Goal: Task Accomplishment & Management: Use online tool/utility

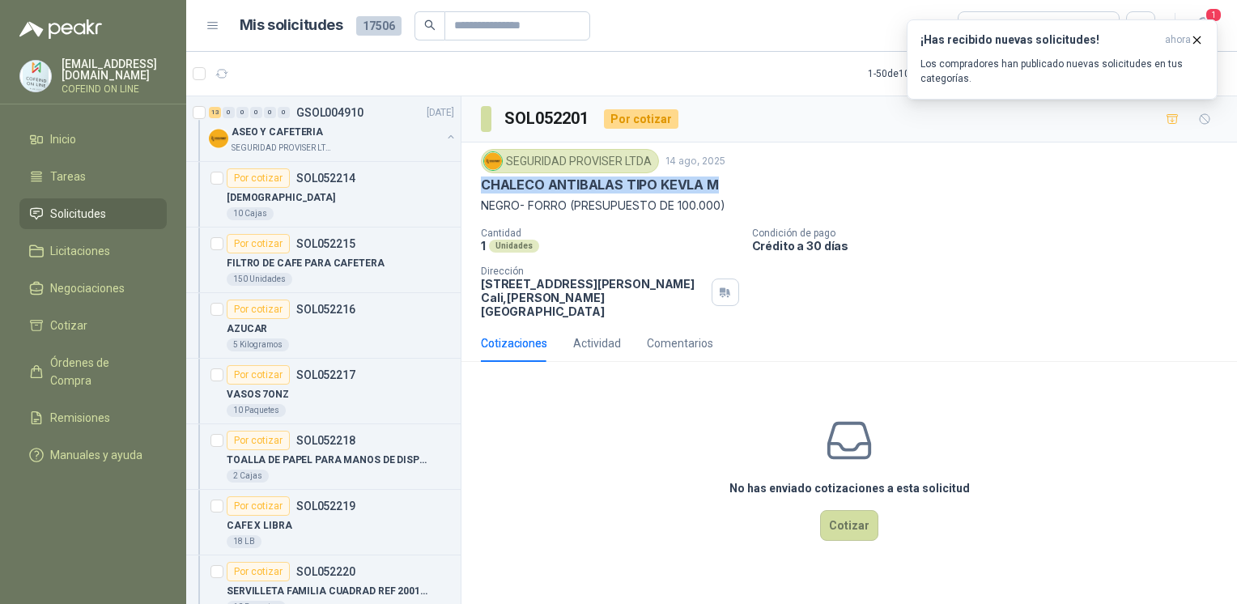
scroll to position [967, 0]
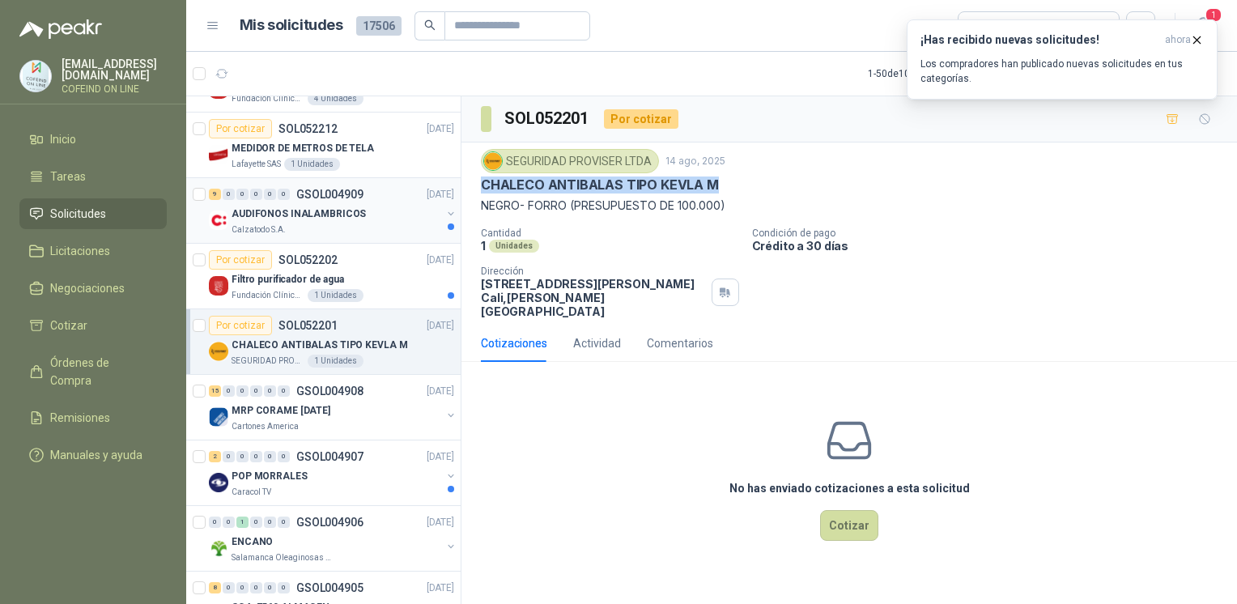
click at [284, 199] on div "9 0 0 0 0 0 GSOL004909 14/08/25" at bounding box center [333, 194] width 248 height 19
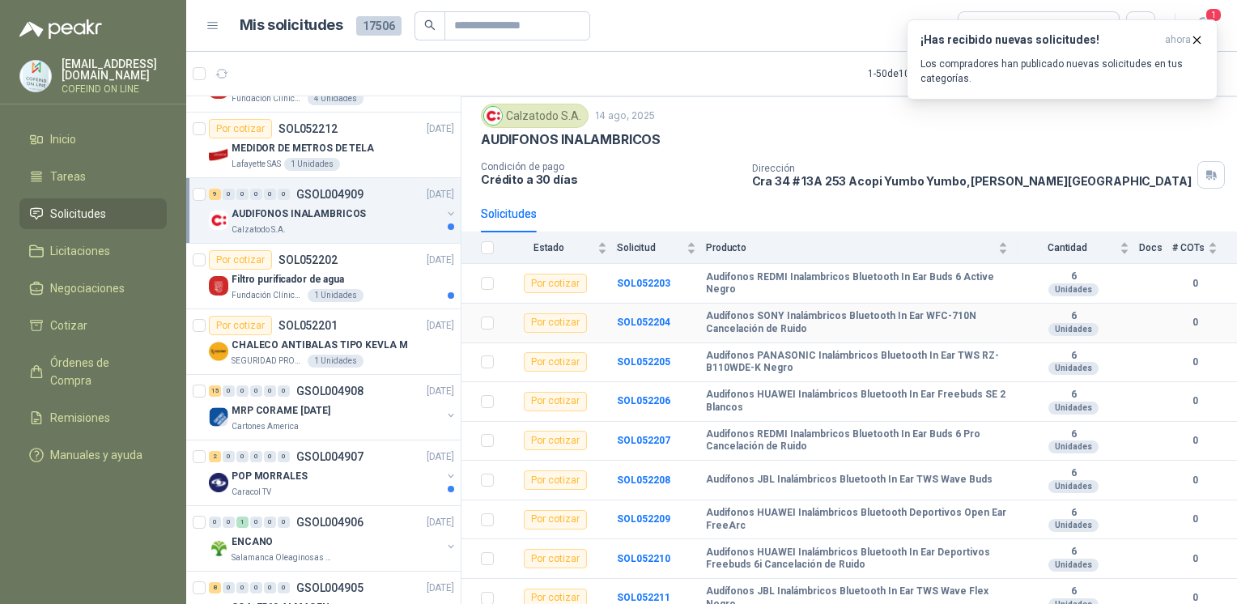
scroll to position [55, 0]
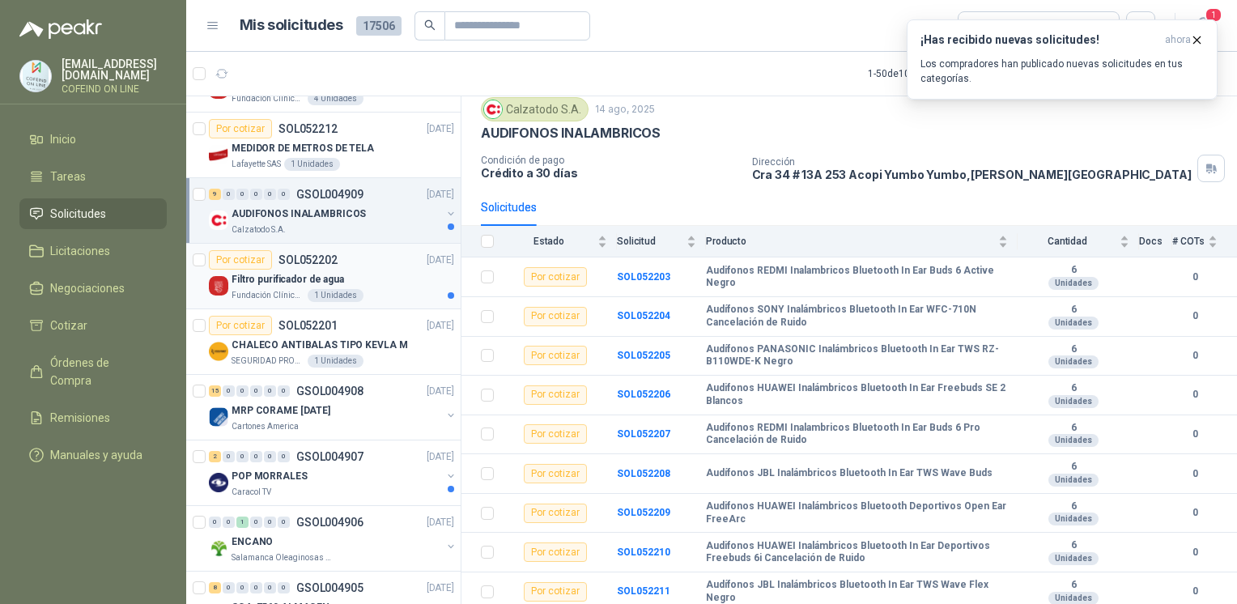
click at [256, 272] on p "Filtro purificador de agua" at bounding box center [287, 279] width 113 height 15
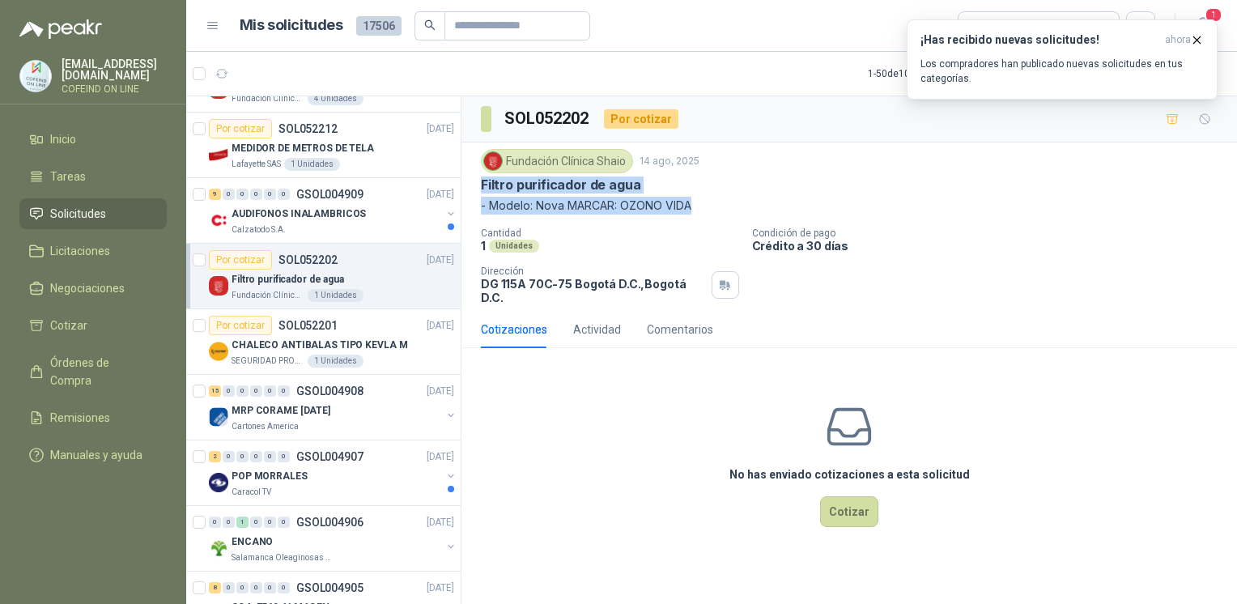
drag, startPoint x: 522, startPoint y: 185, endPoint x: 744, endPoint y: 210, distance: 223.2
click at [744, 210] on div "Fundación Clínica Shaio 14 ago, 2025 Filtro purificador de agua - Modelo: Nova …" at bounding box center [848, 226] width 775 height 168
click at [855, 510] on button "Cotizar" at bounding box center [849, 511] width 58 height 31
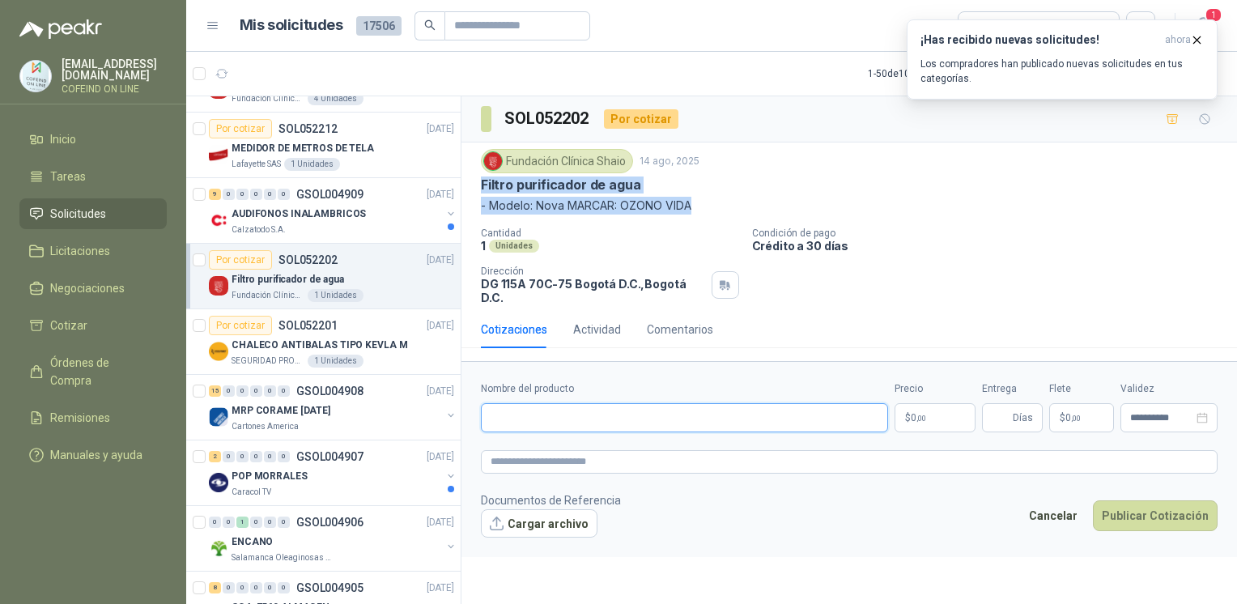
click at [619, 403] on input "Nombre del producto" at bounding box center [684, 417] width 407 height 29
paste input "**********"
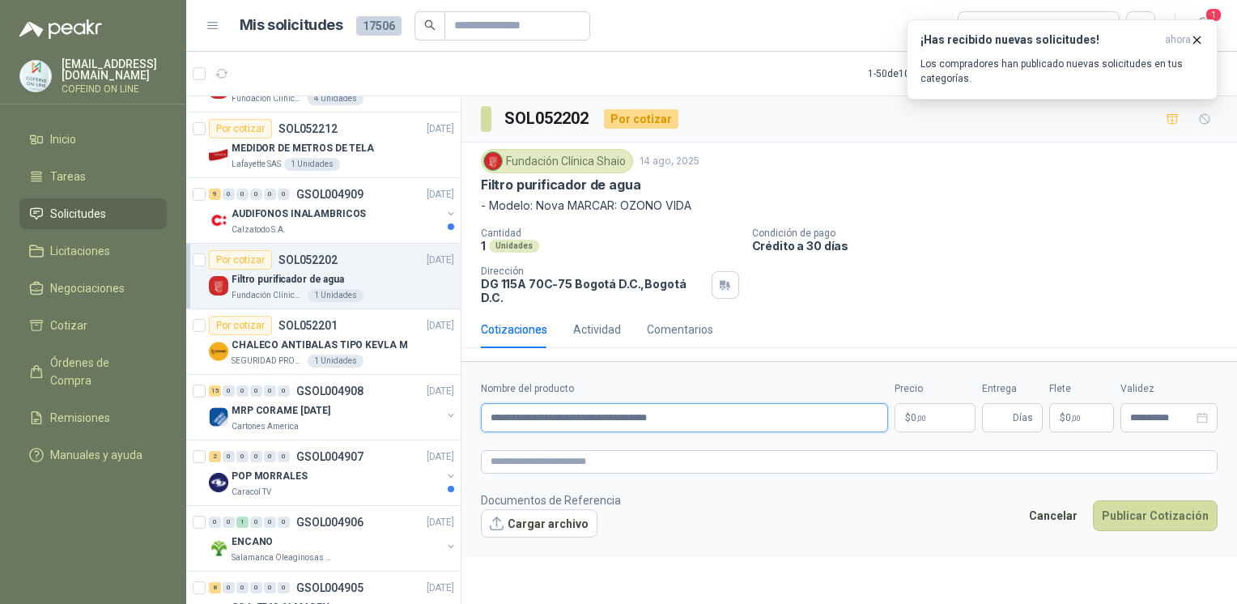
type input "**********"
click at [522, 509] on button "Cargar archivo" at bounding box center [539, 523] width 117 height 29
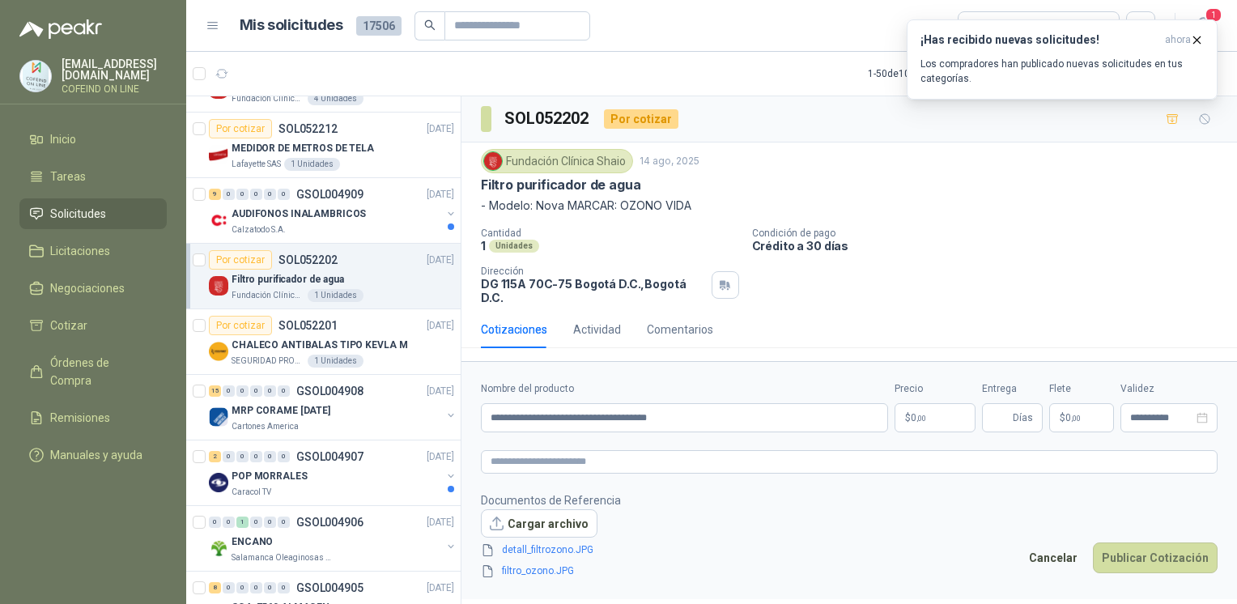
click at [928, 399] on body "osnaider564@gmail.com COFEIND ON LINE Inicio Tareas Solicitudes Licitaciones Ne…" at bounding box center [618, 302] width 1237 height 604
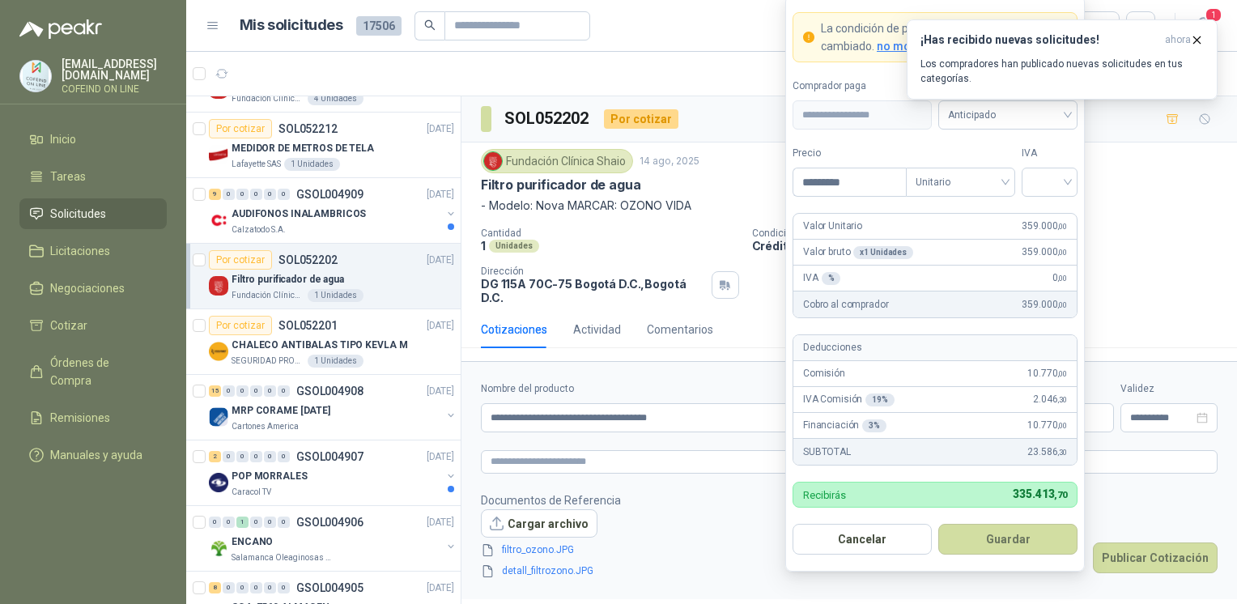
type input "*********"
click at [1030, 160] on label "IVA" at bounding box center [1050, 153] width 56 height 15
click at [1039, 180] on input "search" at bounding box center [1049, 180] width 36 height 24
click at [1036, 261] on div "0%" at bounding box center [1049, 269] width 30 height 18
click at [991, 536] on button "Guardar" at bounding box center [1007, 539] width 139 height 31
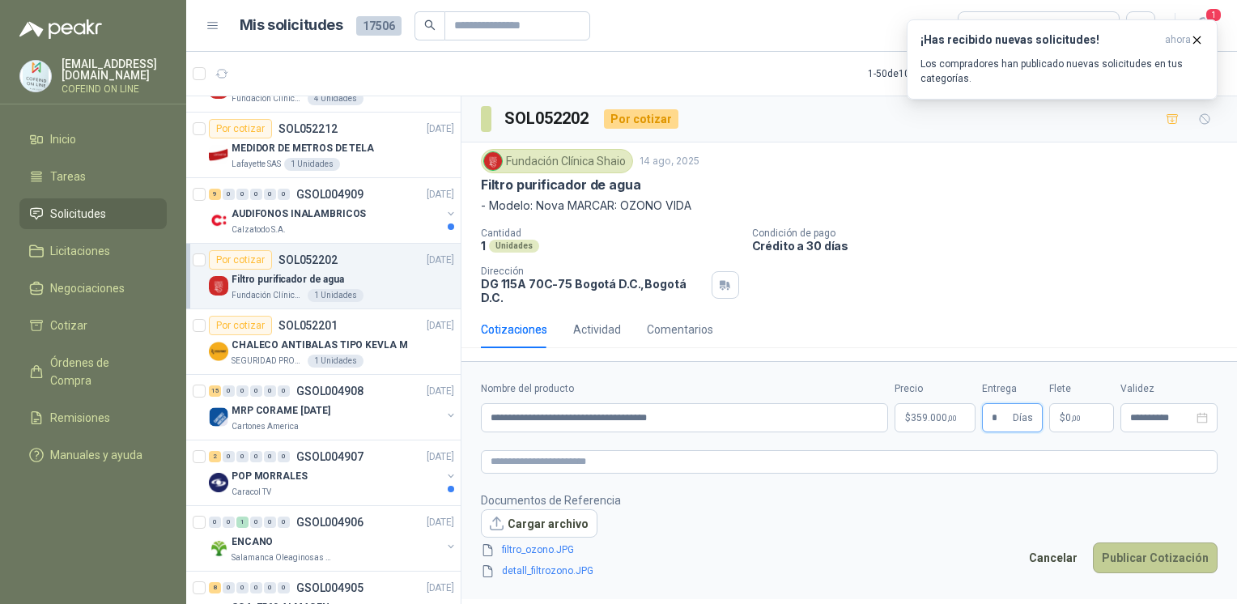
type input "*"
click at [1117, 546] on button "Publicar Cotización" at bounding box center [1155, 557] width 125 height 31
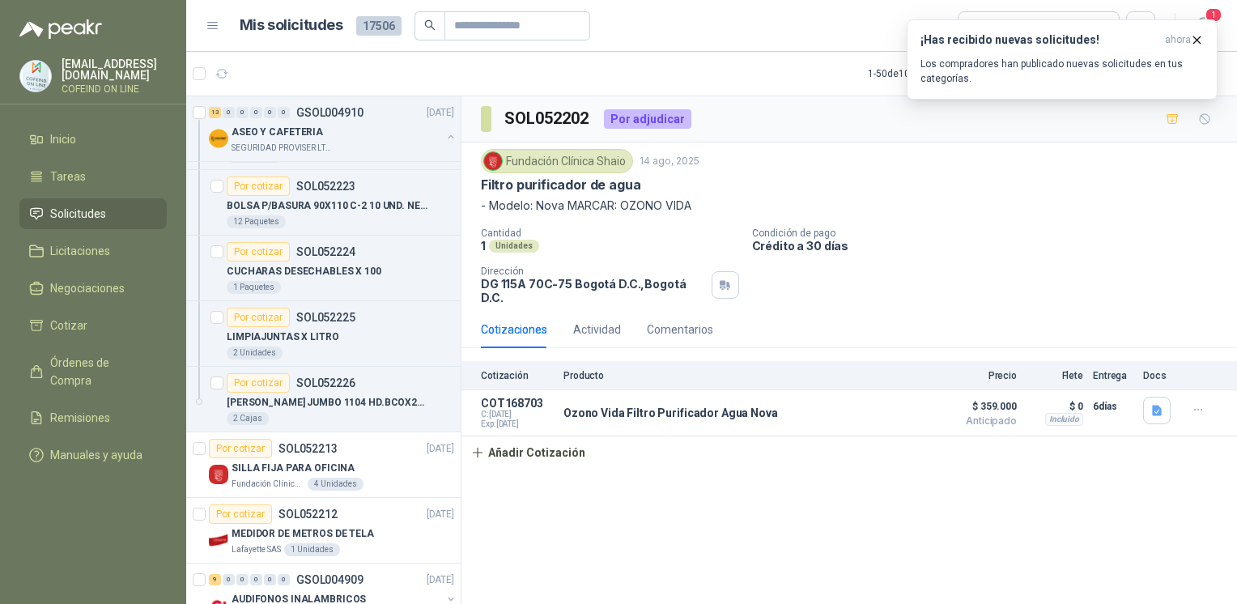
scroll to position [599, 0]
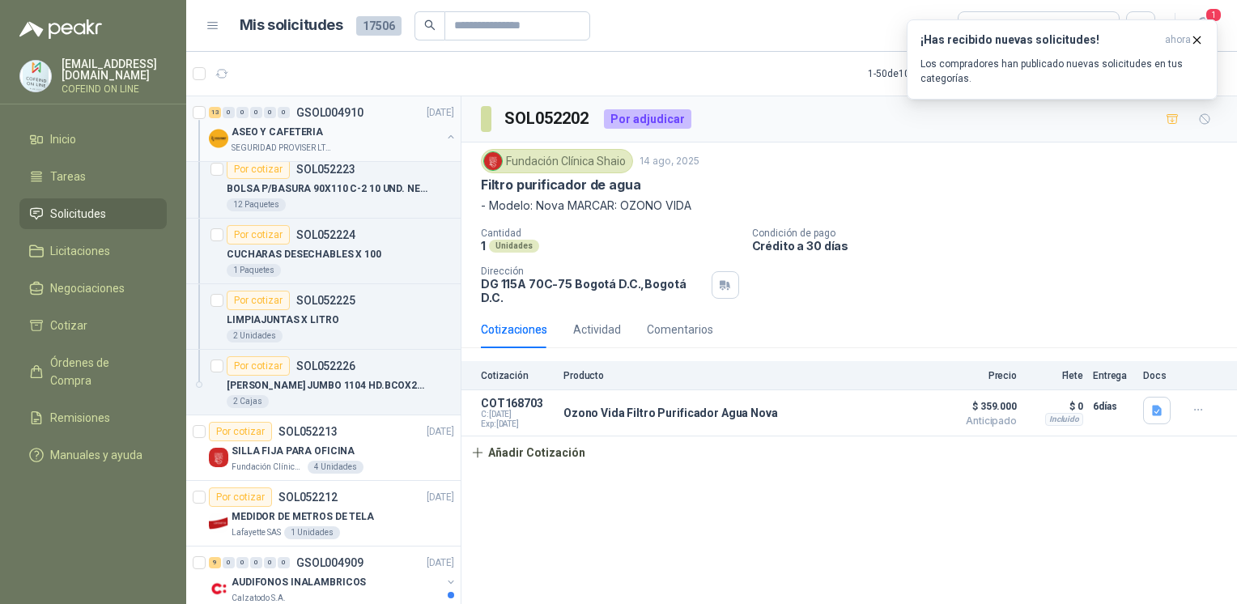
click at [379, 128] on div "ASEO Y CAFETERIA" at bounding box center [336, 131] width 210 height 19
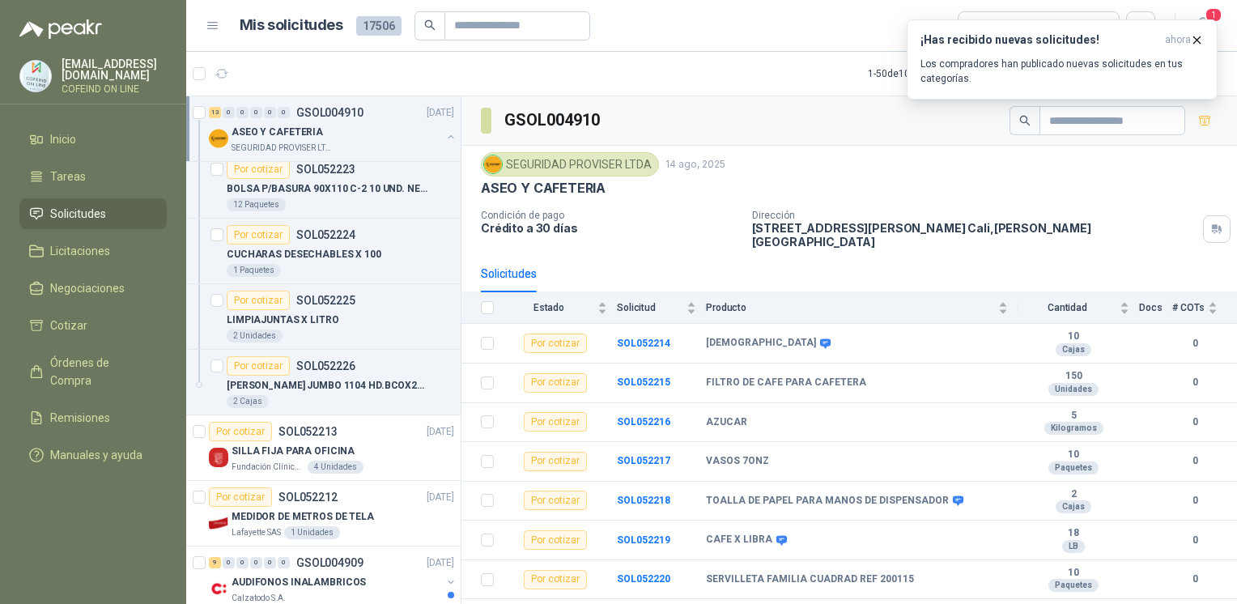
click at [444, 141] on button "button" at bounding box center [450, 136] width 13 height 13
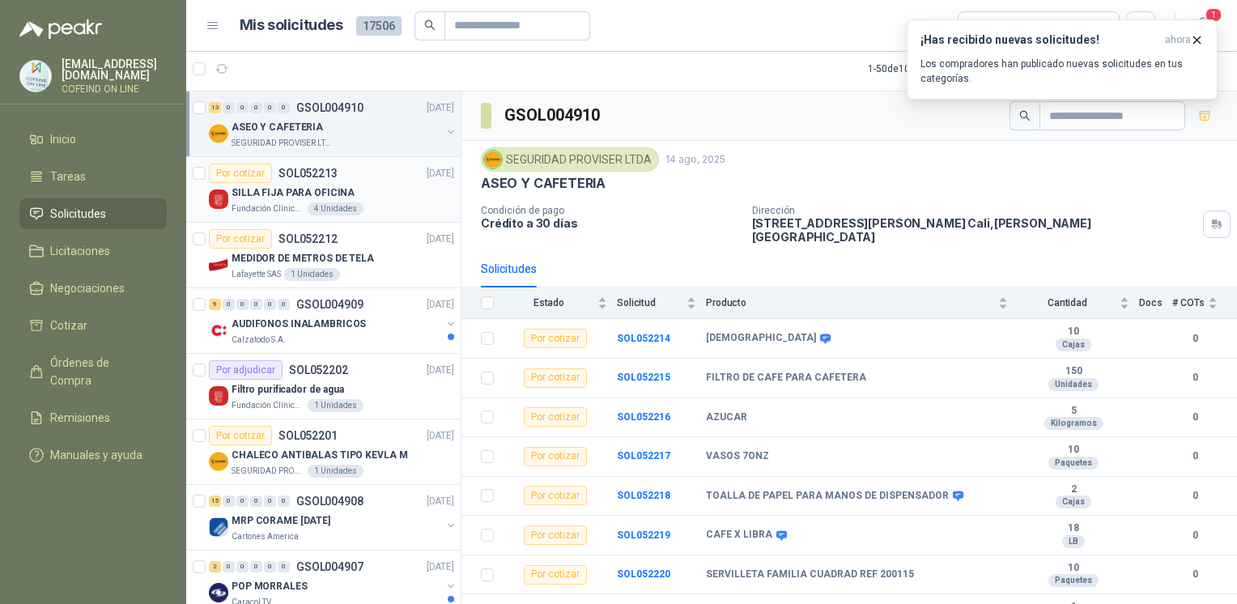
click at [372, 212] on div "Fundación Clínica Shaio 4 Unidades" at bounding box center [342, 208] width 223 height 13
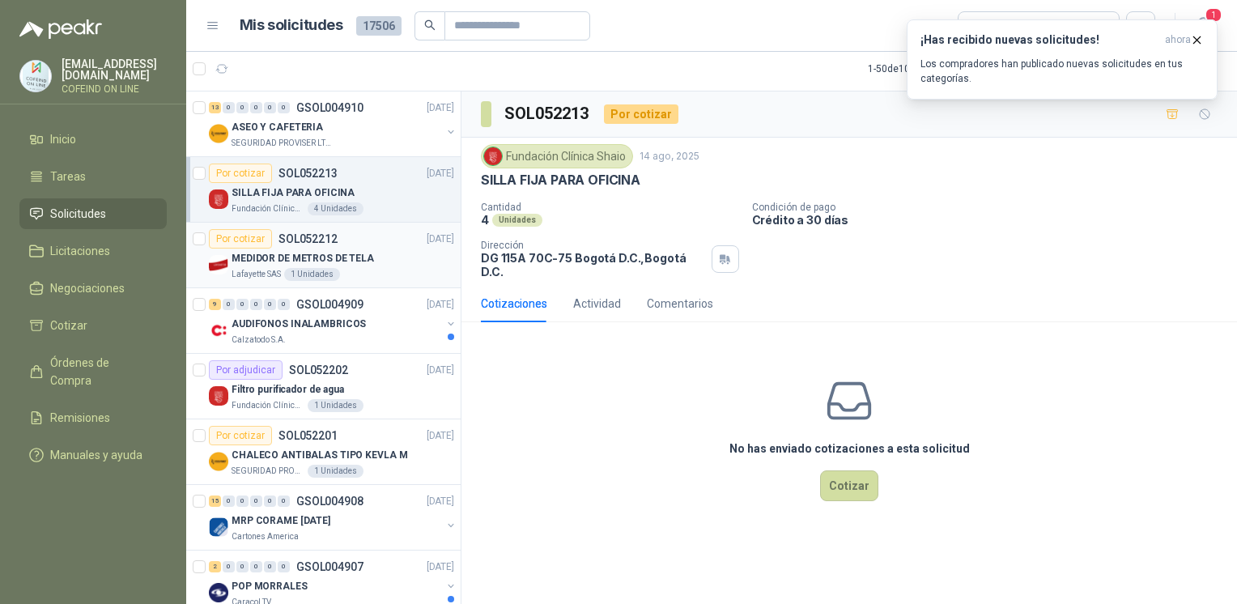
click at [389, 248] on div "MEDIDOR DE METROS DE TELA" at bounding box center [342, 257] width 223 height 19
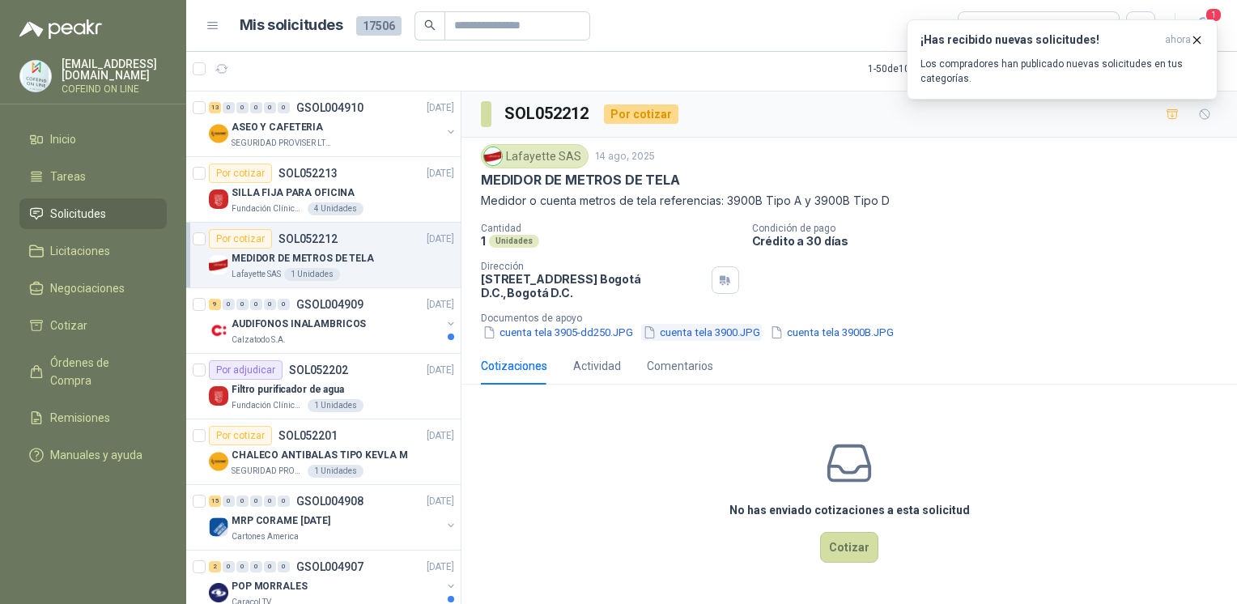
click at [670, 333] on button "cuenta tela 3900.JPG" at bounding box center [701, 332] width 121 height 17
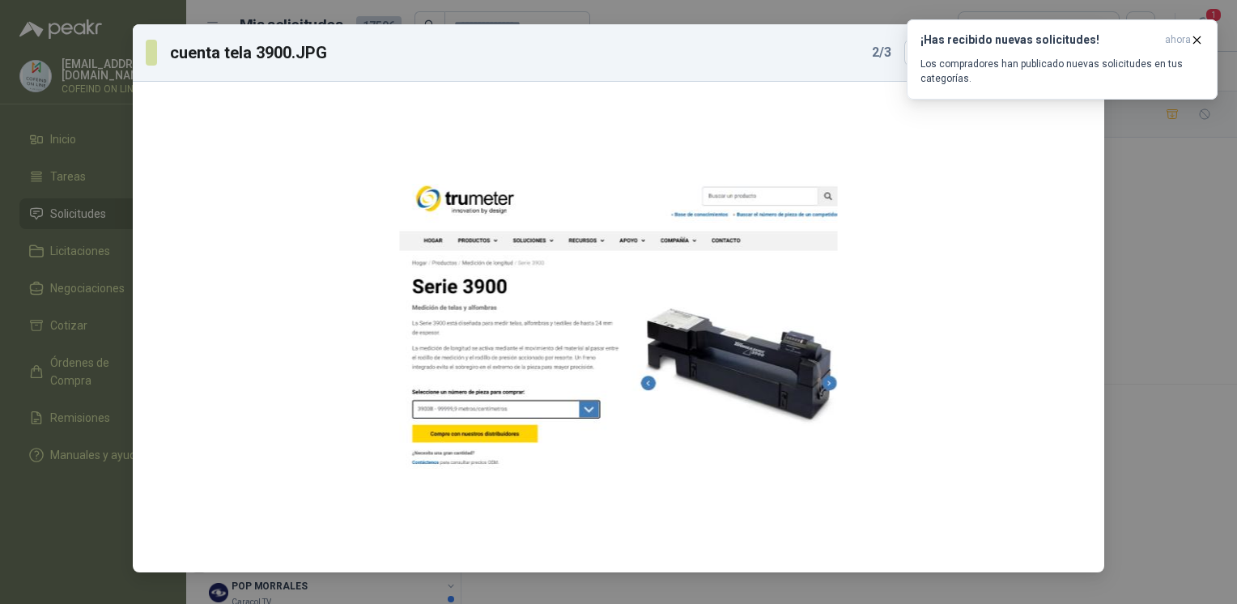
click at [1149, 281] on div "cuenta tela 3900.JPG 2 / 3 Descargar" at bounding box center [618, 302] width 1237 height 604
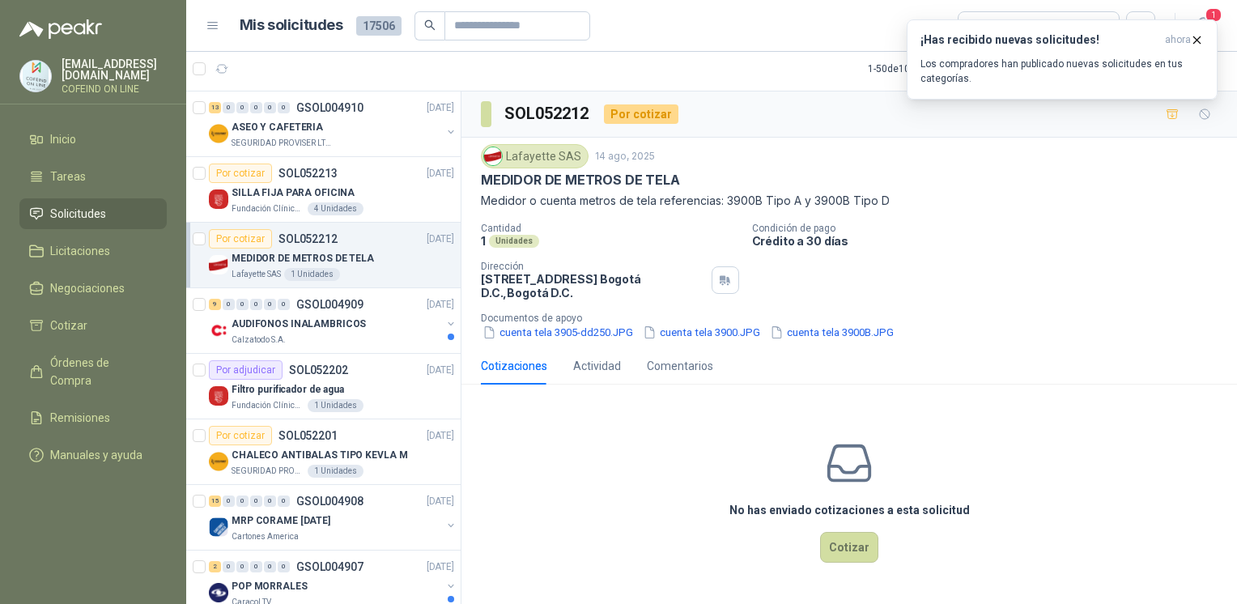
click at [604, 319] on p "Documentos de apoyo" at bounding box center [856, 317] width 750 height 11
click at [605, 326] on button "cuenta tela 3905-dd250.JPG" at bounding box center [558, 332] width 154 height 17
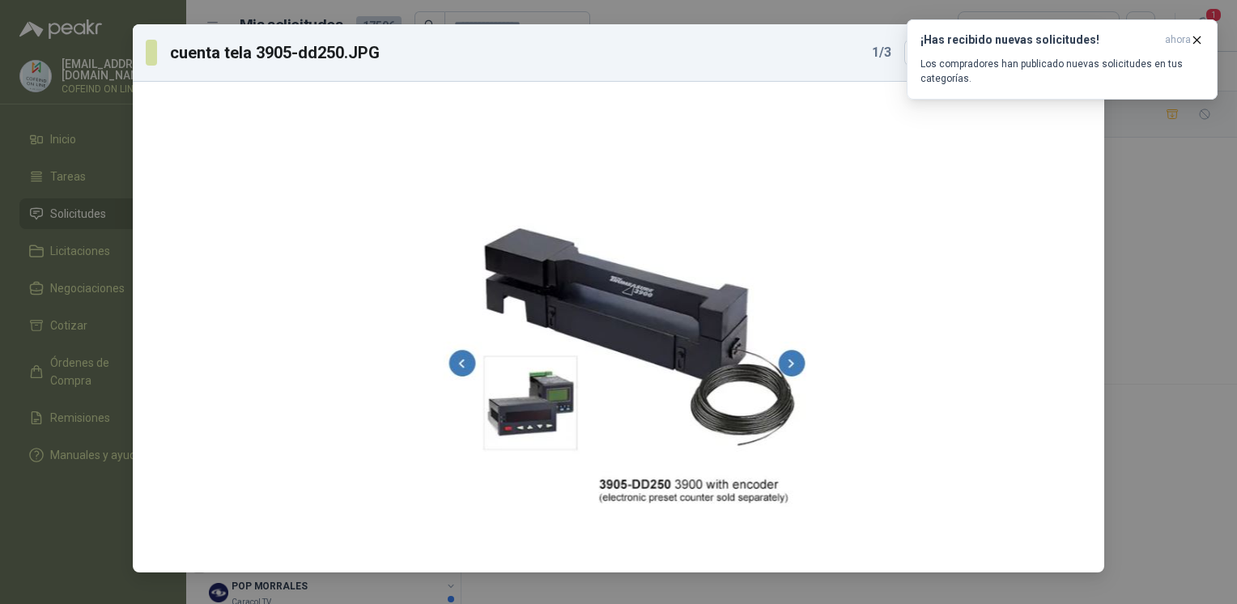
click at [1143, 303] on div "cuenta tela 3905-dd250.JPG 1 / 3 Descargar" at bounding box center [618, 302] width 1237 height 604
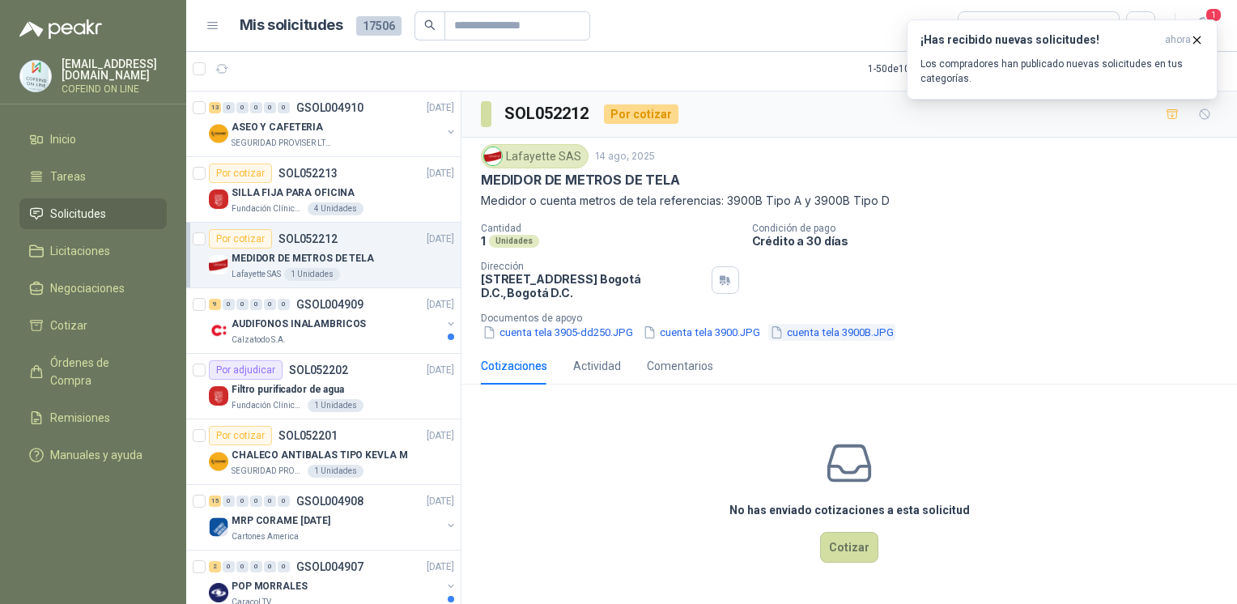
click at [864, 331] on button "cuenta tela 3900B.JPG" at bounding box center [831, 332] width 127 height 17
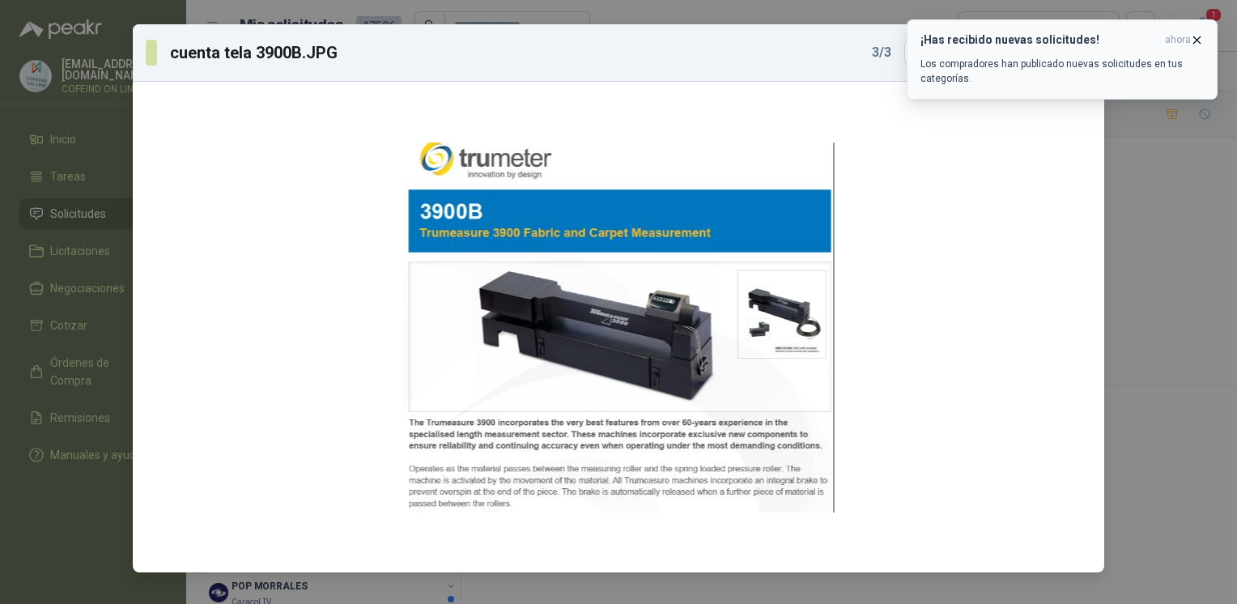
click at [1199, 40] on icon "button" at bounding box center [1197, 40] width 14 height 14
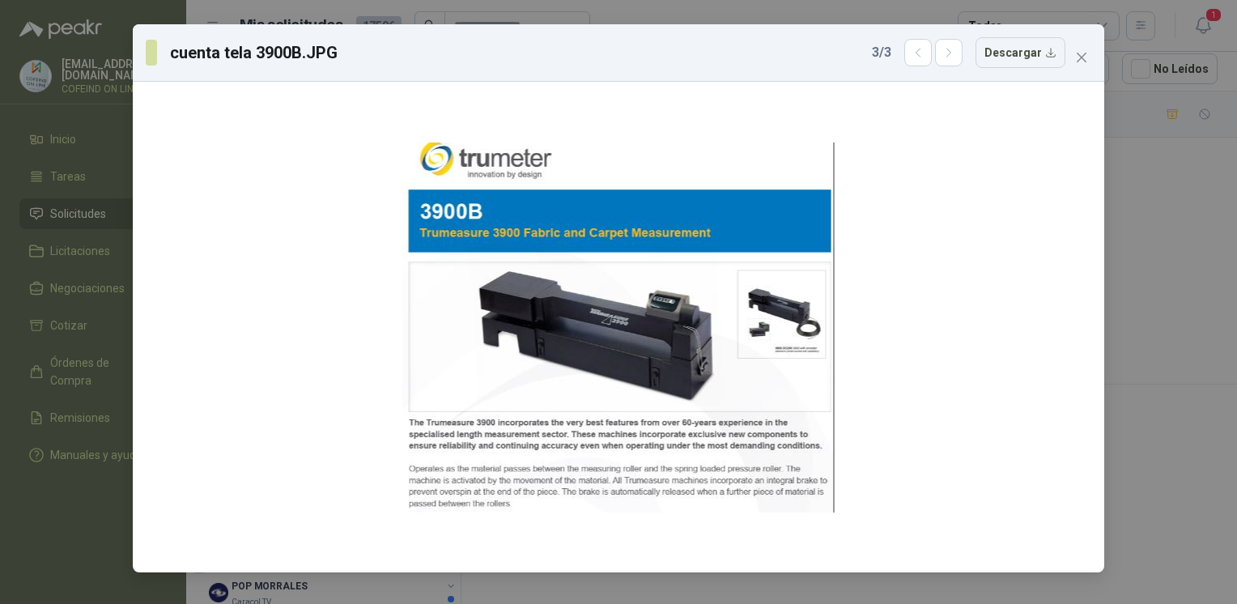
click at [1171, 376] on div "cuenta tela 3900B.JPG 3 / 3 Descargar" at bounding box center [618, 302] width 1237 height 604
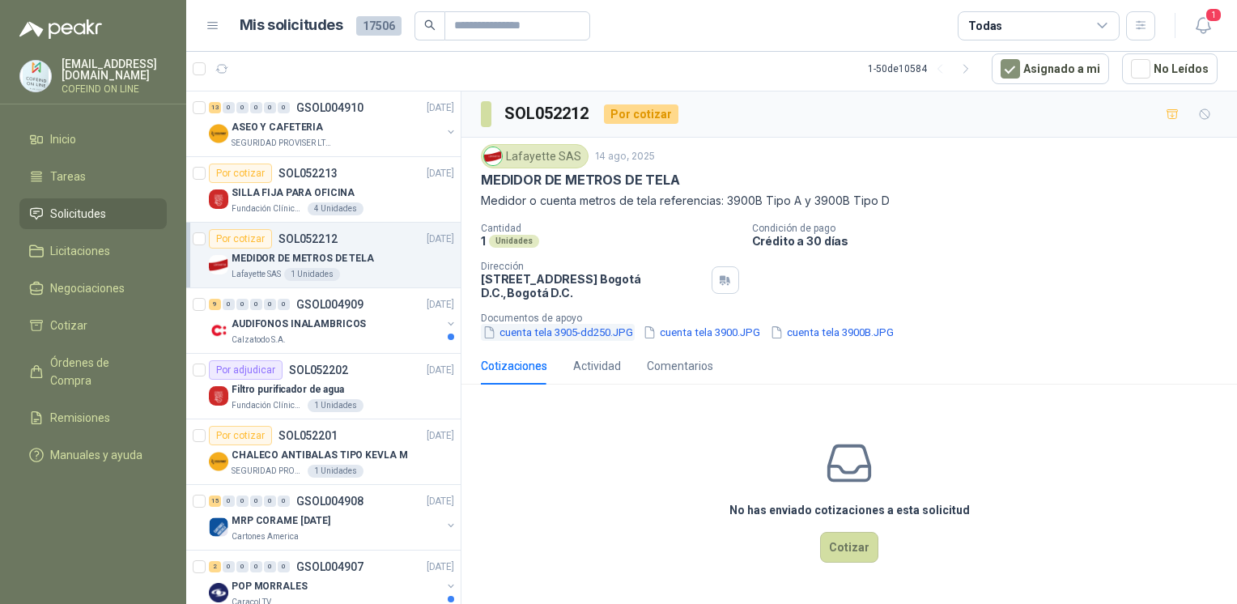
click at [544, 337] on button "cuenta tela 3905-dd250.JPG" at bounding box center [558, 332] width 154 height 17
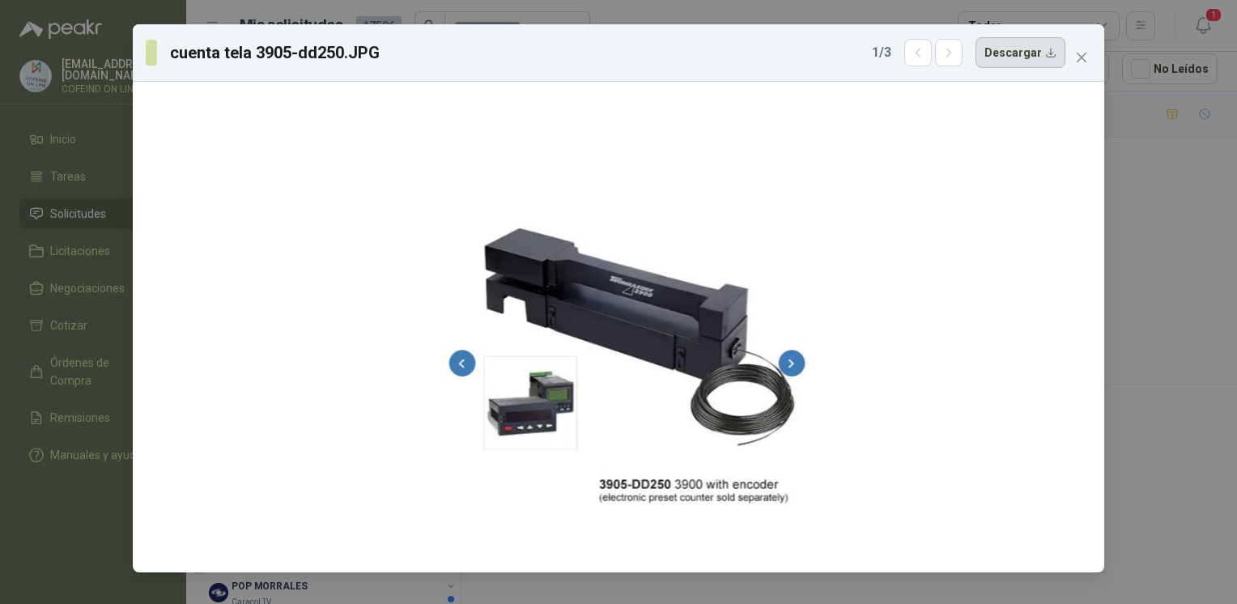
click at [1044, 52] on button "Descargar" at bounding box center [1020, 52] width 90 height 31
click at [1140, 316] on div "cuenta tela 3905-dd250.JPG 1 / 3 Descargar" at bounding box center [618, 302] width 1237 height 604
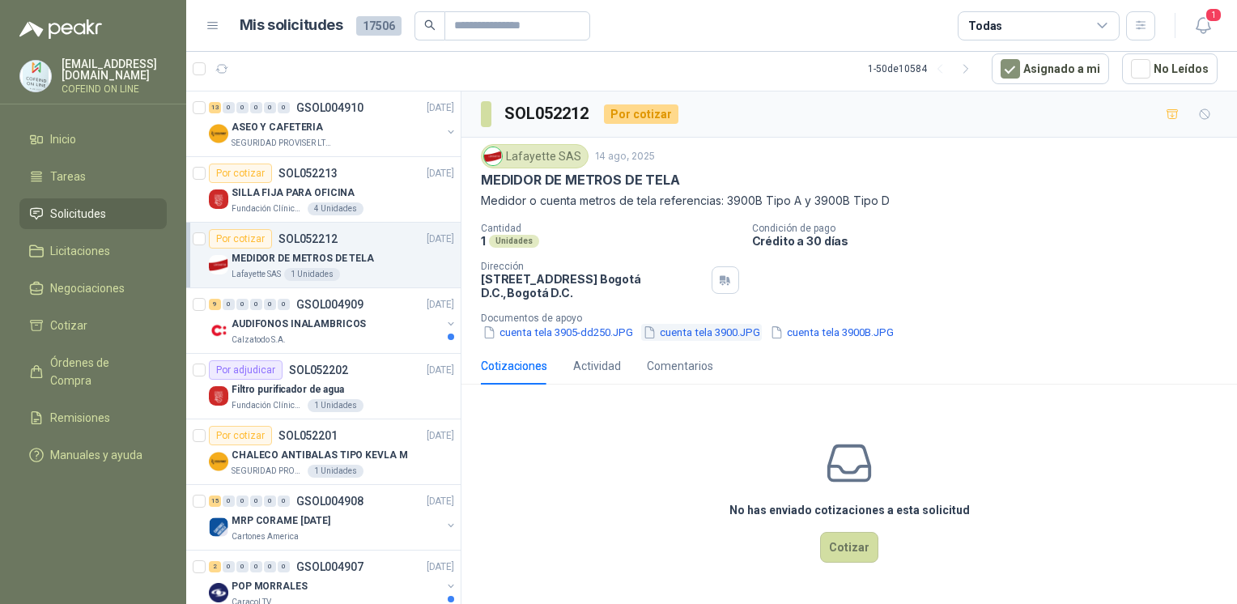
click at [723, 325] on button "cuenta tela 3900.JPG" at bounding box center [701, 332] width 121 height 17
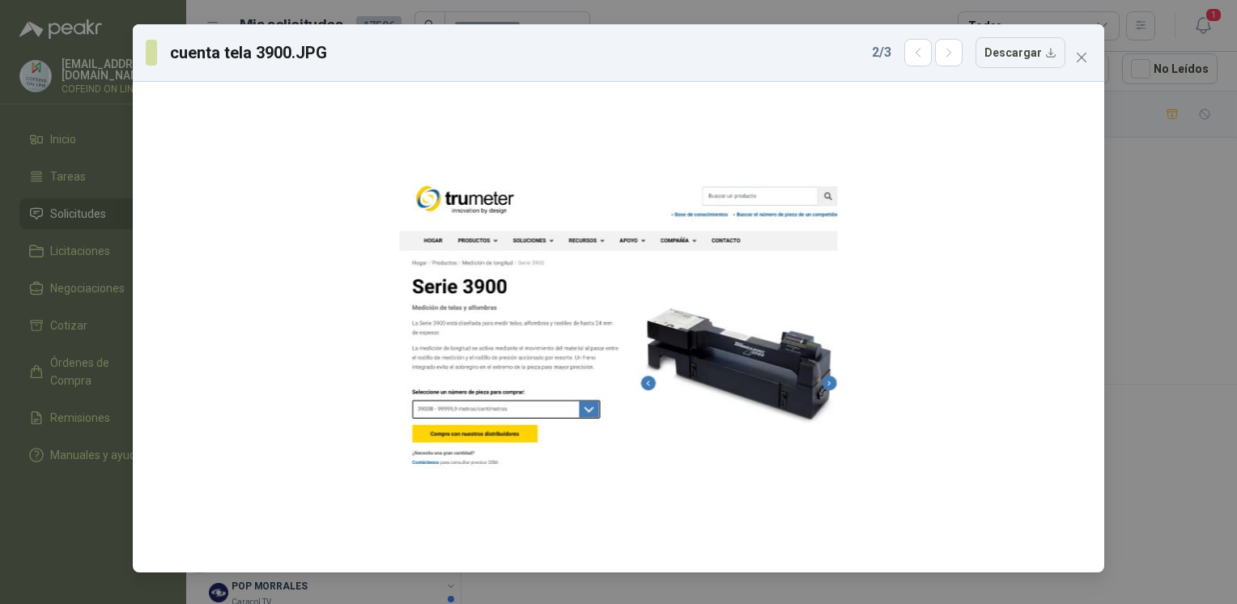
click at [1126, 338] on div "cuenta tela 3900.JPG 2 / 3 Descargar" at bounding box center [618, 302] width 1237 height 604
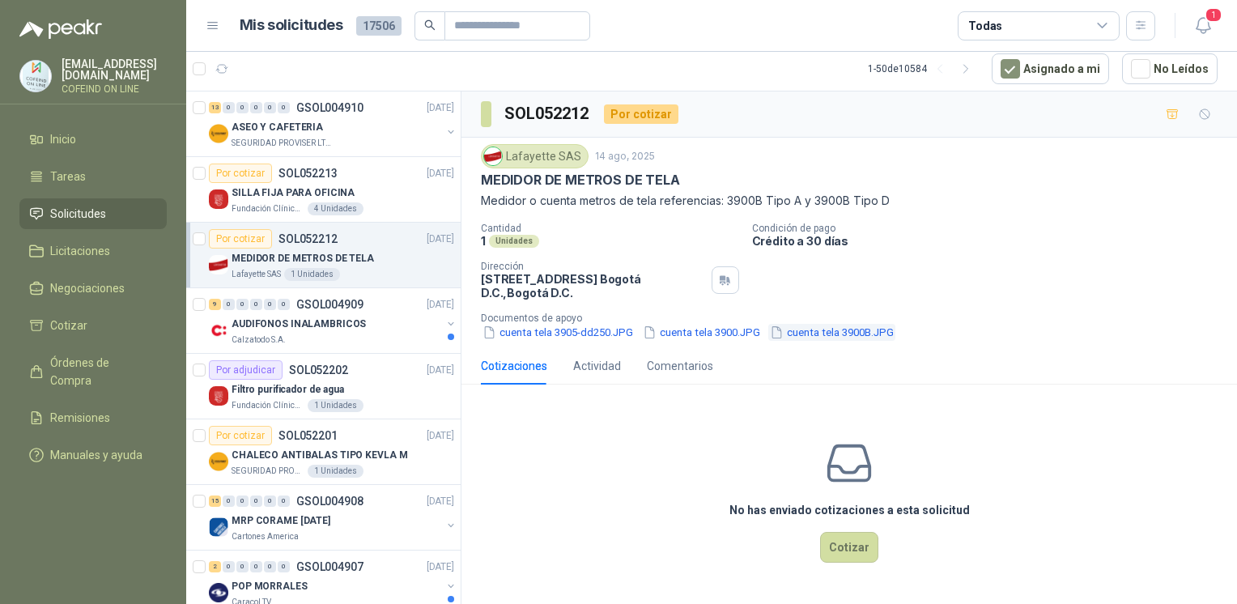
click at [864, 325] on button "cuenta tela 3900B.JPG" at bounding box center [831, 332] width 127 height 17
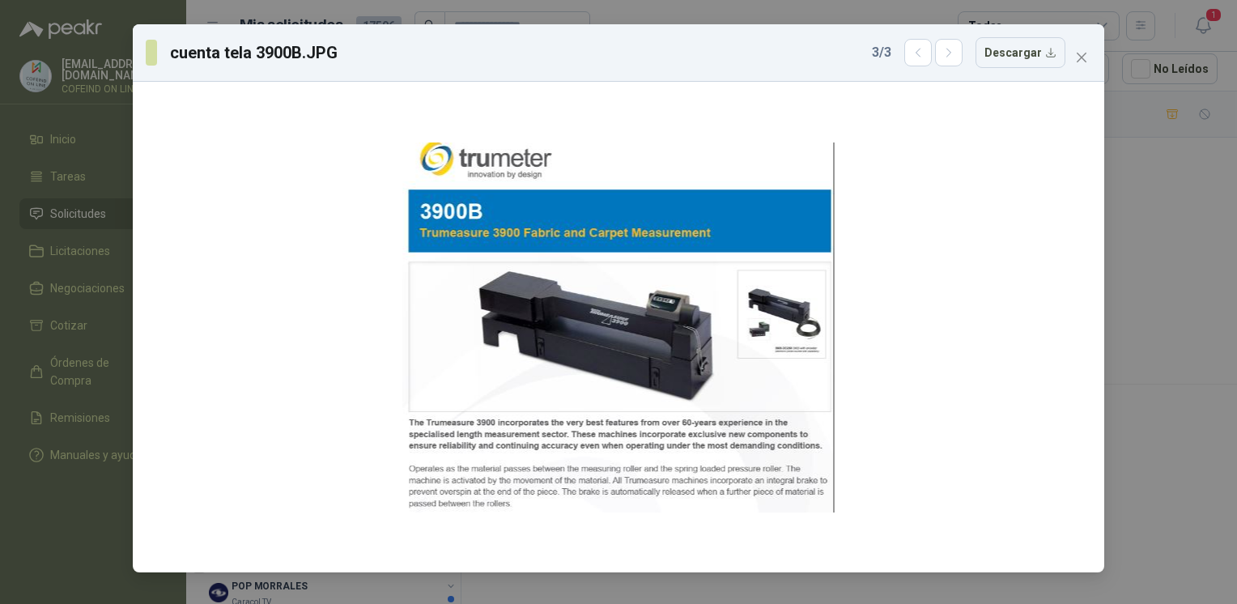
click at [107, 559] on div "cuenta tela 3900B.JPG 3 / 3 Descargar" at bounding box center [618, 302] width 1237 height 604
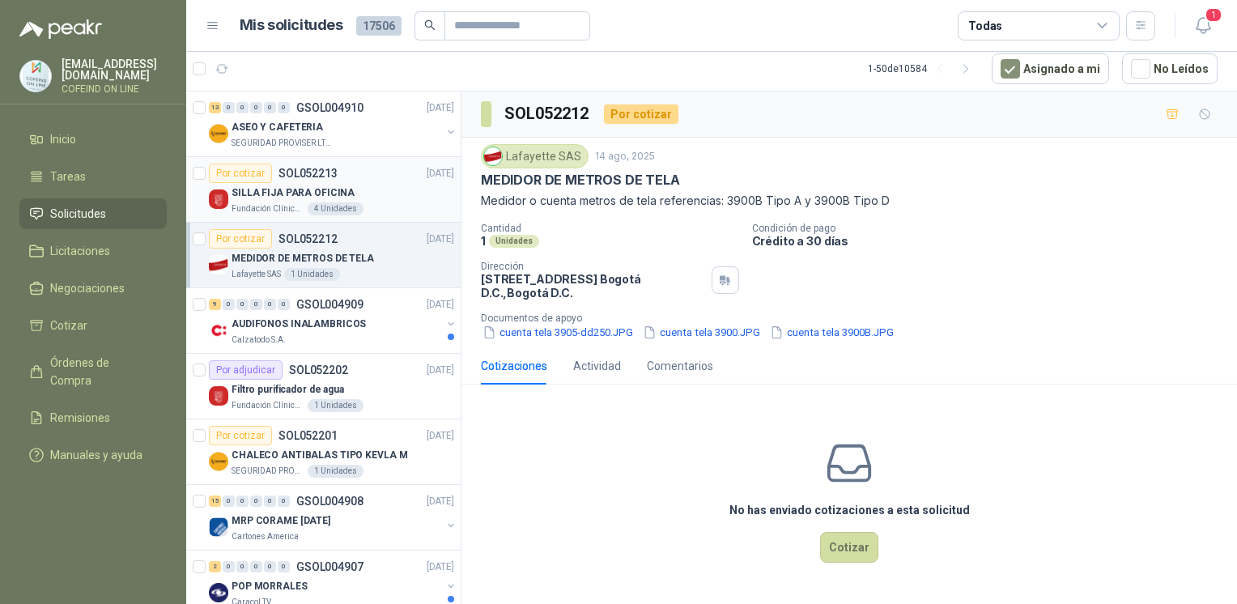
click at [320, 189] on p "SILLA FIJA PARA OFICINA" at bounding box center [292, 192] width 123 height 15
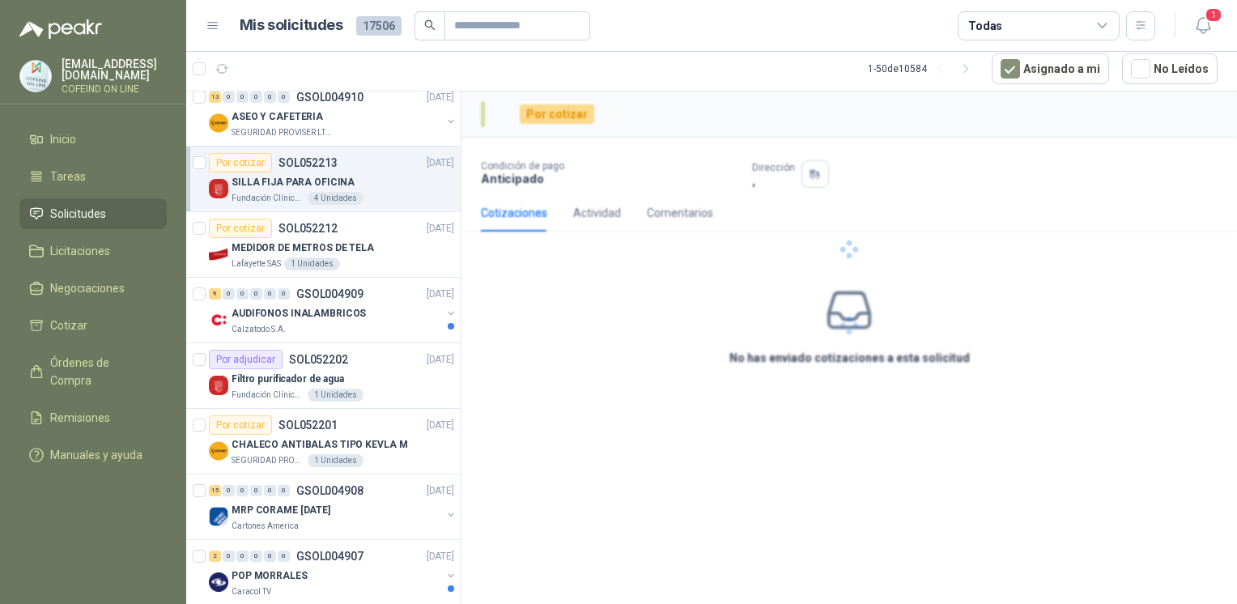
scroll to position [14, 0]
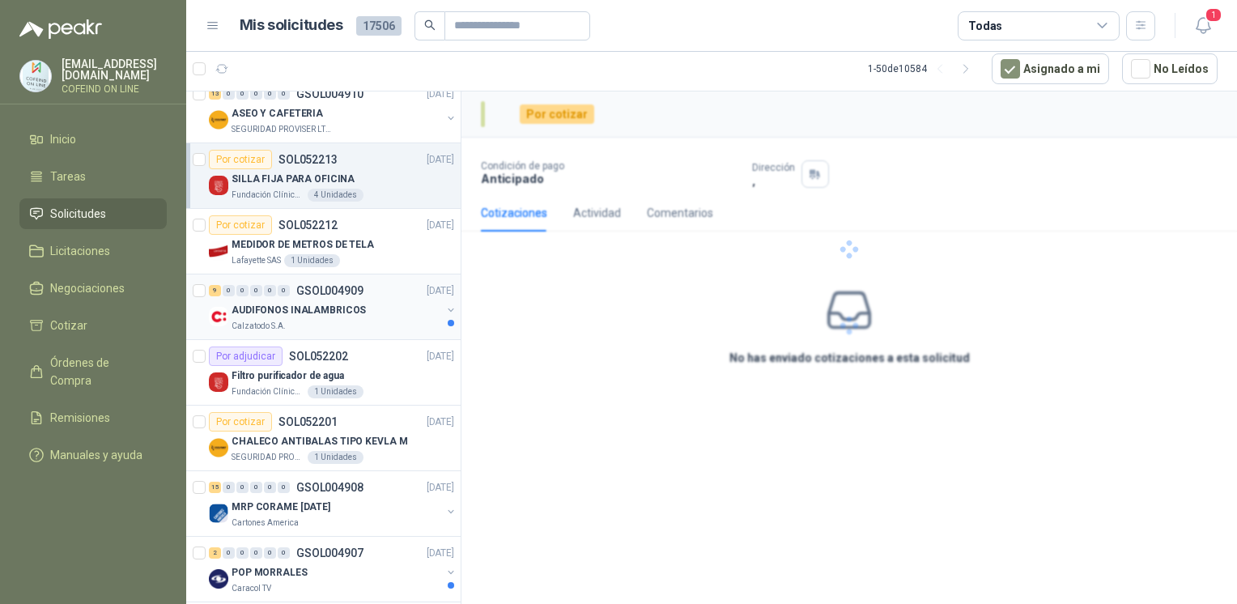
click at [331, 303] on p "AUDIFONOS INALAMBRICOS" at bounding box center [298, 310] width 134 height 15
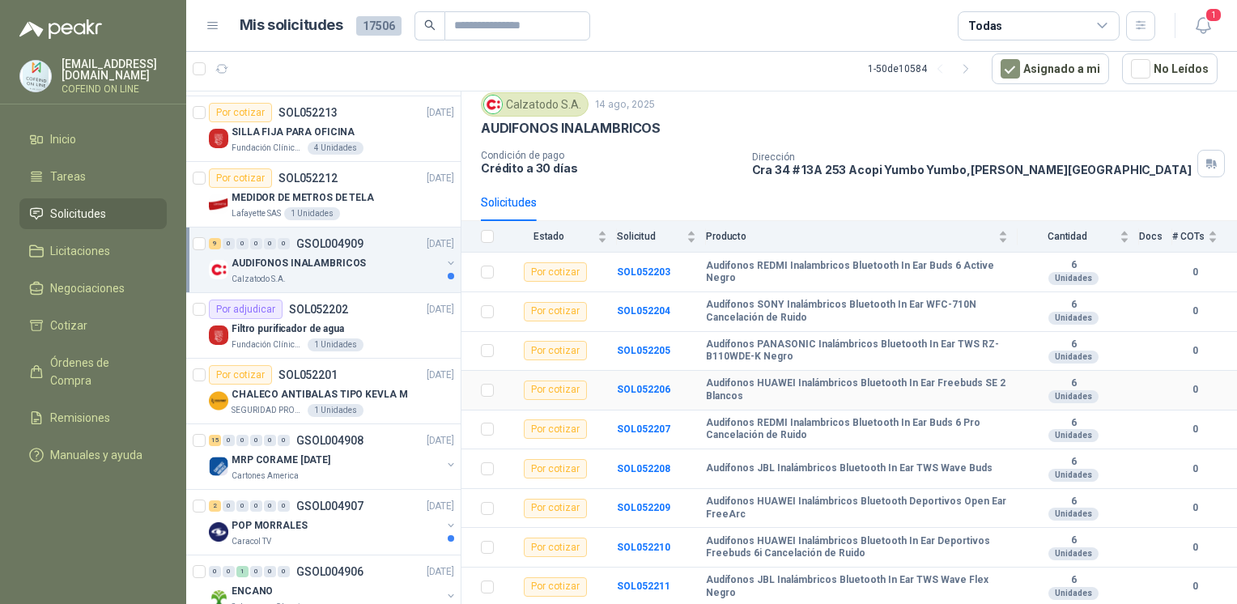
scroll to position [55, 0]
click at [1201, 28] on icon "button" at bounding box center [1203, 25] width 20 height 20
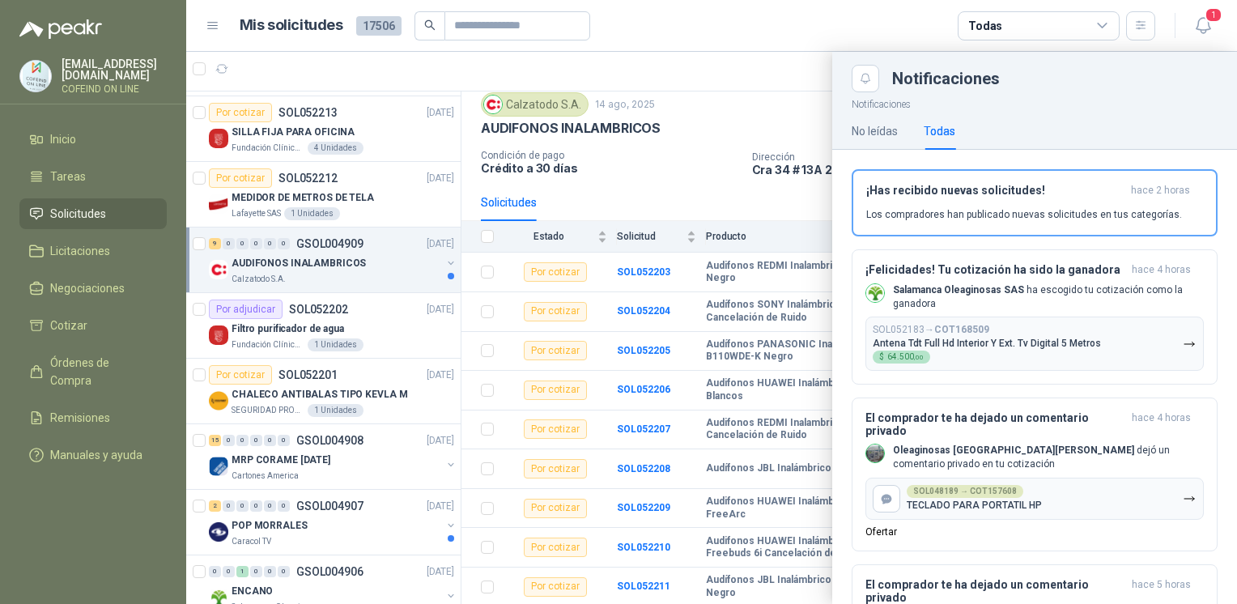
click at [773, 108] on div at bounding box center [711, 328] width 1051 height 552
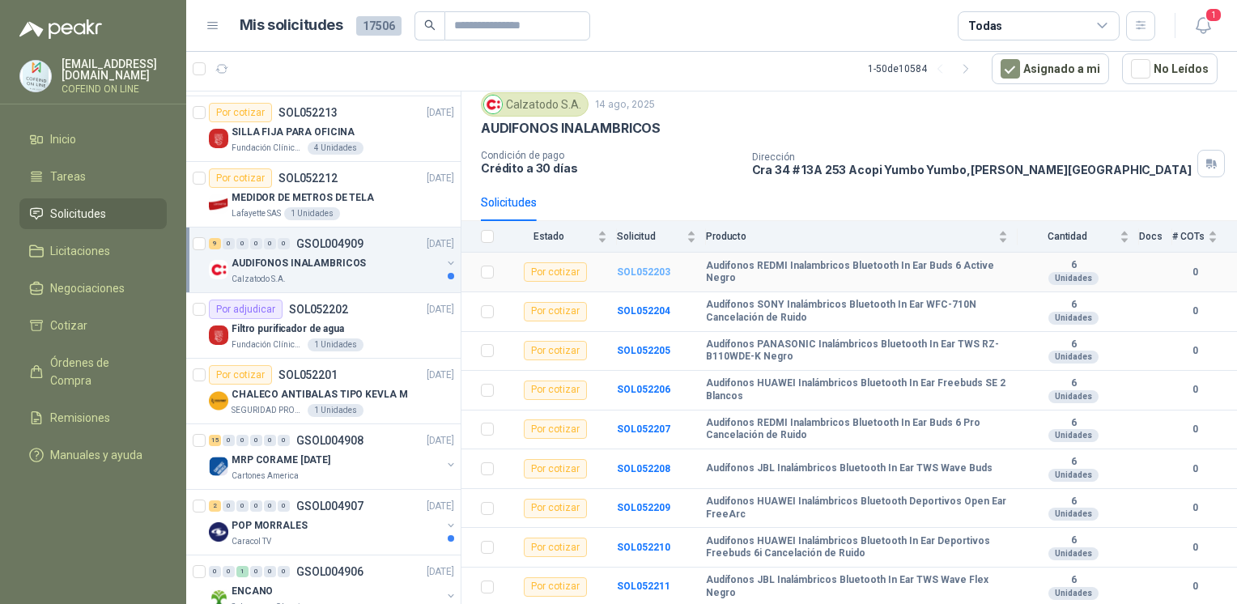
click at [638, 266] on b "SOL052203" at bounding box center [643, 271] width 53 height 11
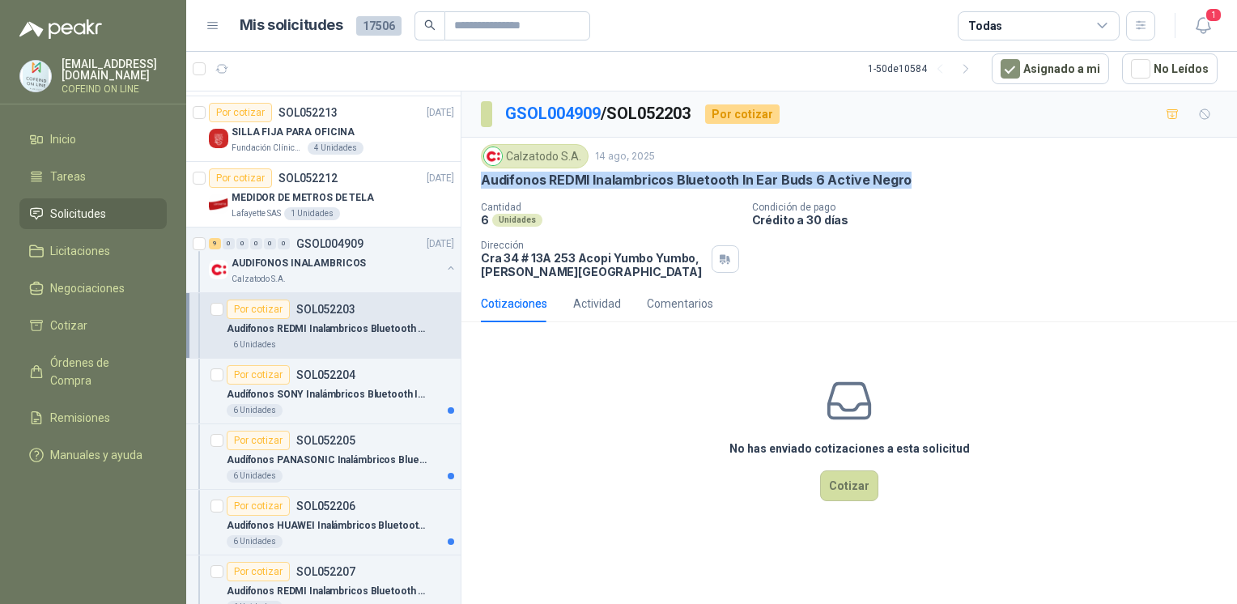
drag, startPoint x: 495, startPoint y: 179, endPoint x: 908, endPoint y: 183, distance: 412.8
click at [908, 183] on div "Calzatodo S.A. 14 ago, 2025 Audifonos REDMI Inalambricos Bluetooth In Ear Buds …" at bounding box center [848, 211] width 775 height 147
click at [858, 479] on button "Cotizar" at bounding box center [849, 485] width 58 height 31
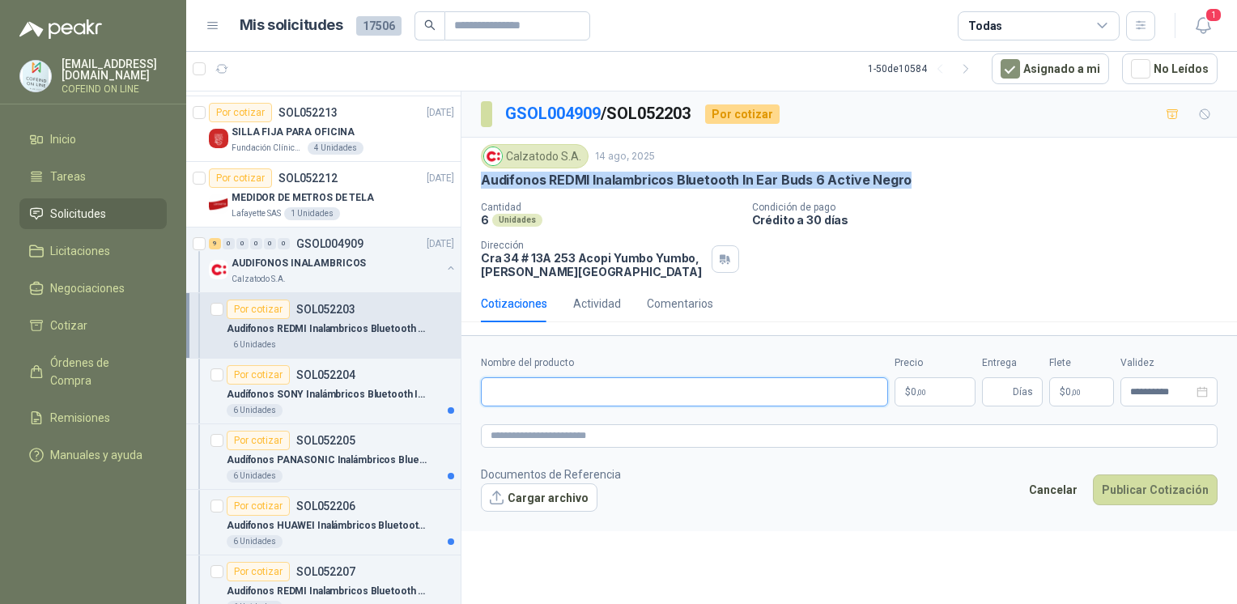
click at [698, 400] on input "Nombre del producto" at bounding box center [684, 391] width 407 height 29
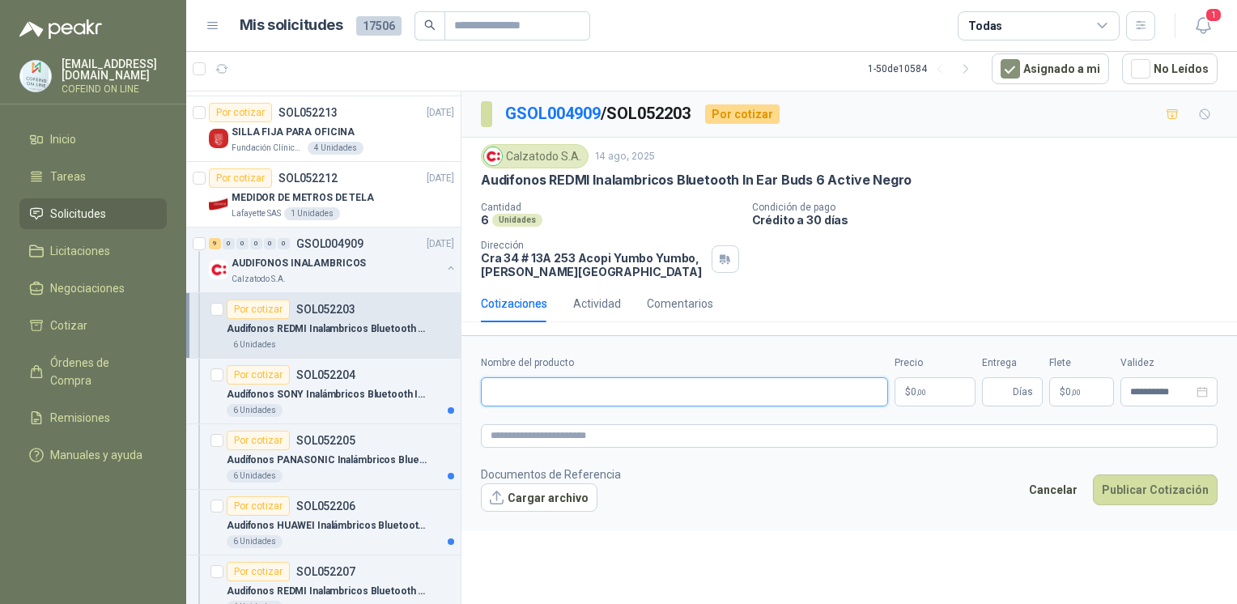
paste input "**********"
click at [612, 393] on input "**********" at bounding box center [684, 391] width 407 height 29
type input "**********"
click at [533, 503] on button "Cargar archivo" at bounding box center [539, 497] width 117 height 29
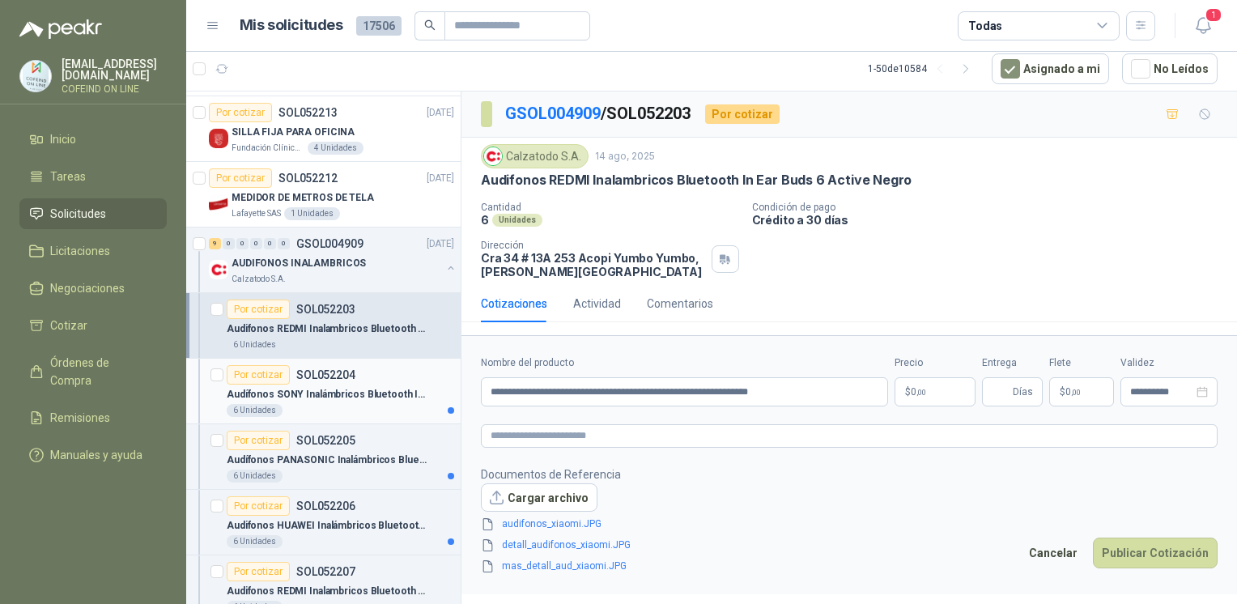
click at [345, 394] on p "Audífonos SONY Inalámbricos Bluetooth In Ear WFC-710N Cancelación de Ruido" at bounding box center [328, 394] width 202 height 15
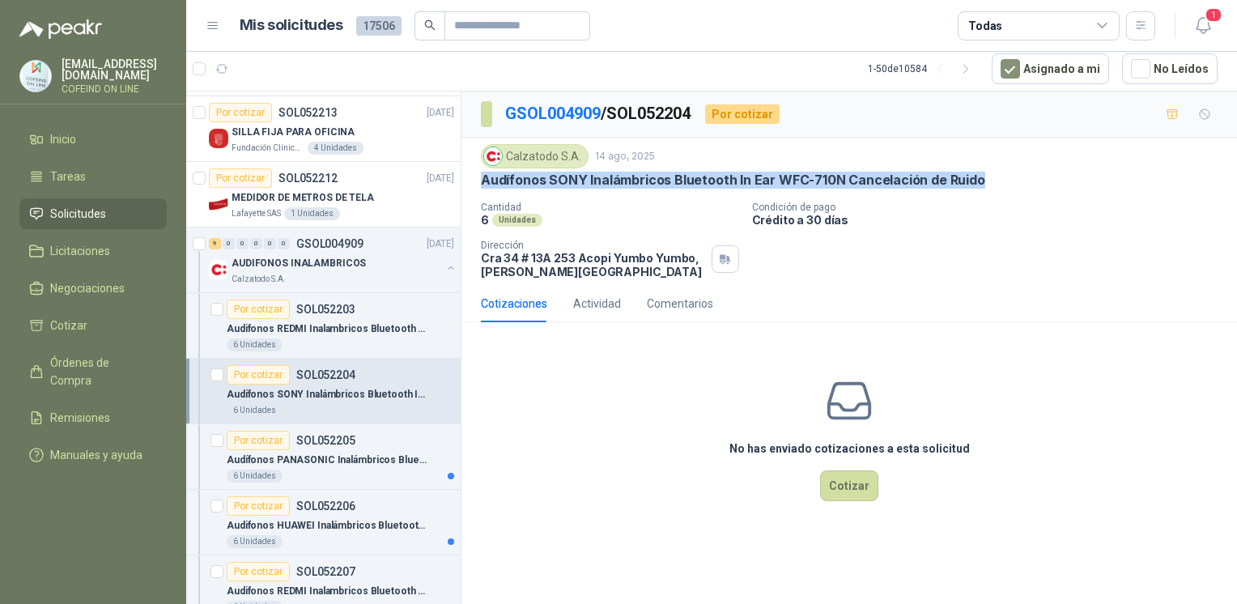
drag, startPoint x: 939, startPoint y: 178, endPoint x: 476, endPoint y: 183, distance: 463.0
click at [476, 183] on div "Calzatodo S.A. 14 ago, 2025 Audífonos SONY Inalámbricos Bluetooth In Ear WFC-71…" at bounding box center [848, 211] width 775 height 147
copy p "Audífonos SONY Inalámbricos Bluetooth In Ear WFC-710N Cancelación de Ruido"
click at [848, 493] on button "Cotizar" at bounding box center [849, 485] width 58 height 31
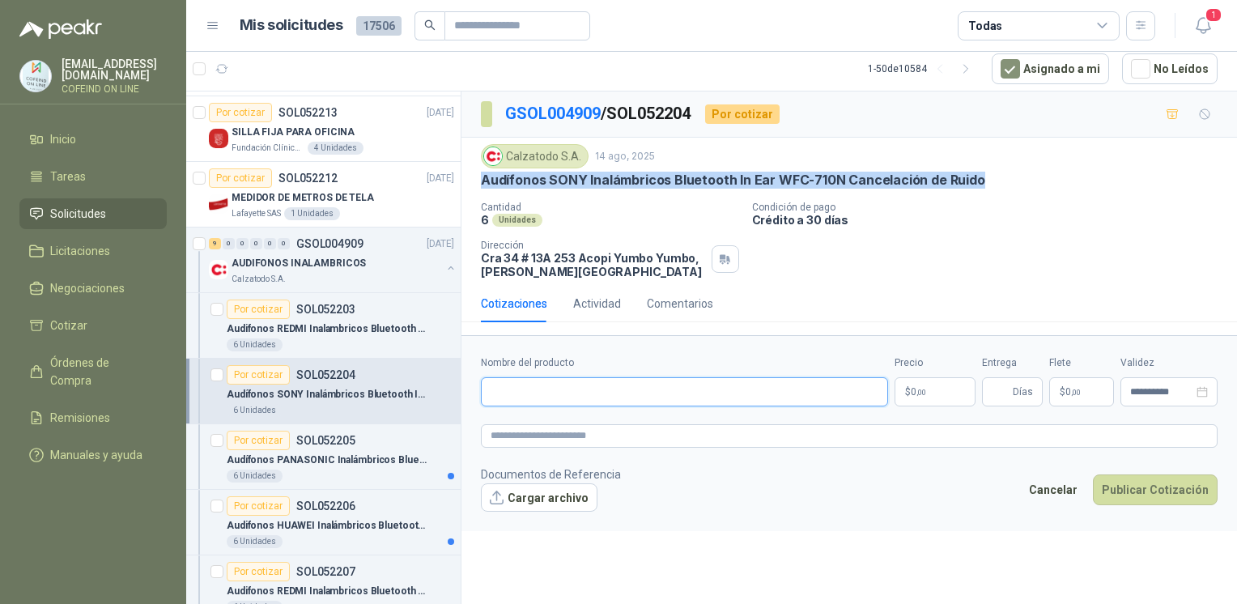
click at [553, 396] on input "Nombre del producto" at bounding box center [684, 391] width 407 height 29
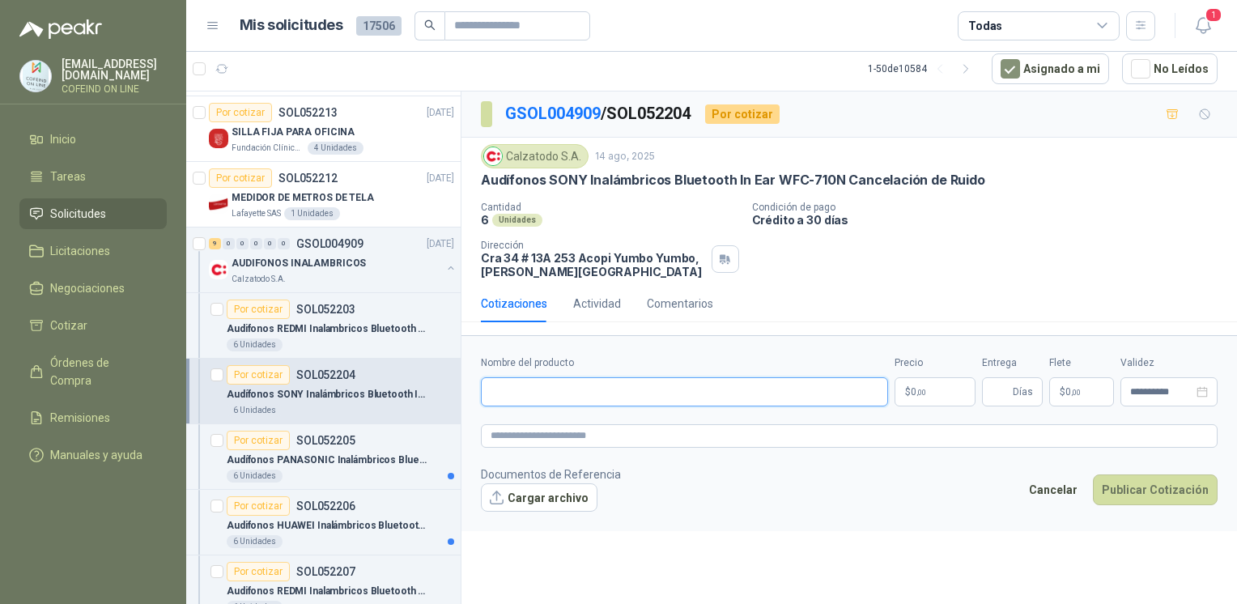
paste input "**********"
type input "**********"
click at [515, 496] on button "Cargar archivo" at bounding box center [539, 497] width 117 height 29
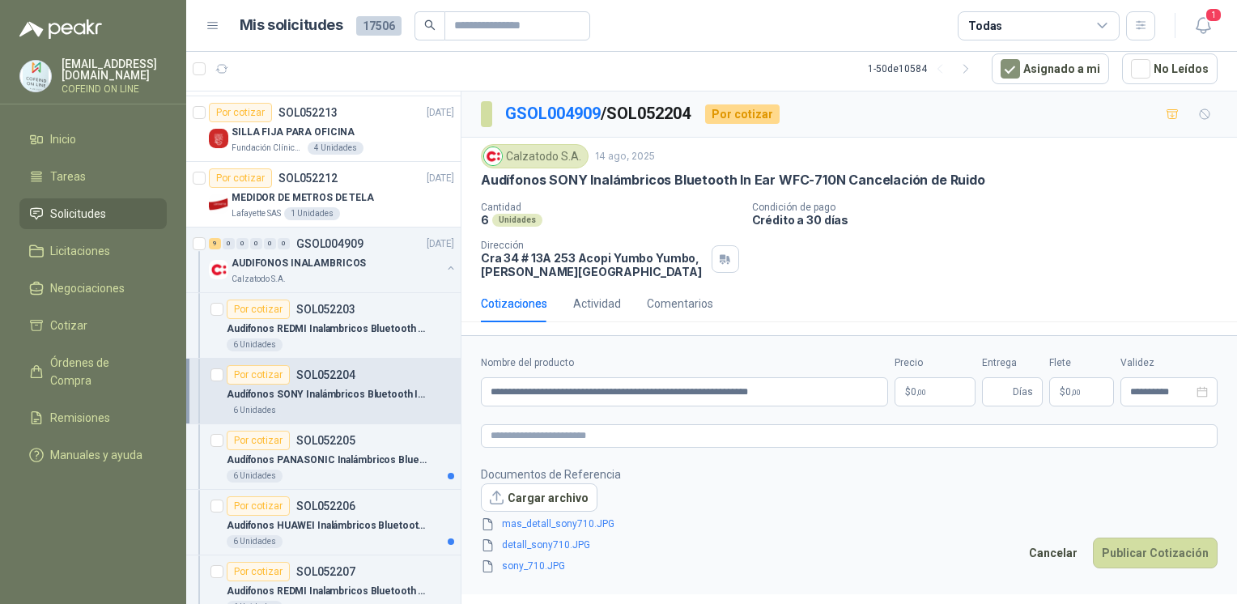
click at [930, 389] on body "osnaider564@gmail.com COFEIND ON LINE Inicio Tareas Solicitudes Licitaciones Ne…" at bounding box center [618, 302] width 1237 height 604
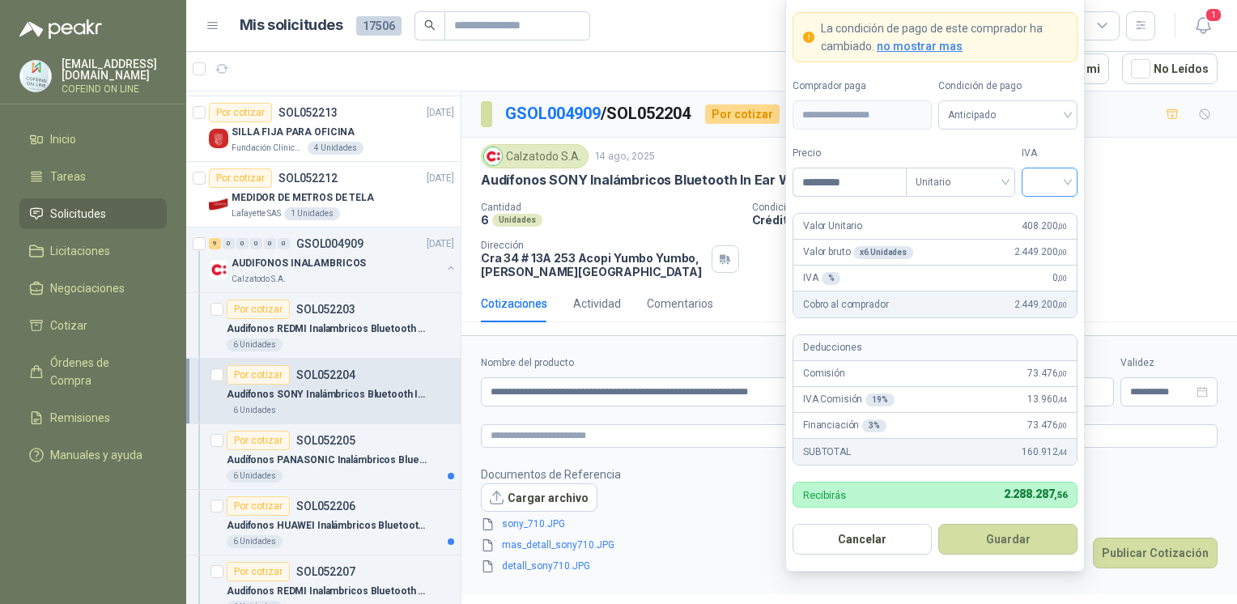
click at [1041, 182] on input "search" at bounding box center [1049, 180] width 36 height 24
click at [1052, 268] on div "0%" at bounding box center [1049, 269] width 30 height 18
click at [830, 181] on input "*********" at bounding box center [849, 182] width 113 height 28
type input "*********"
click at [992, 549] on button "Guardar" at bounding box center [1007, 539] width 139 height 31
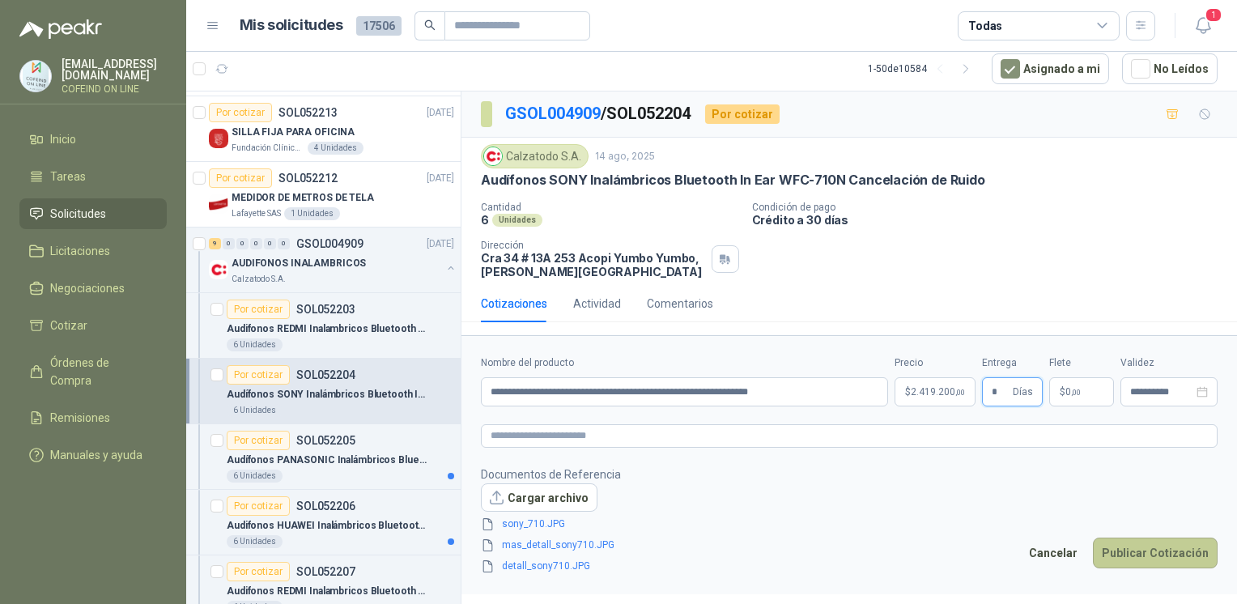
type input "*"
click at [1145, 547] on button "Publicar Cotización" at bounding box center [1155, 552] width 125 height 31
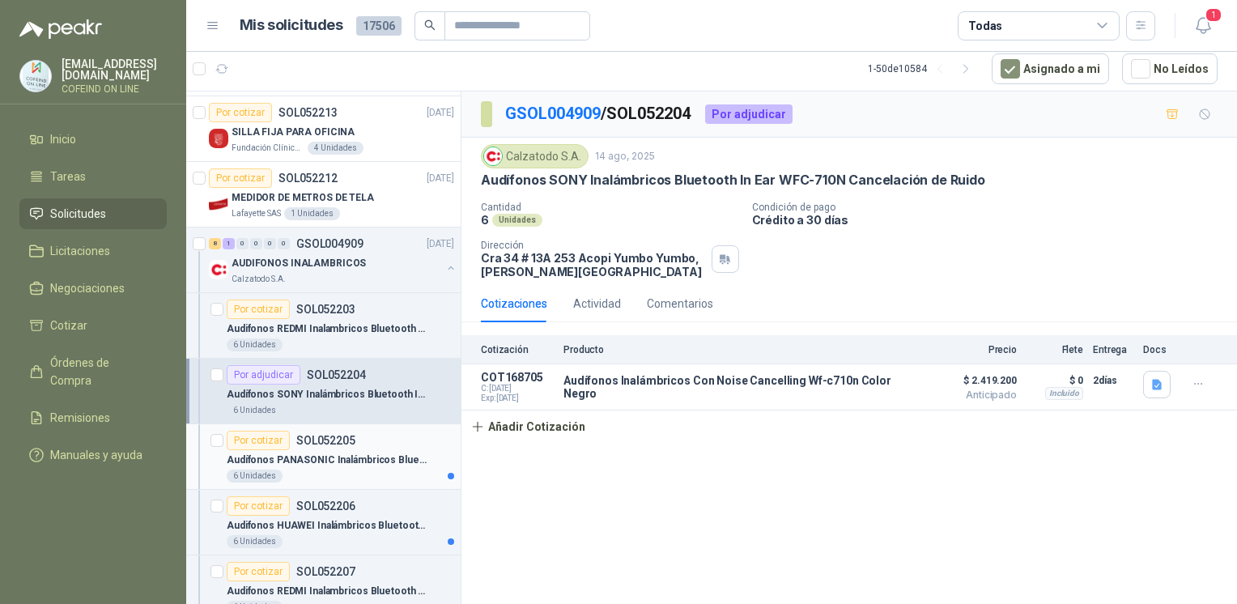
click at [376, 455] on p "Audífonos PANASONIC Inalámbricos Bluetooth In Ear TWS RZ-B110WDE-K Negro" at bounding box center [328, 459] width 202 height 15
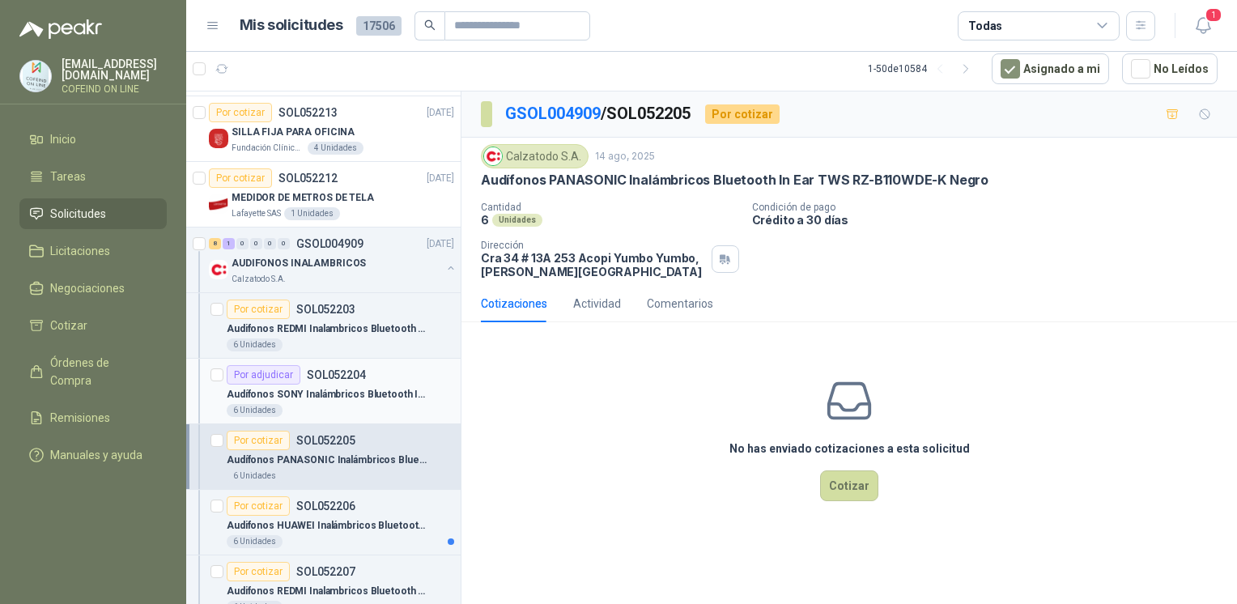
click at [336, 389] on p "Audífonos SONY Inalámbricos Bluetooth In Ear WFC-710N Cancelación de Ruido" at bounding box center [328, 394] width 202 height 15
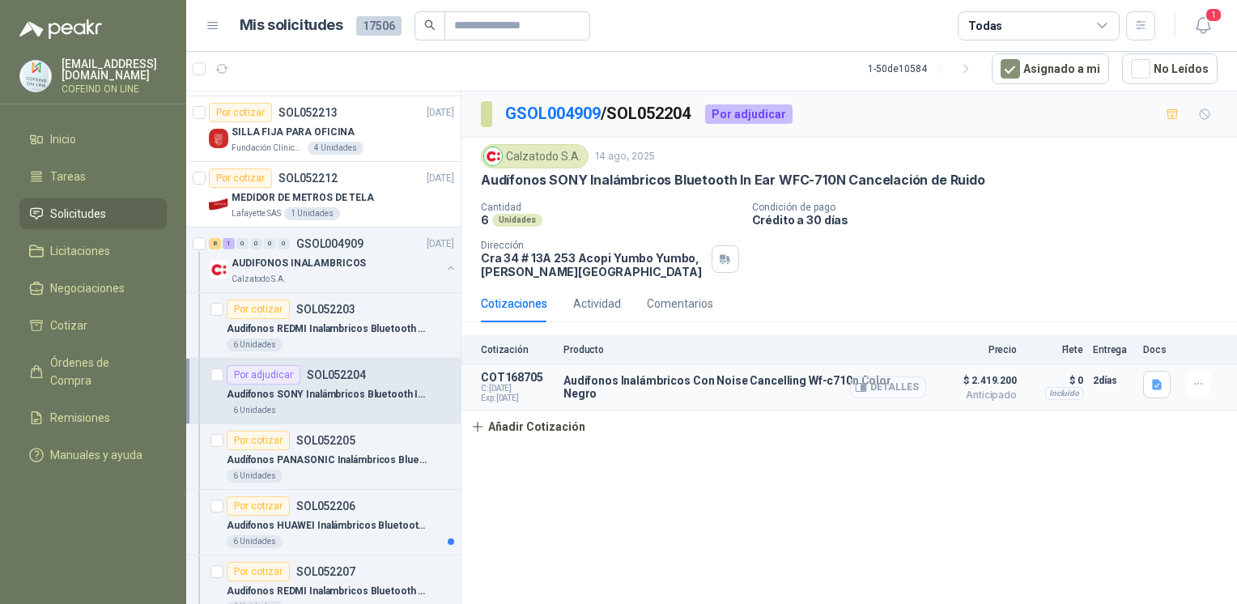
click at [912, 387] on button "Detalles" at bounding box center [888, 387] width 76 height 22
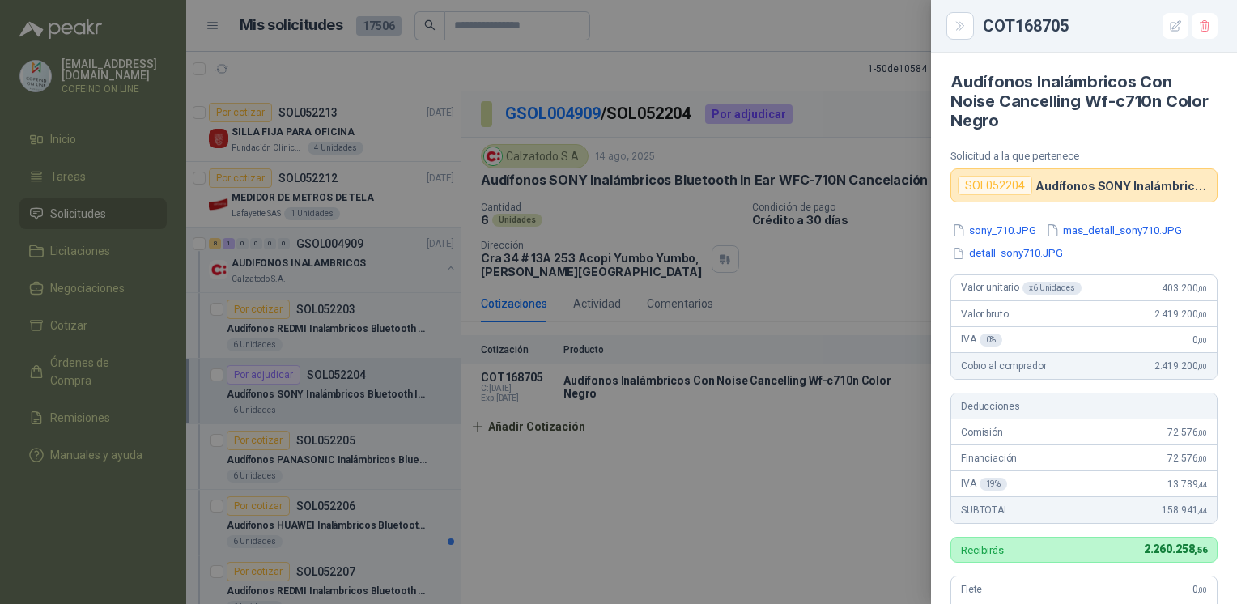
click at [819, 500] on div at bounding box center [618, 302] width 1237 height 604
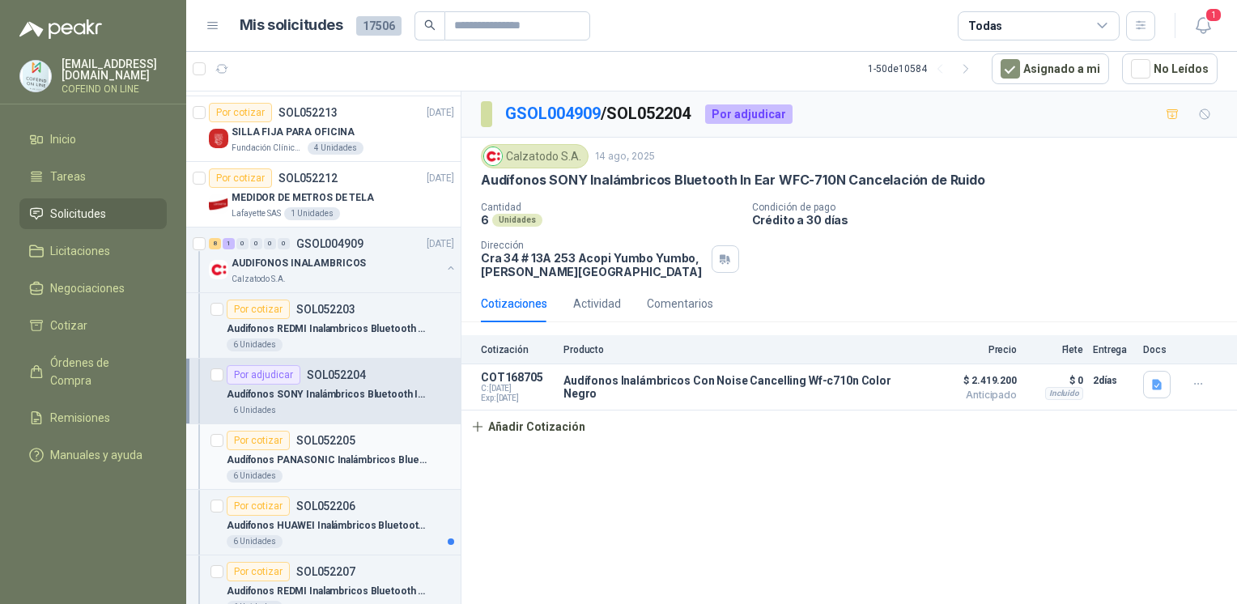
click at [365, 461] on p "Audífonos PANASONIC Inalámbricos Bluetooth In Ear TWS RZ-B110WDE-K Negro" at bounding box center [328, 459] width 202 height 15
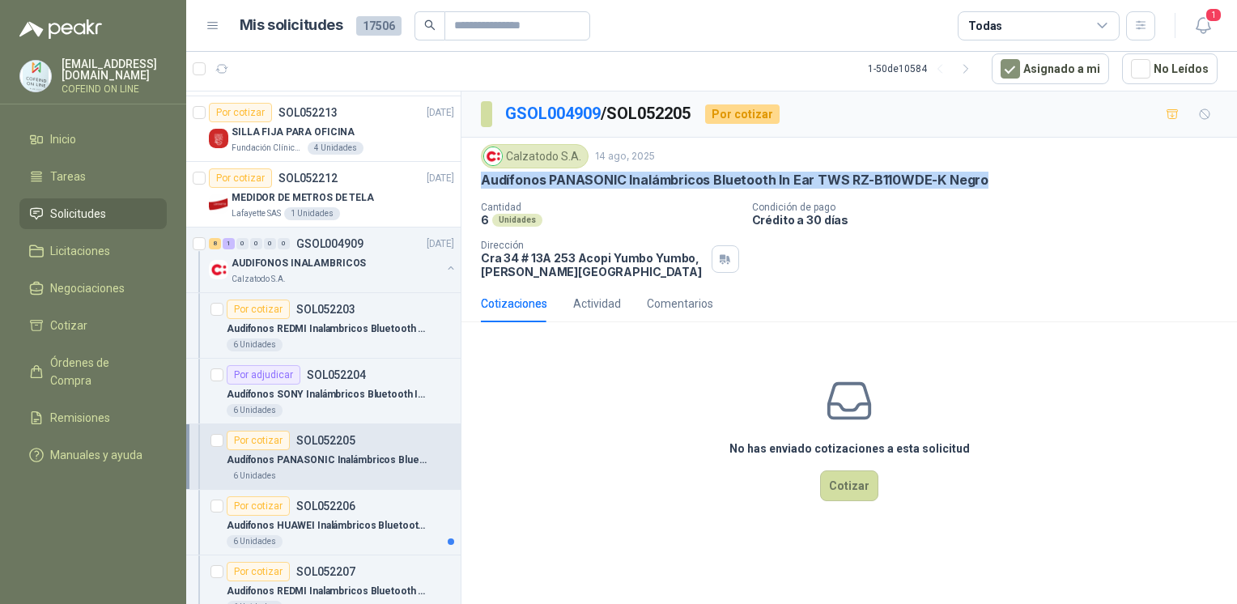
drag, startPoint x: 989, startPoint y: 179, endPoint x: 479, endPoint y: 182, distance: 510.0
click at [479, 182] on div "Calzatodo S.A. 14 ago, 2025 Audífonos PANASONIC Inalámbricos Bluetooth In Ear T…" at bounding box center [848, 211] width 775 height 147
copy p "Audífonos PANASONIC Inalámbricos Bluetooth In Ear TWS RZ-B110WDE-K Negro"
click at [860, 491] on button "Cotizar" at bounding box center [849, 485] width 58 height 31
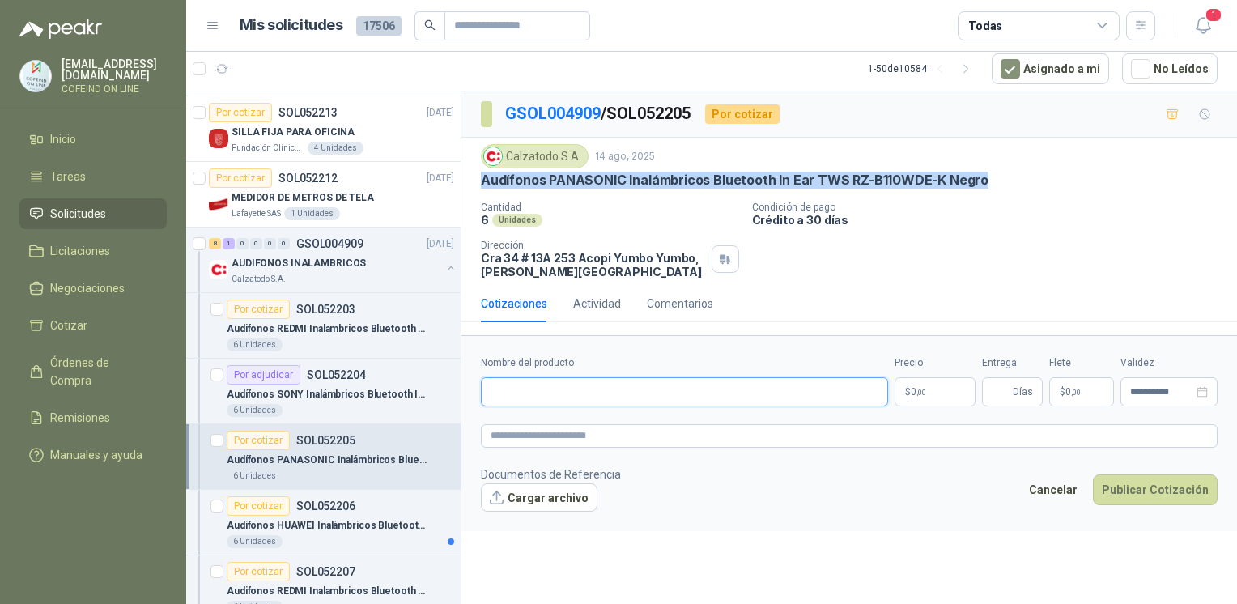
click at [659, 387] on input "Nombre del producto" at bounding box center [684, 391] width 407 height 29
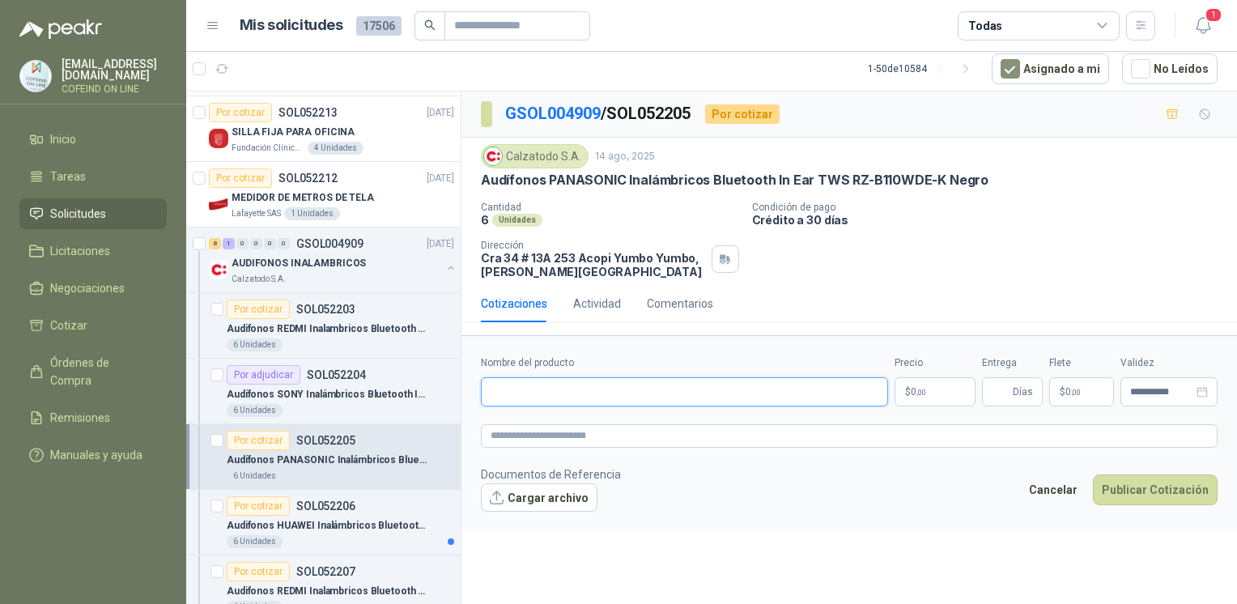
paste input "**********"
type input "**********"
drag, startPoint x: 477, startPoint y: 258, endPoint x: 573, endPoint y: 262, distance: 96.4
click at [573, 262] on div "Calzatodo S.A. 14 ago, 2025 Audífonos PANASONIC Inalámbricos Bluetooth In Ear T…" at bounding box center [848, 211] width 775 height 147
copy p "Cra 34 # 13A 253"
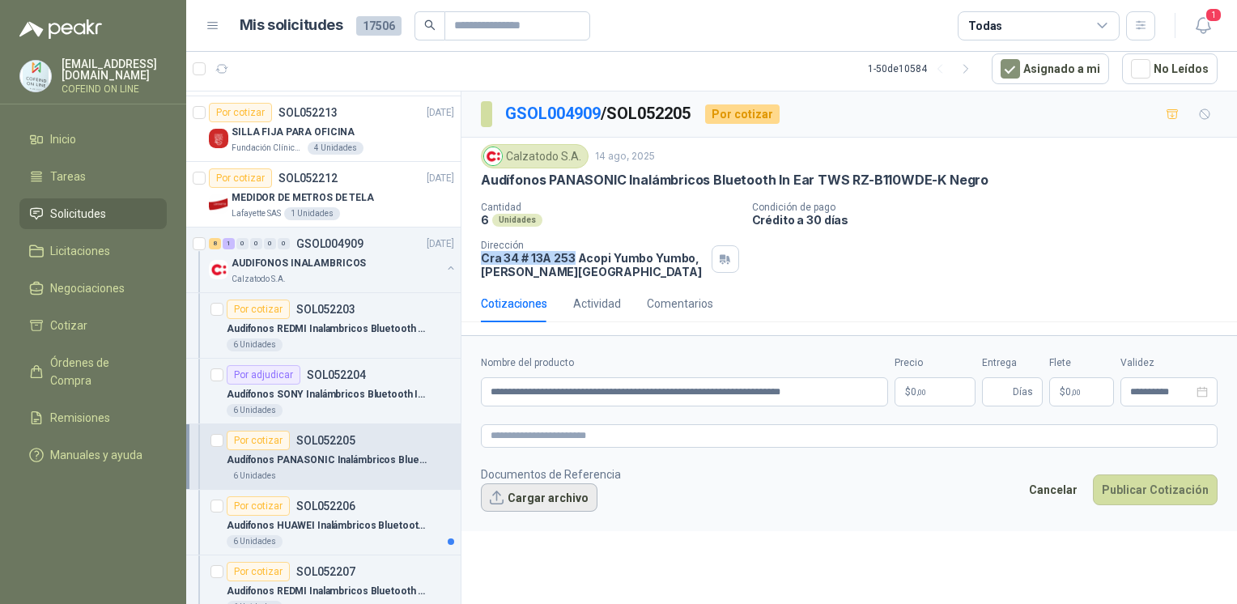
click at [560, 498] on button "Cargar archivo" at bounding box center [539, 497] width 117 height 29
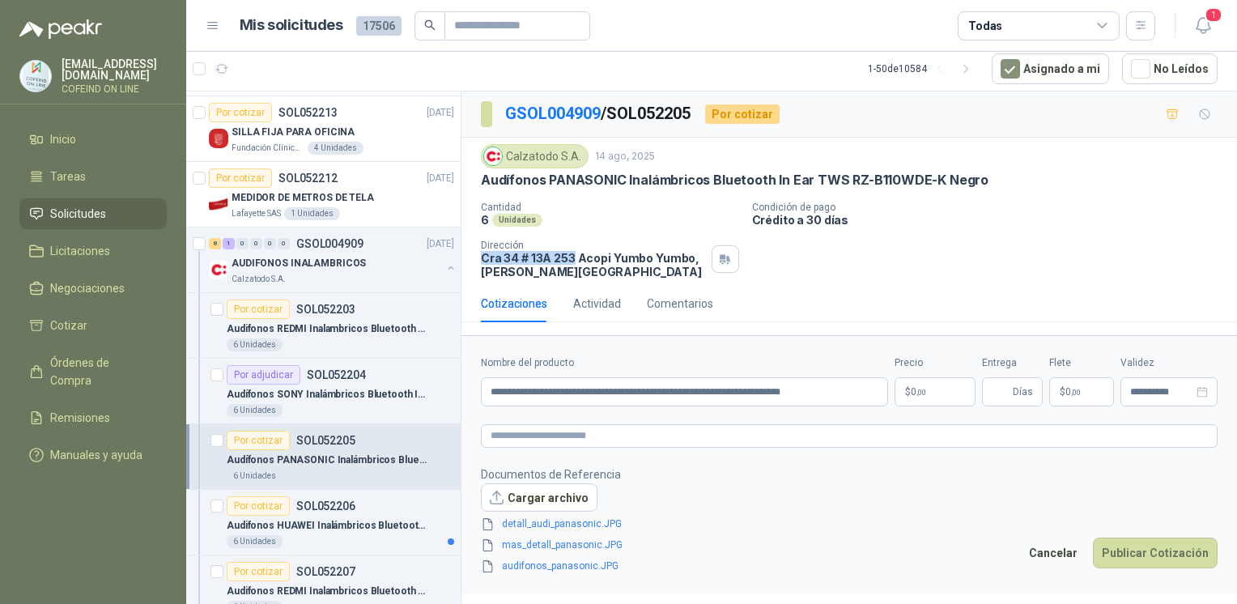
click at [916, 395] on body "osnaider564@gmail.com COFEIND ON LINE Inicio Tareas Solicitudes Licitaciones Ne…" at bounding box center [618, 302] width 1237 height 604
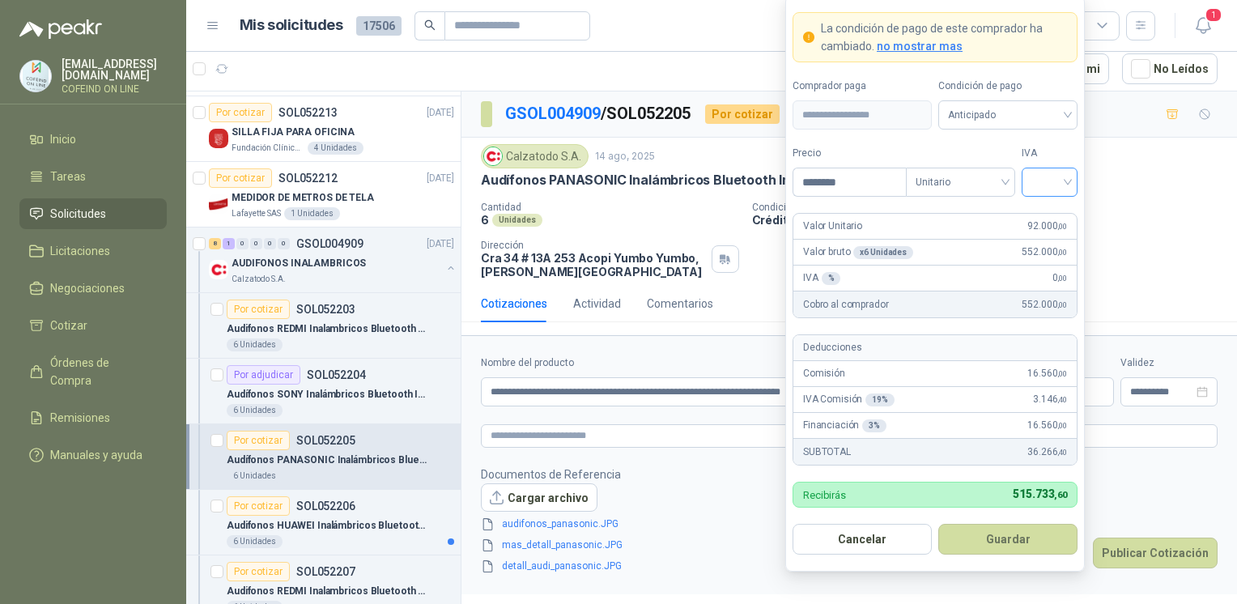
click at [1049, 187] on input "search" at bounding box center [1049, 180] width 36 height 24
click at [1037, 265] on div "0%" at bounding box center [1049, 269] width 30 height 18
click at [998, 542] on button "Guardar" at bounding box center [1007, 539] width 139 height 31
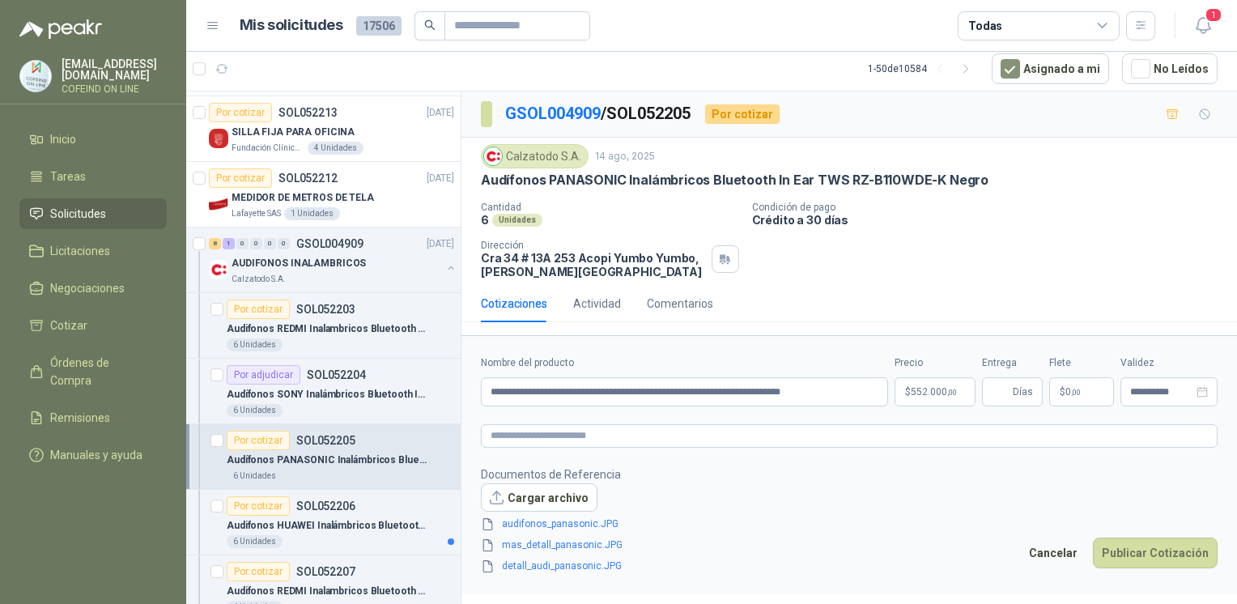
click at [936, 407] on form "**********" at bounding box center [848, 464] width 775 height 259
click at [930, 399] on body "osnaider564@gmail.com COFEIND ON LINE Inicio Tareas Solicitudes Licitaciones Ne…" at bounding box center [618, 302] width 1237 height 604
click at [935, 379] on div "IVA Comisión 19 % 3.146 ,40" at bounding box center [935, 379] width 0 height 0
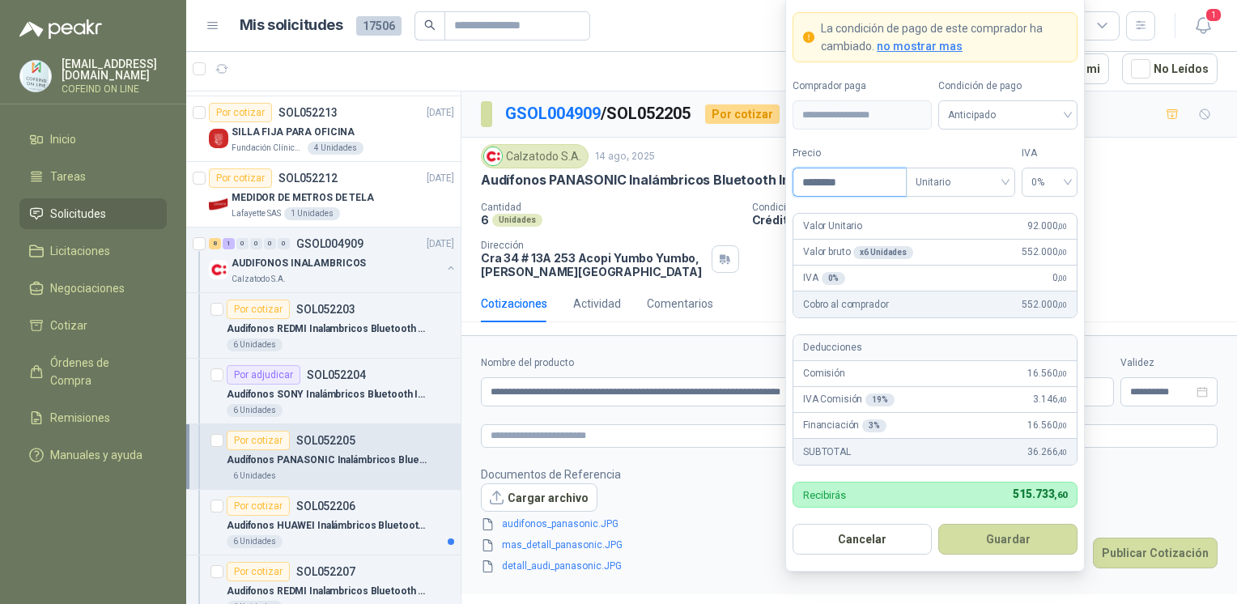
click at [824, 191] on input "********" at bounding box center [849, 182] width 113 height 28
type input "********"
click at [984, 531] on button "Guardar" at bounding box center [1007, 539] width 139 height 31
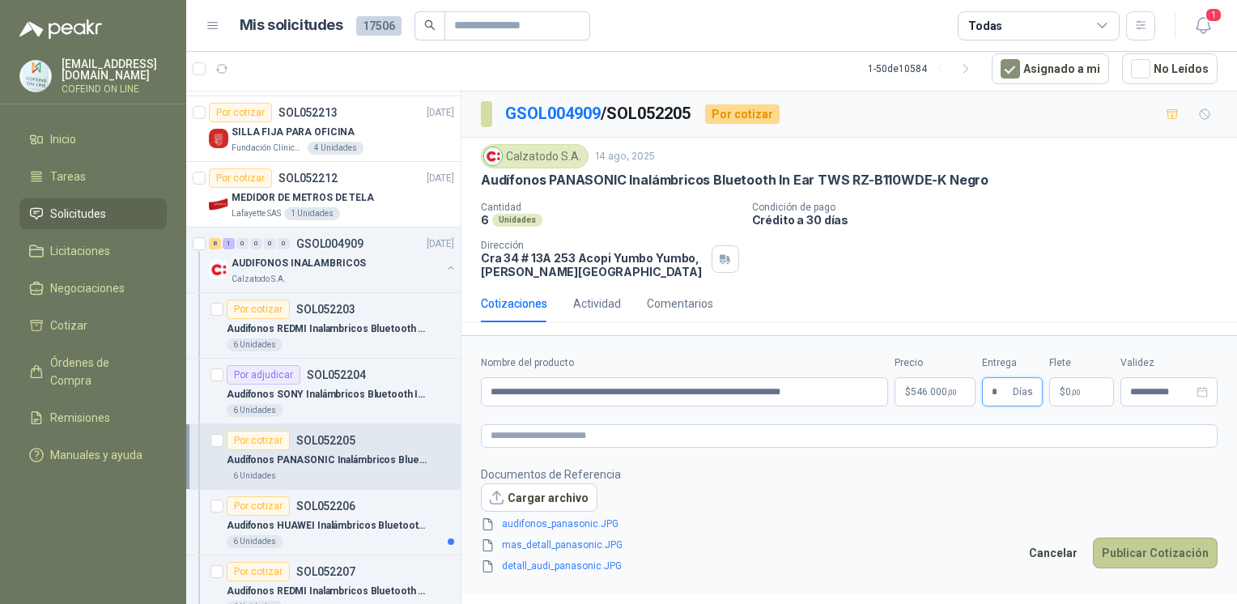
type input "*"
click at [1200, 553] on button "Publicar Cotización" at bounding box center [1155, 552] width 125 height 31
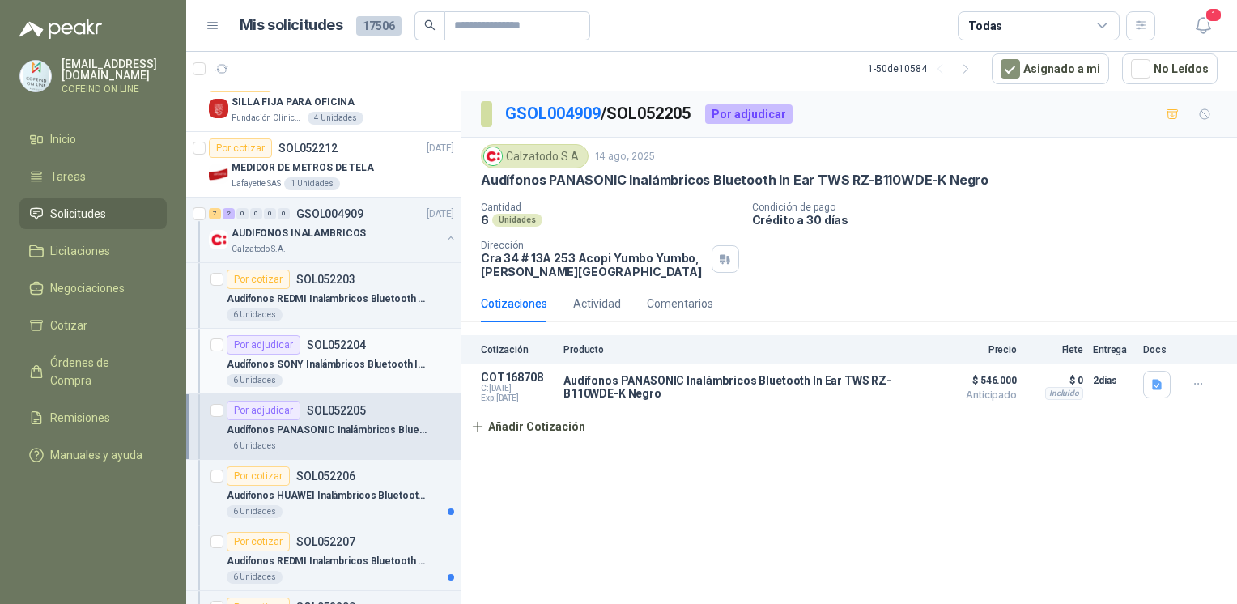
scroll to position [23, 0]
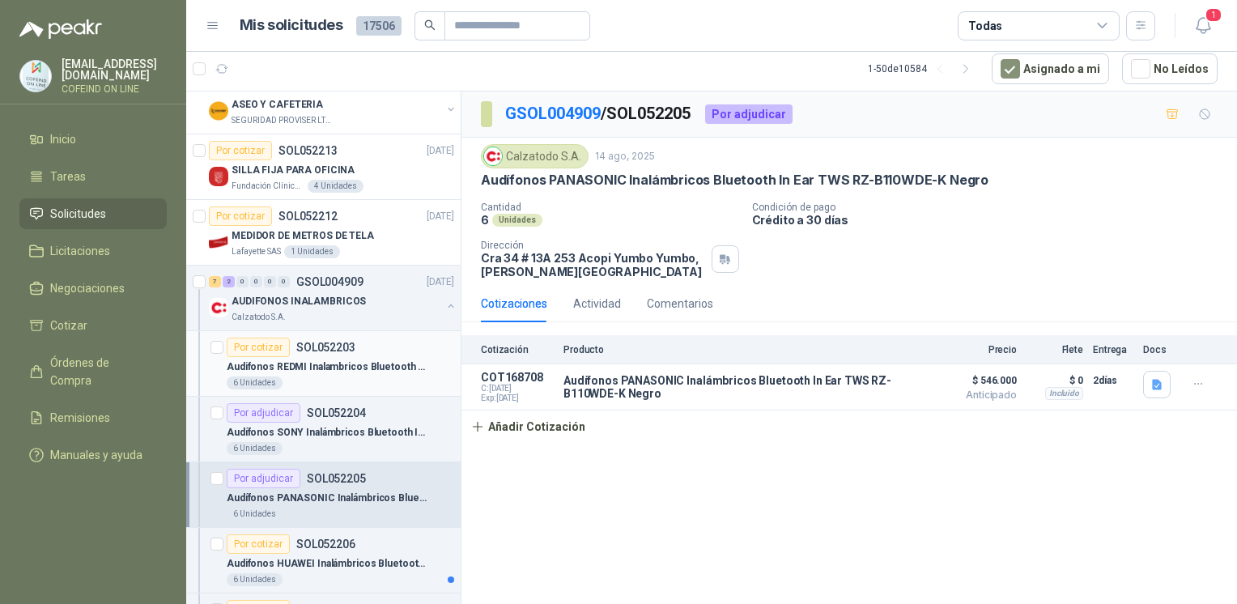
click at [317, 370] on p "Audifonos REDMI Inalambricos Bluetooth In Ear Buds 6 Active Negro" at bounding box center [328, 366] width 202 height 15
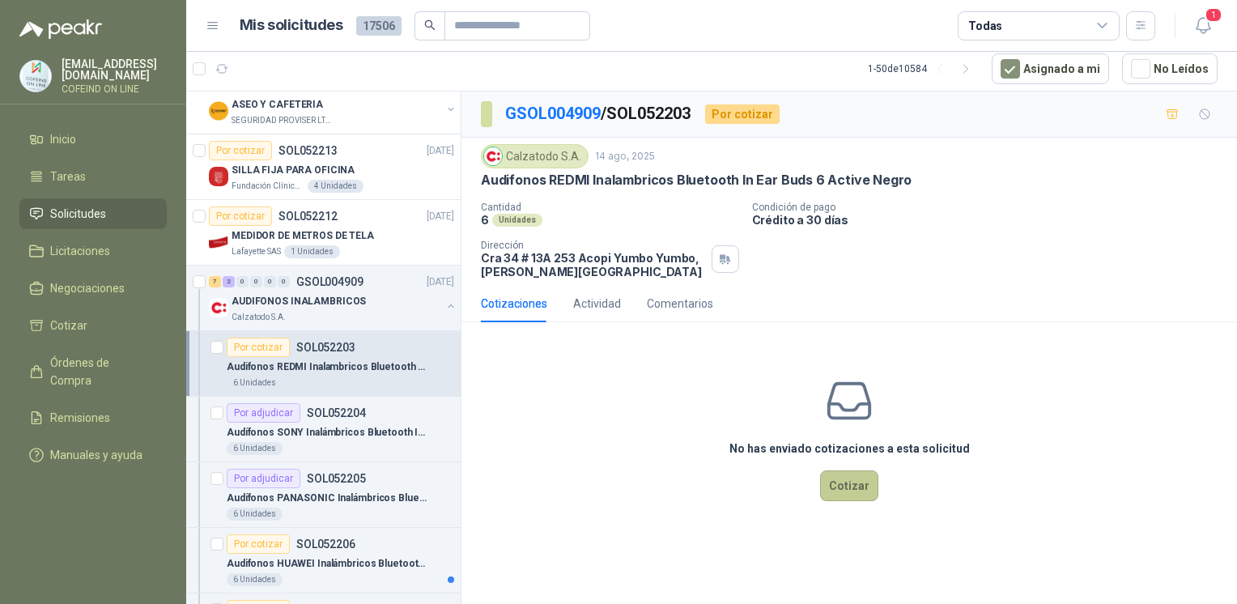
click at [847, 484] on button "Cotizar" at bounding box center [849, 485] width 58 height 31
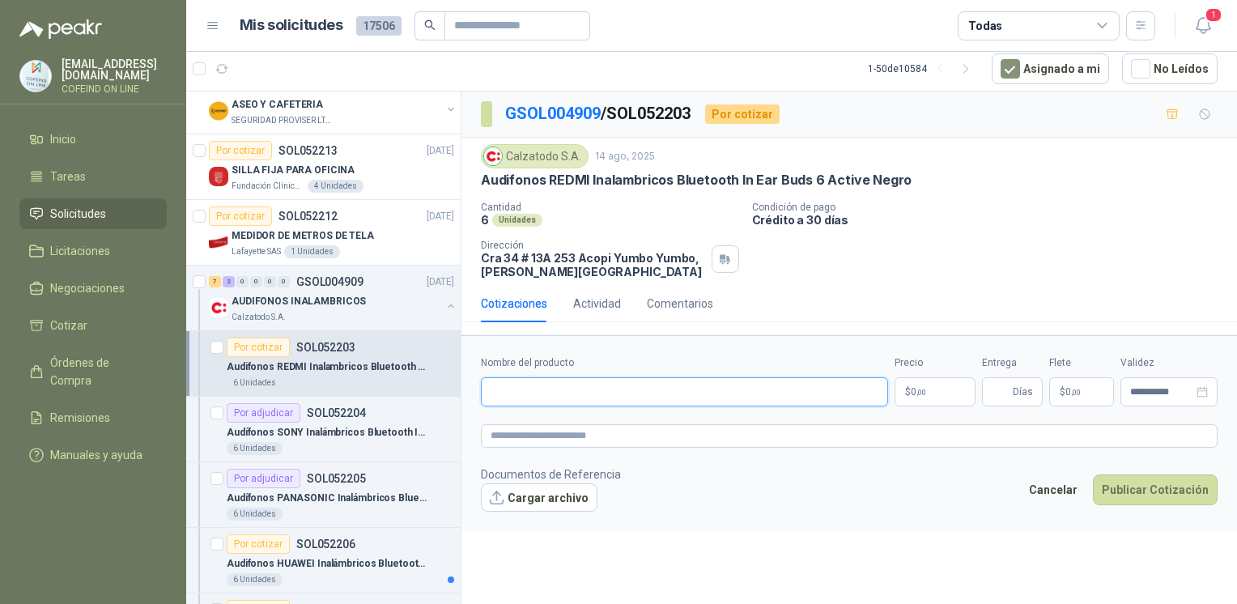
click at [652, 388] on input "Nombre del producto" at bounding box center [684, 391] width 407 height 29
paste input "**********"
click at [612, 394] on input "**********" at bounding box center [684, 391] width 407 height 29
type input "**********"
click at [567, 491] on button "Cargar archivo" at bounding box center [539, 497] width 117 height 29
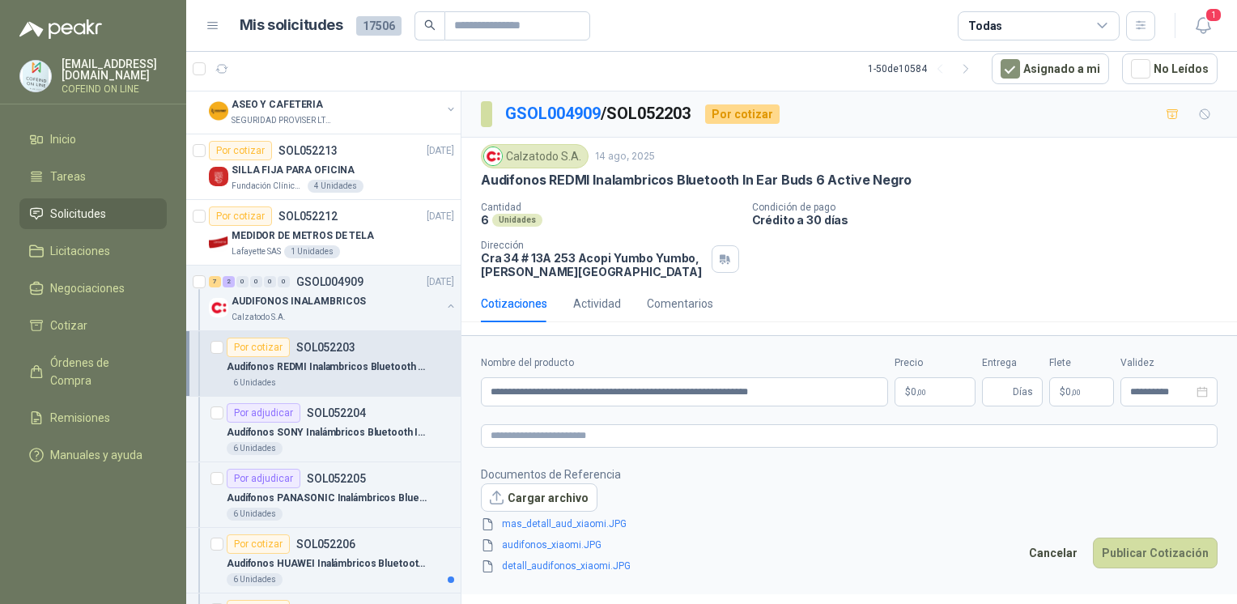
click at [936, 392] on body "osnaider564@gmail.com COFEIND ON LINE Inicio Tareas Solicitudes Licitaciones Ne…" at bounding box center [618, 302] width 1237 height 604
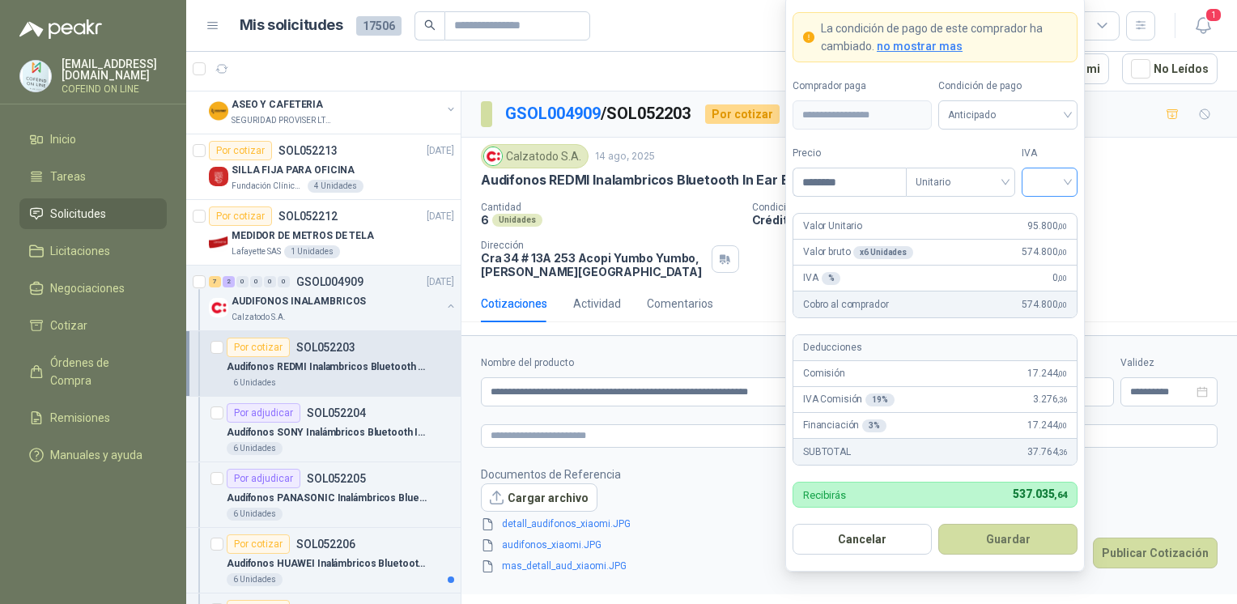
type input "********"
click at [1067, 181] on input "search" at bounding box center [1049, 180] width 36 height 24
click at [1052, 267] on div "0%" at bounding box center [1049, 269] width 30 height 18
click at [997, 543] on button "Guardar" at bounding box center [1007, 539] width 139 height 31
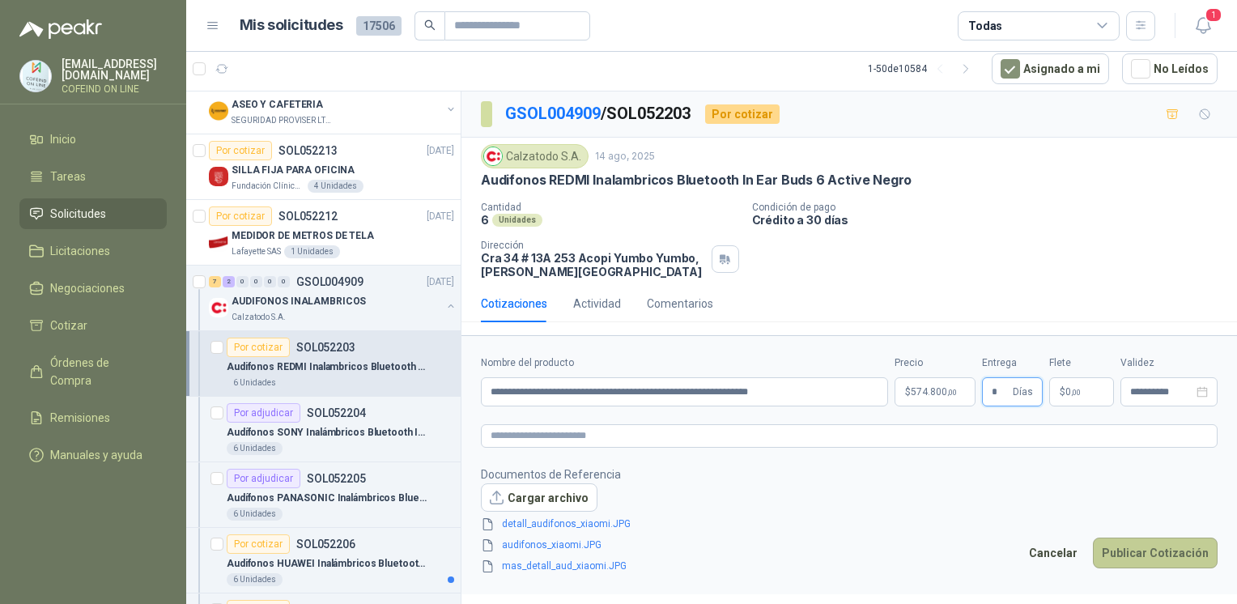
type input "*"
click at [1140, 556] on button "Publicar Cotización" at bounding box center [1155, 552] width 125 height 31
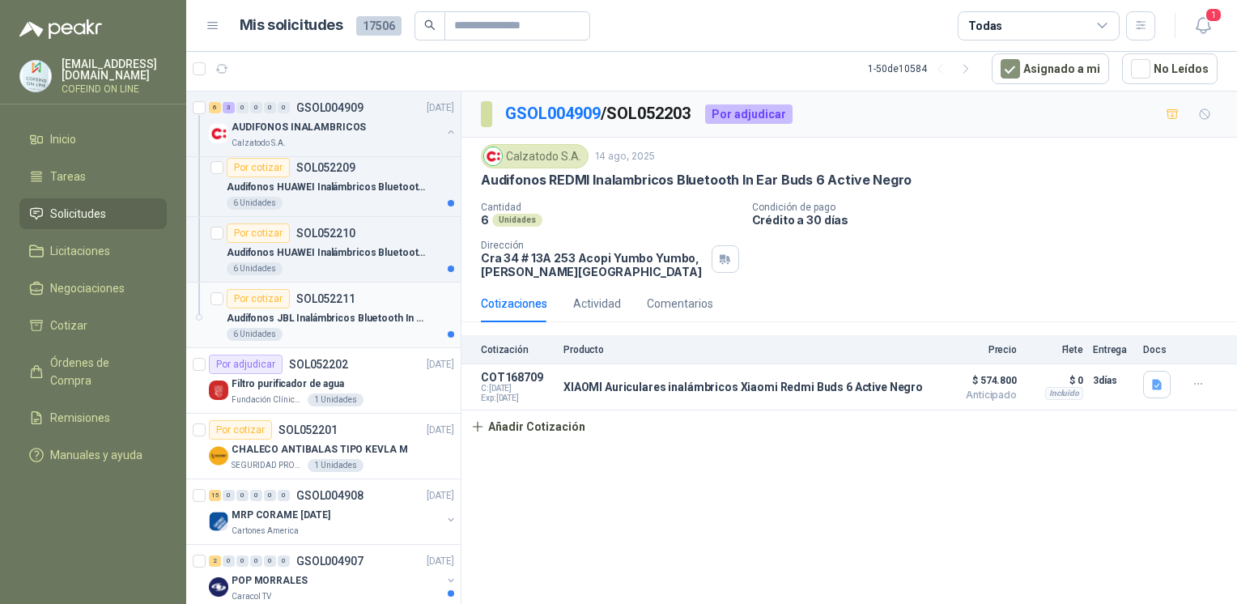
scroll to position [594, 0]
click at [323, 320] on p "Audífonos JBL Inalámbricos Bluetooth In Ear TWS Wave Flex Negro" at bounding box center [328, 319] width 202 height 15
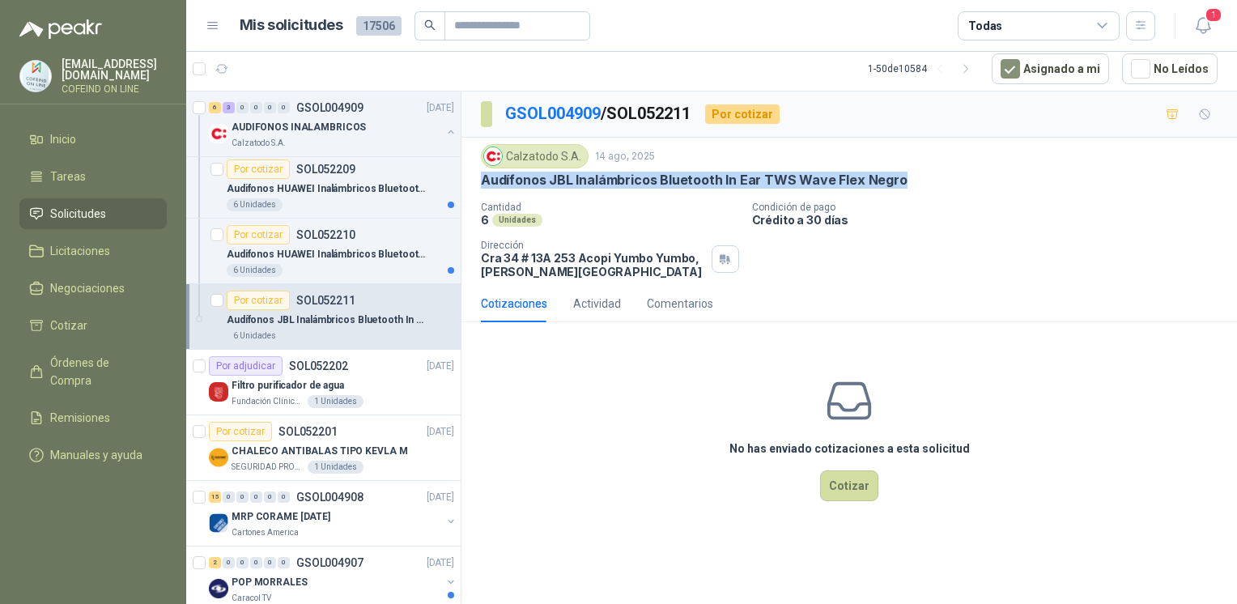
drag, startPoint x: 909, startPoint y: 182, endPoint x: 478, endPoint y: 183, distance: 430.6
click at [478, 183] on div "Calzatodo S.A. 14 ago, 2025 Audífonos JBL Inalámbricos Bluetooth In Ear TWS Wav…" at bounding box center [848, 211] width 775 height 147
click at [836, 494] on button "Cotizar" at bounding box center [849, 485] width 58 height 31
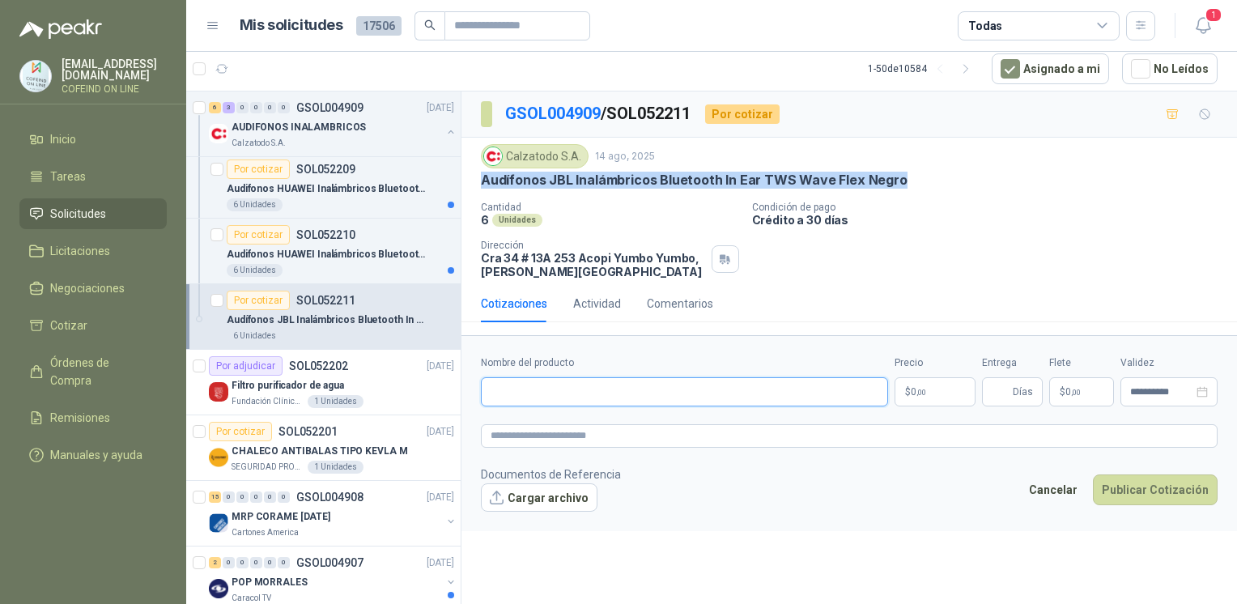
click at [705, 385] on input "Nombre del producto" at bounding box center [684, 391] width 407 height 29
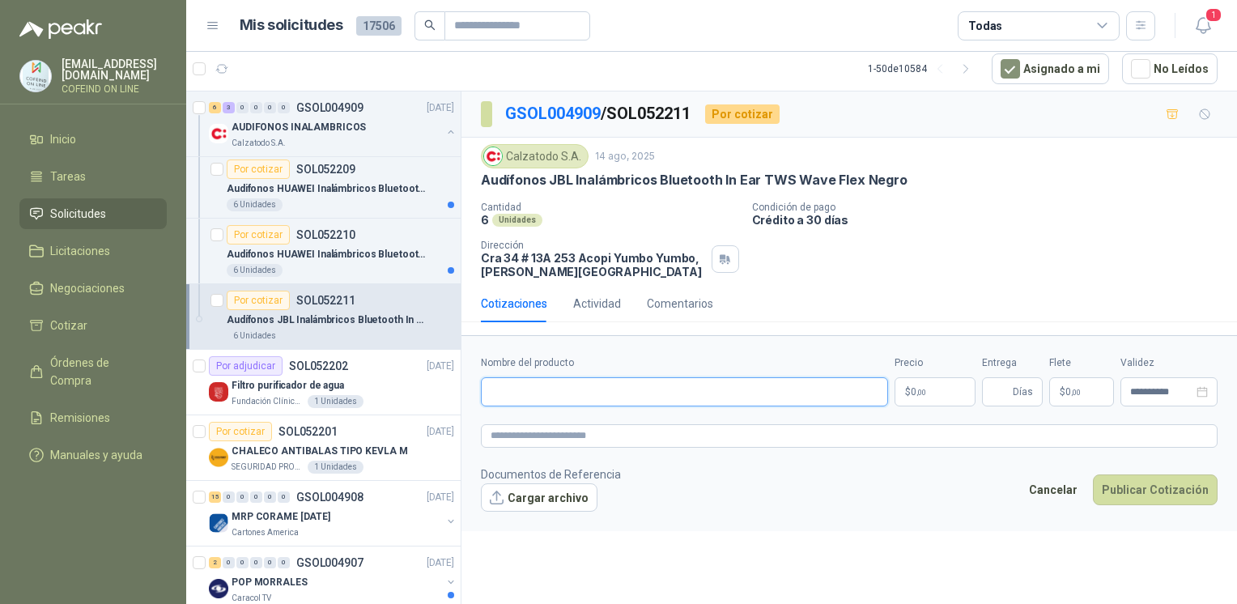
paste input "**********"
type input "**********"
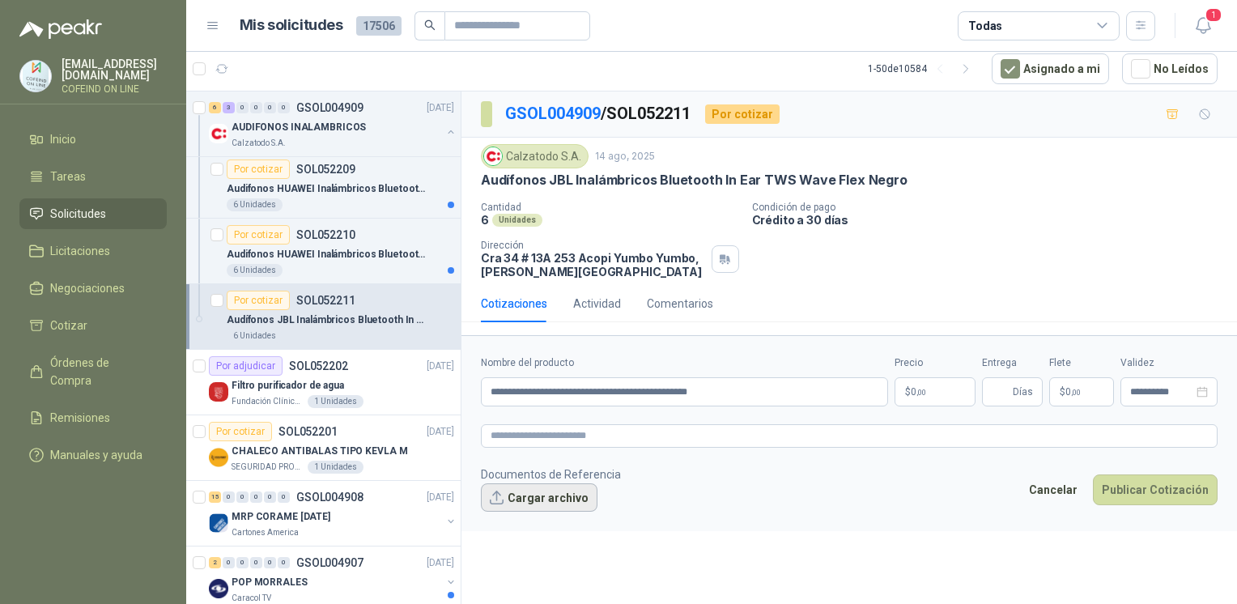
click at [558, 497] on button "Cargar archivo" at bounding box center [539, 497] width 117 height 29
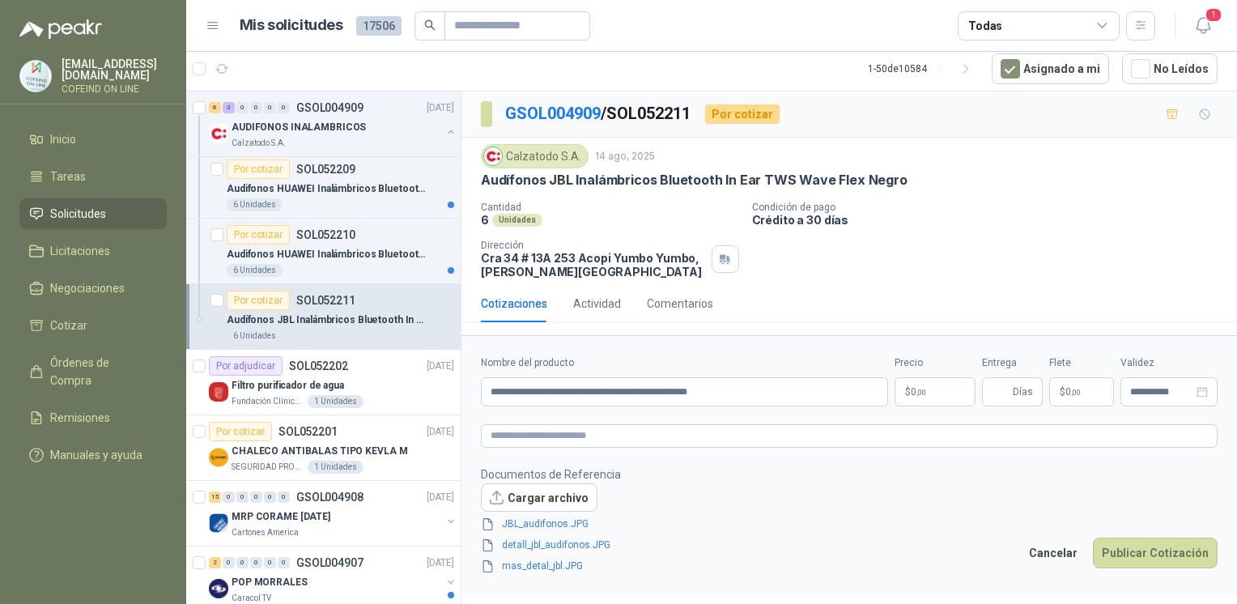
click at [916, 393] on body "osnaider564@gmail.com COFEIND ON LINE Inicio Tareas Solicitudes Licitaciones Ne…" at bounding box center [618, 302] width 1237 height 604
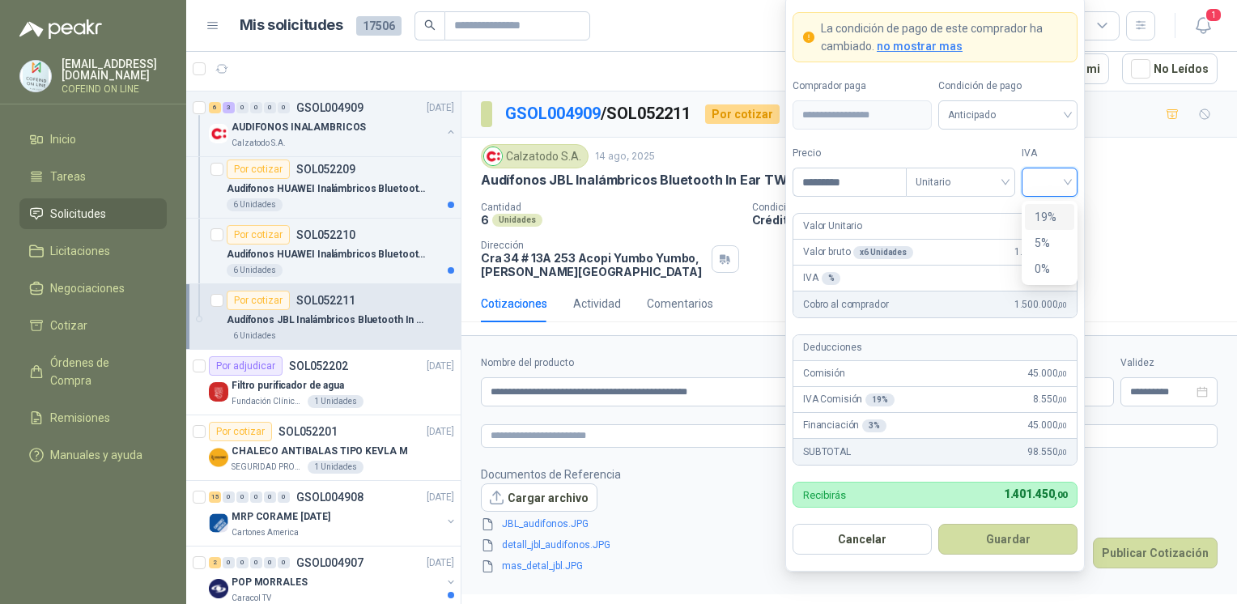
drag, startPoint x: 1058, startPoint y: 172, endPoint x: 1056, endPoint y: 180, distance: 8.5
click at [1056, 180] on input "search" at bounding box center [1049, 180] width 36 height 24
click at [1052, 261] on div "0%" at bounding box center [1049, 269] width 49 height 26
click at [826, 186] on input "*********" at bounding box center [849, 182] width 113 height 28
type input "*********"
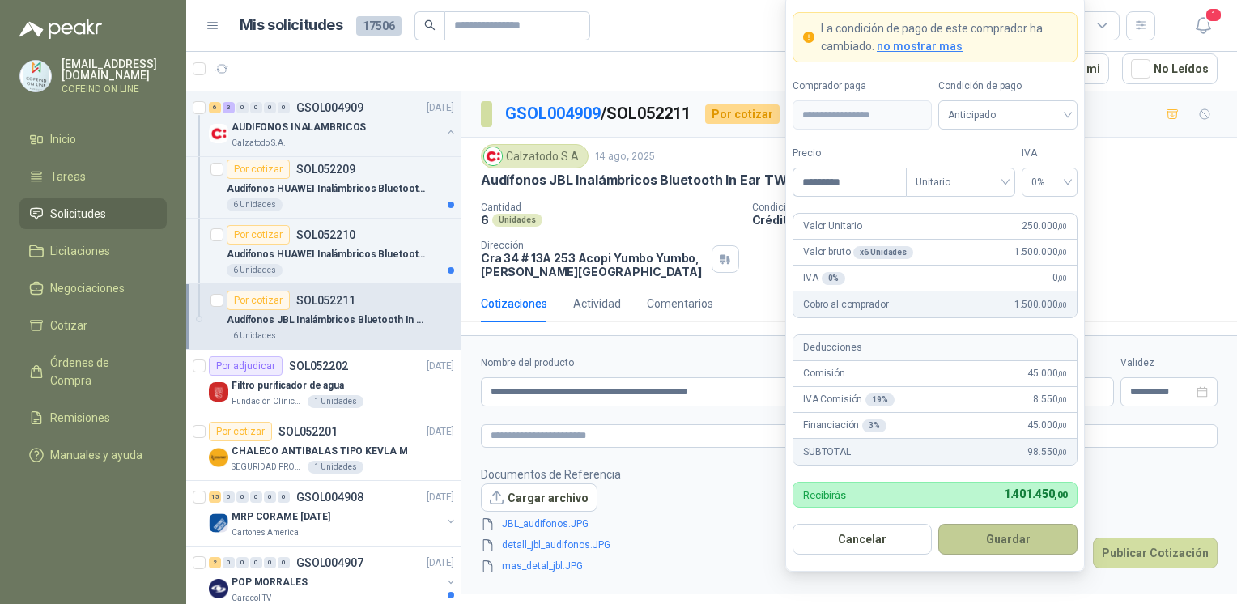
click at [998, 539] on button "Guardar" at bounding box center [1007, 539] width 139 height 31
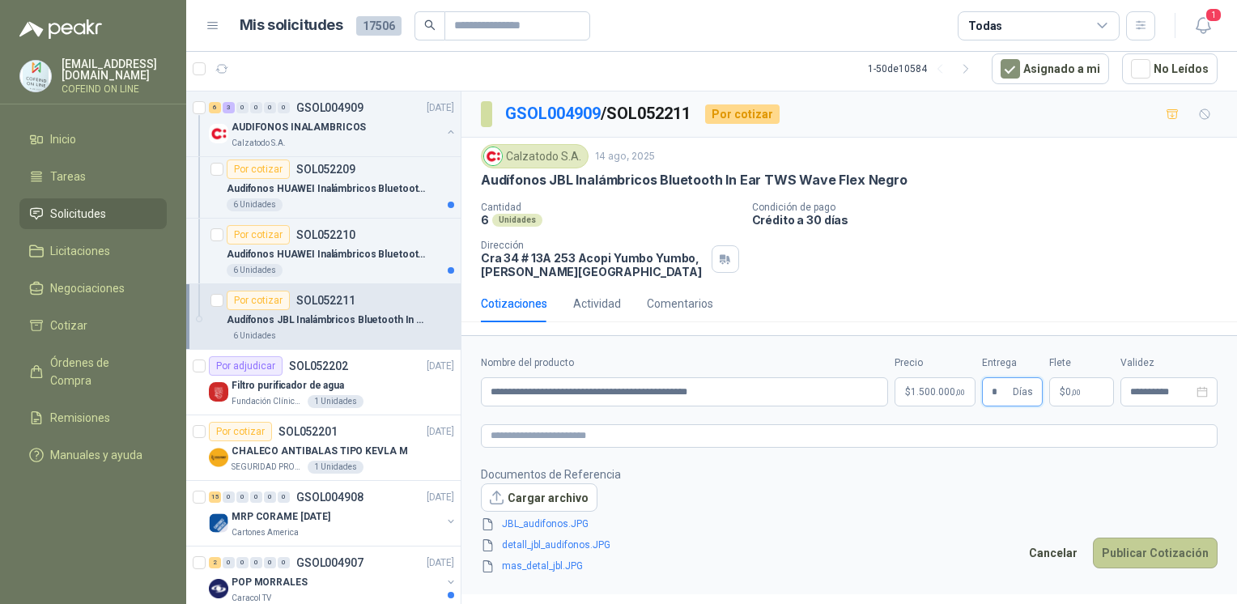
type input "*"
click at [1120, 554] on button "Publicar Cotización" at bounding box center [1155, 552] width 125 height 31
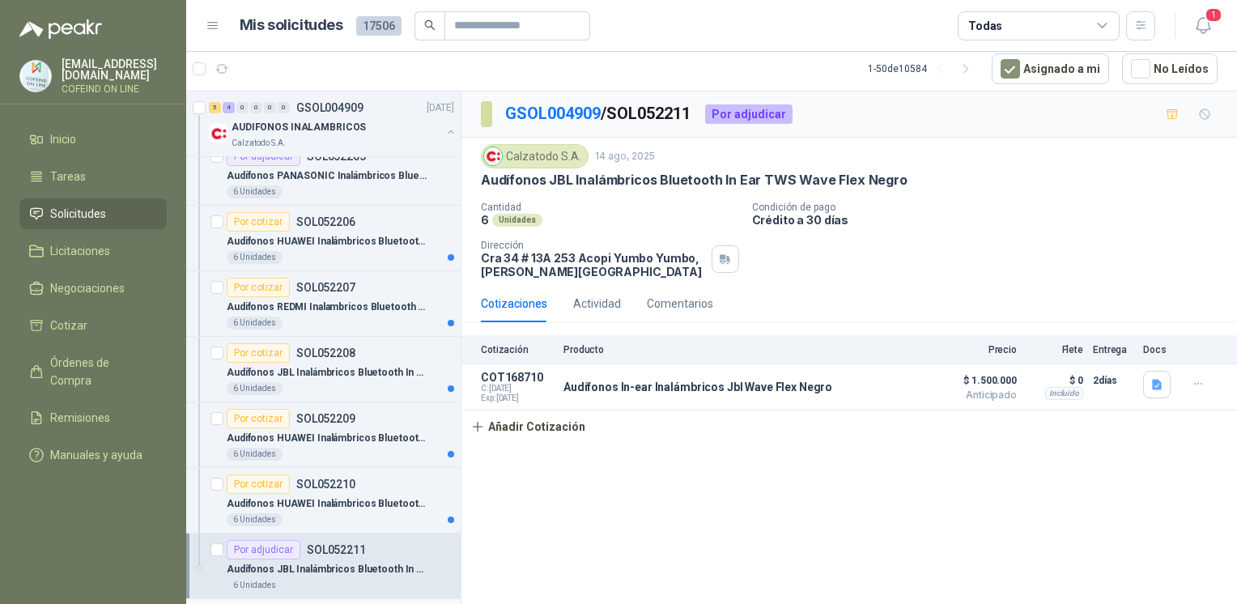
scroll to position [316, 0]
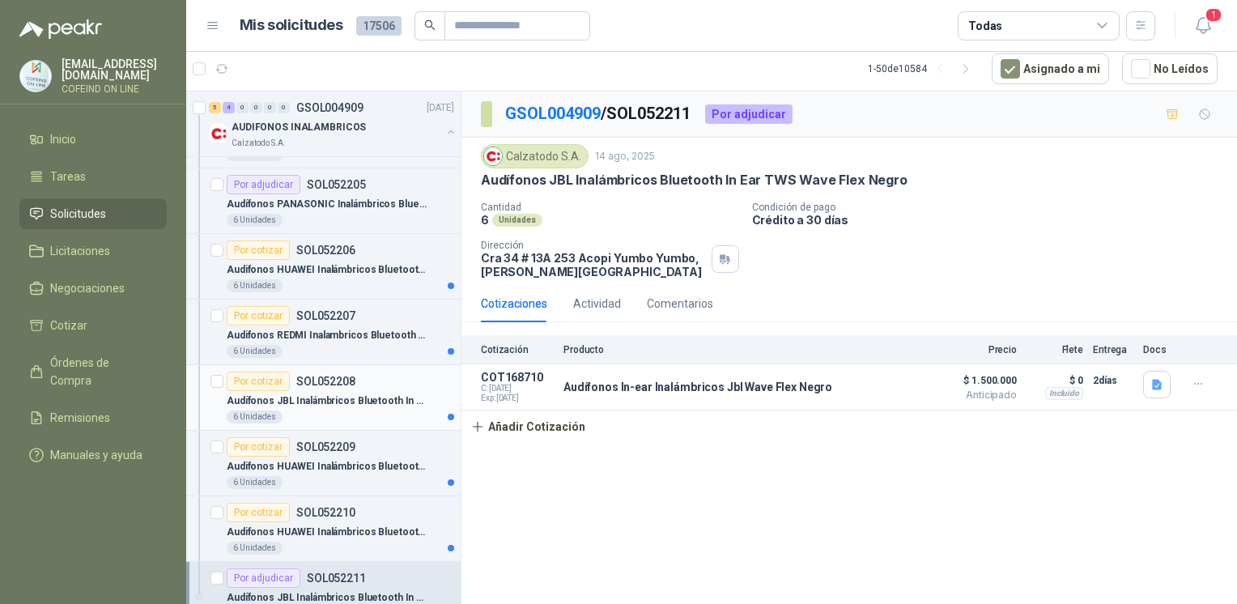
click at [349, 384] on p "SOL052208" at bounding box center [325, 381] width 59 height 11
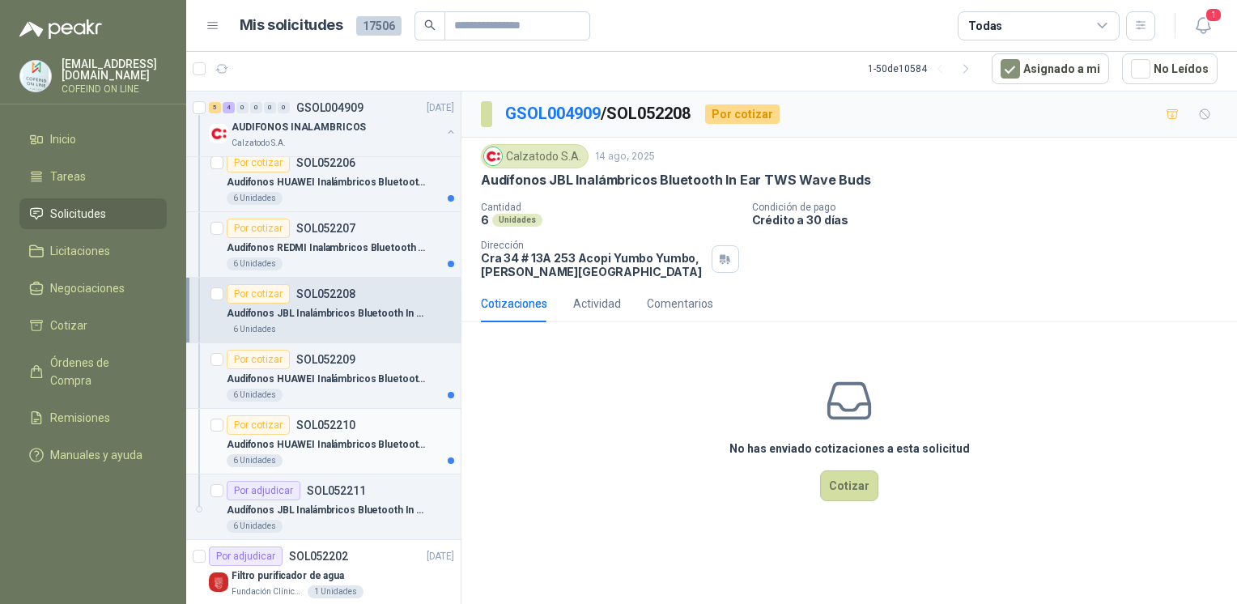
scroll to position [409, 0]
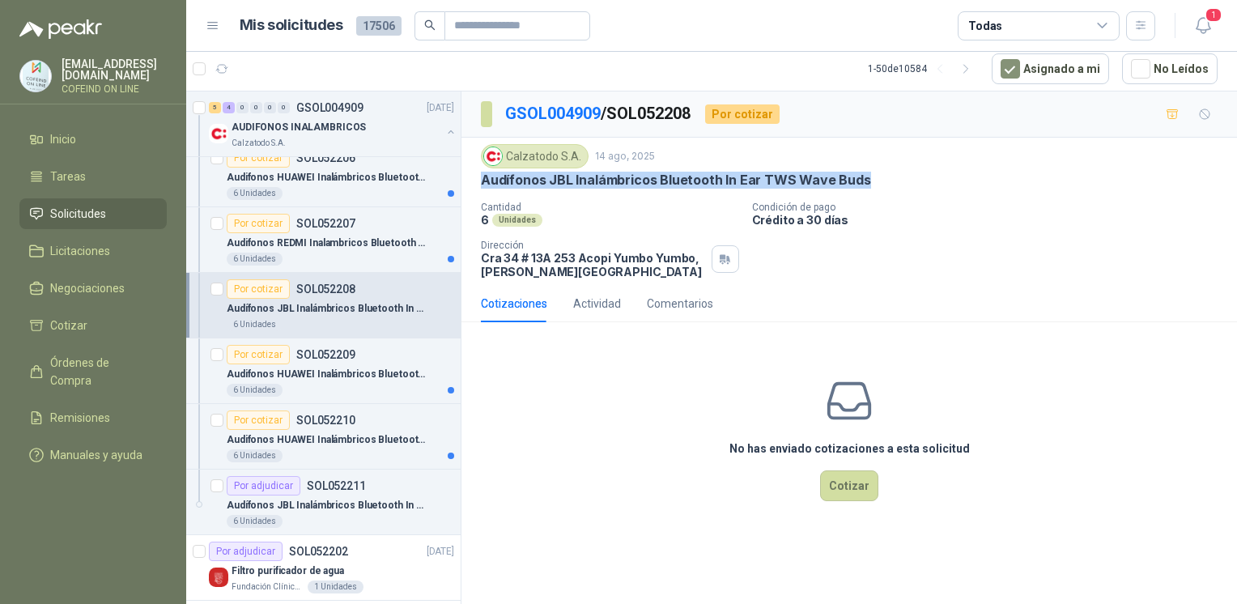
drag, startPoint x: 863, startPoint y: 181, endPoint x: 476, endPoint y: 174, distance: 387.0
click at [476, 174] on div "Calzatodo S.A. 14 ago, 2025 Audífonos JBL Inalámbricos Bluetooth In Ear TWS Wav…" at bounding box center [848, 211] width 775 height 147
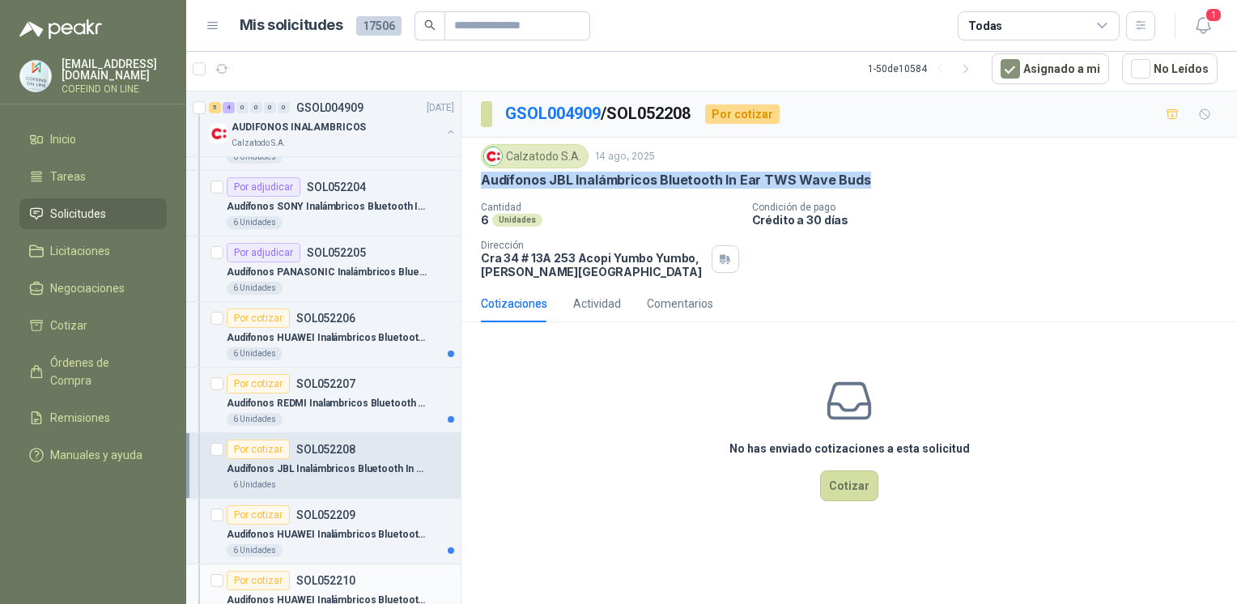
scroll to position [215, 0]
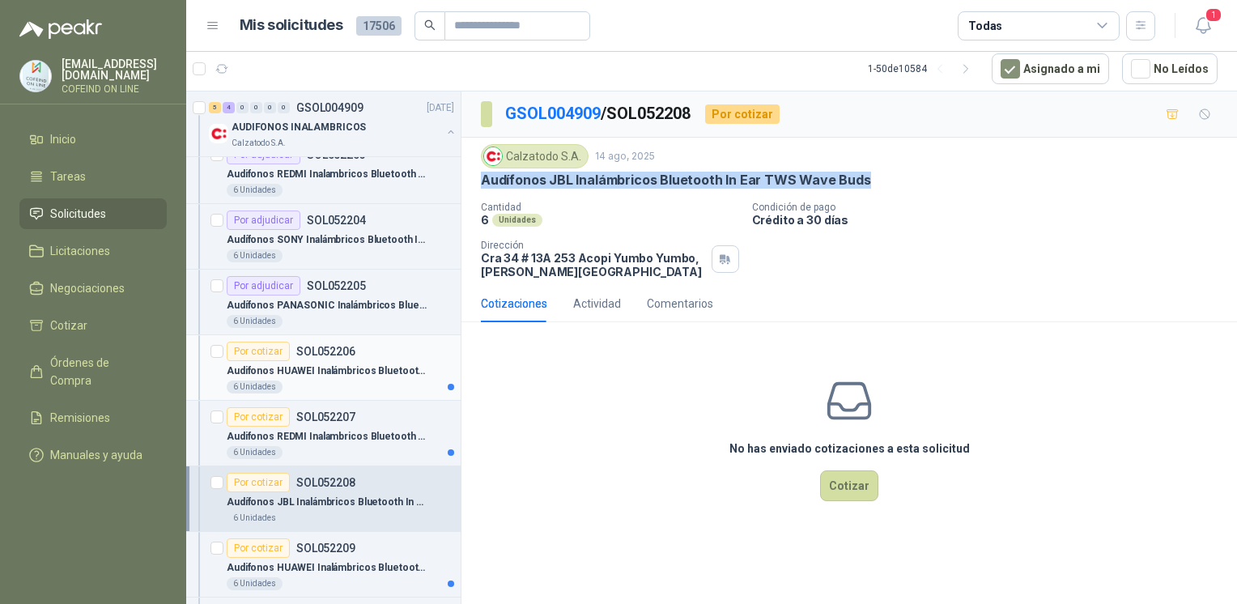
click at [333, 364] on p "Audifonos HUAWEI Inalámbricos Bluetooth In Ear Freebuds SE 2 Blancos" at bounding box center [328, 370] width 202 height 15
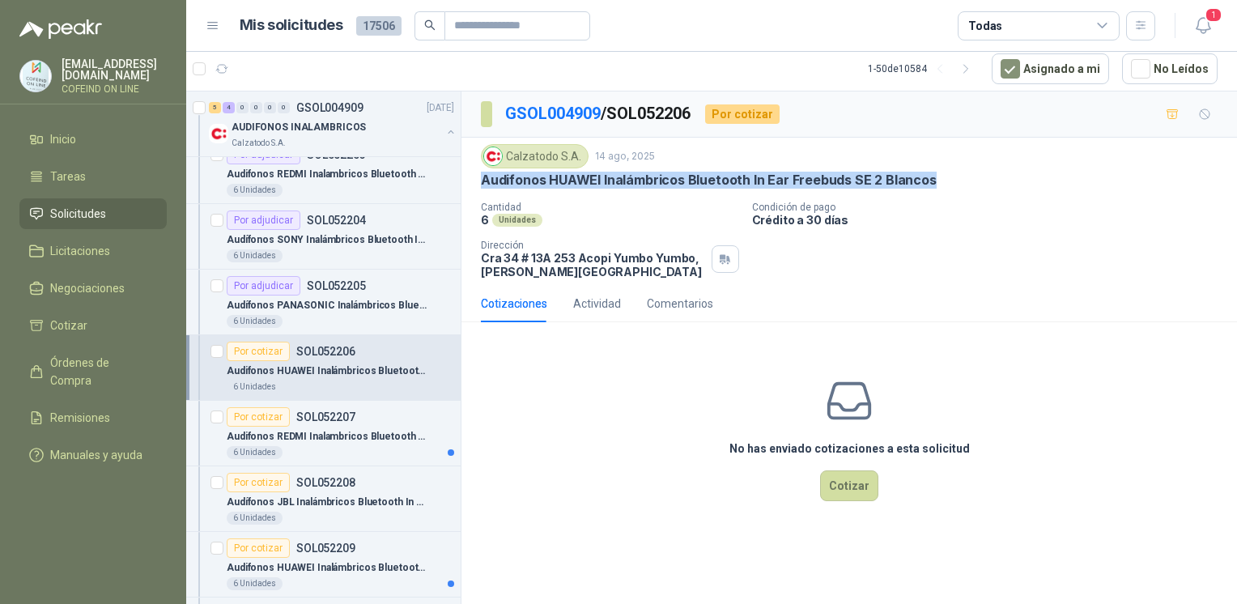
drag, startPoint x: 774, startPoint y: 196, endPoint x: 478, endPoint y: 185, distance: 295.6
click at [478, 185] on div "Calzatodo S.A. 14 ago, 2025 Audifonos HUAWEI Inalámbricos Bluetooth In Ear Free…" at bounding box center [848, 211] width 775 height 147
click at [841, 486] on button "Cotizar" at bounding box center [849, 485] width 58 height 31
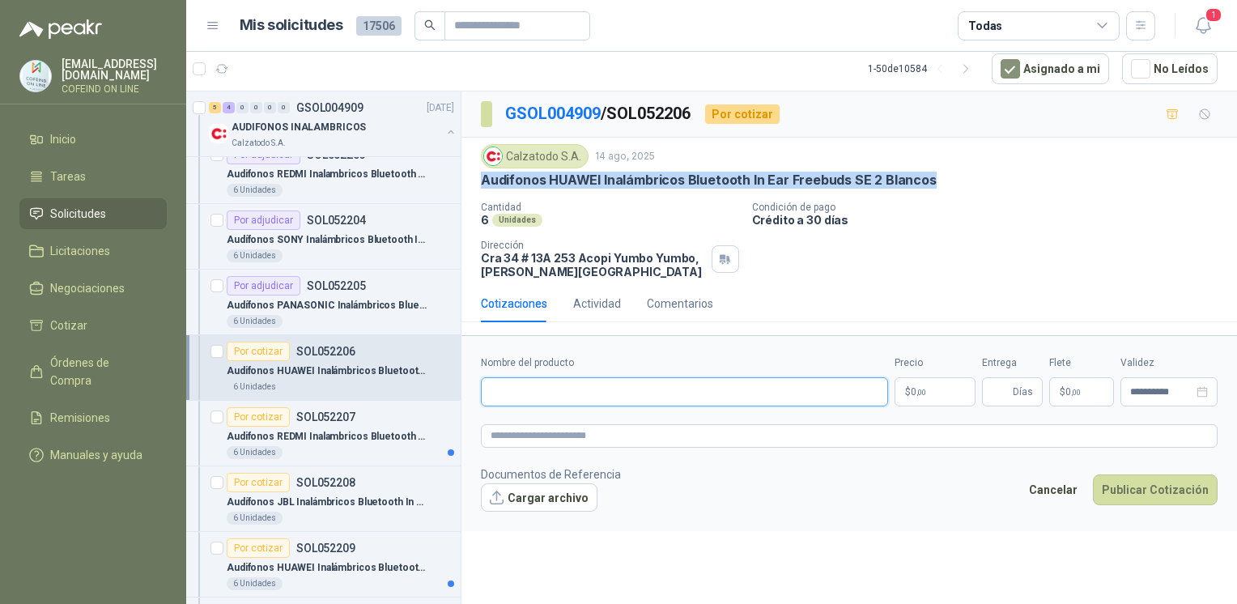
click at [621, 396] on input "Nombre del producto" at bounding box center [684, 391] width 407 height 29
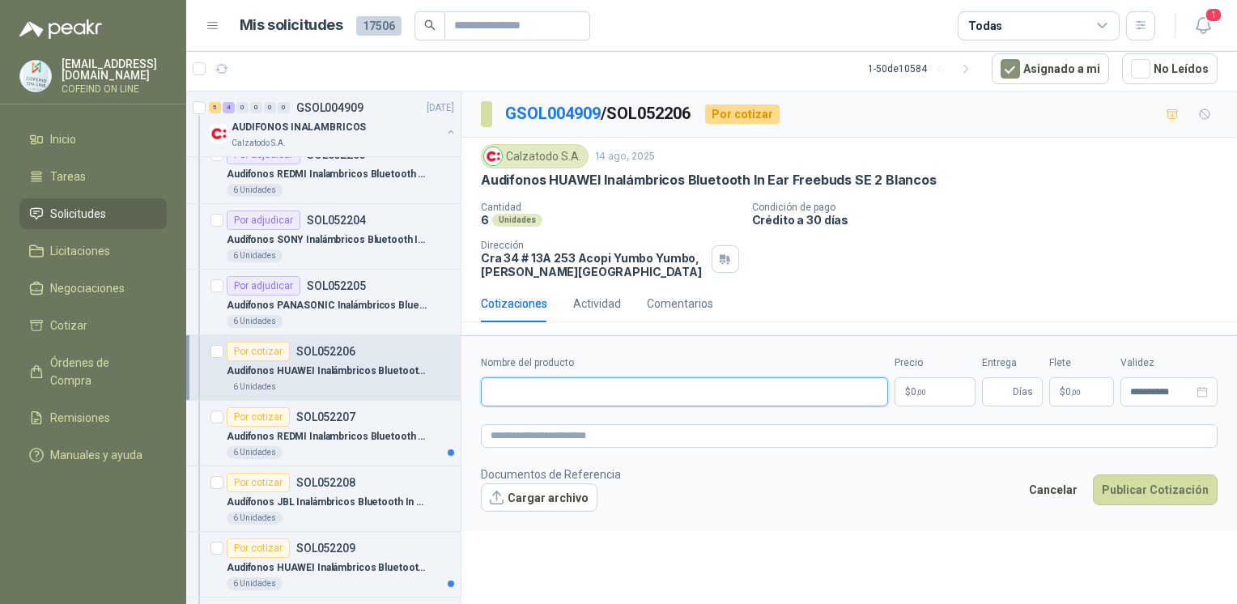
paste input "**********"
type input "**********"
click at [519, 495] on button "Cargar archivo" at bounding box center [539, 497] width 117 height 29
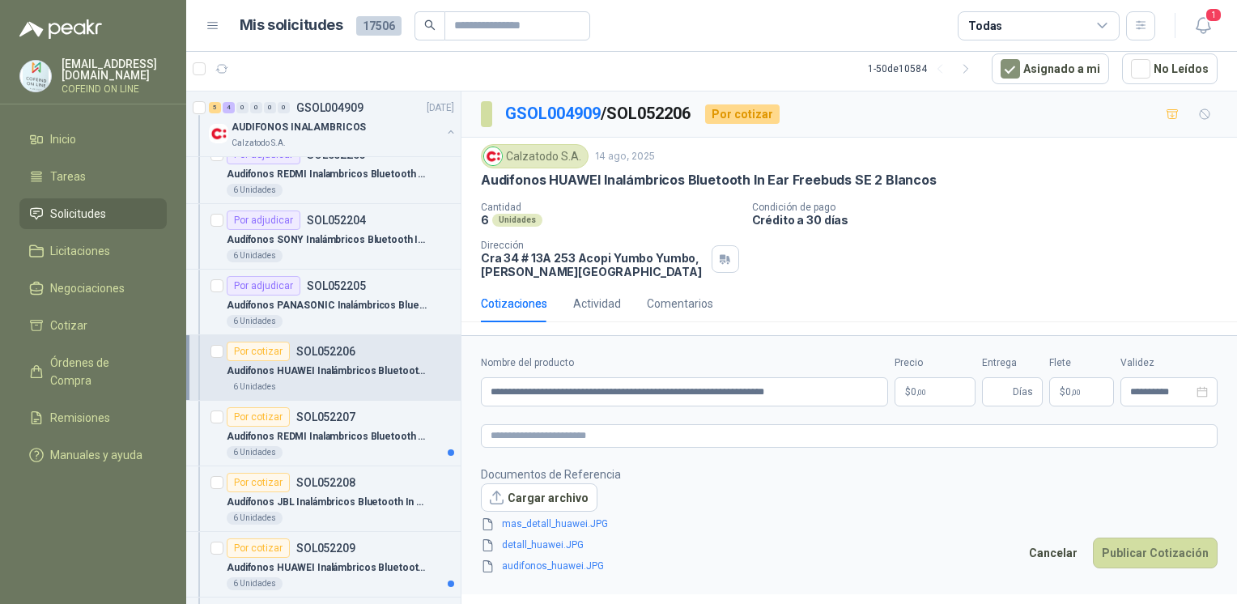
click at [900, 393] on body "osnaider564@gmail.com COFEIND ON LINE Inicio Tareas Solicitudes Licitaciones Ne…" at bounding box center [618, 302] width 1237 height 604
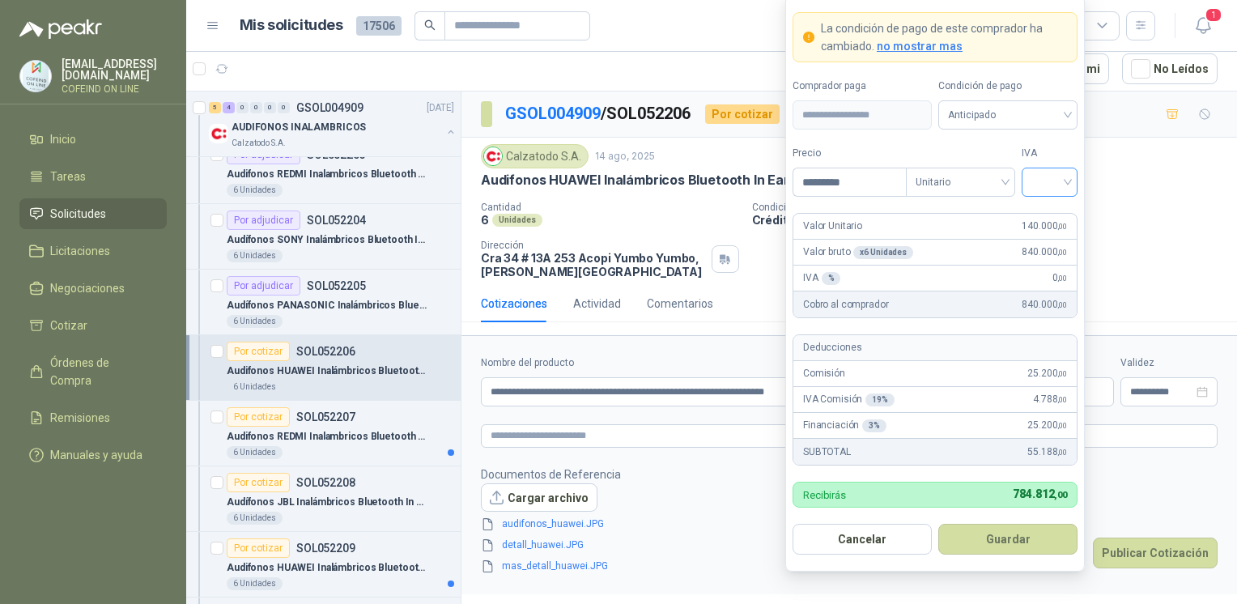
click at [1062, 194] on span at bounding box center [1049, 182] width 36 height 28
type input "*********"
click at [1039, 265] on div "0%" at bounding box center [1049, 269] width 30 height 18
click at [1017, 542] on button "Guardar" at bounding box center [1007, 539] width 139 height 31
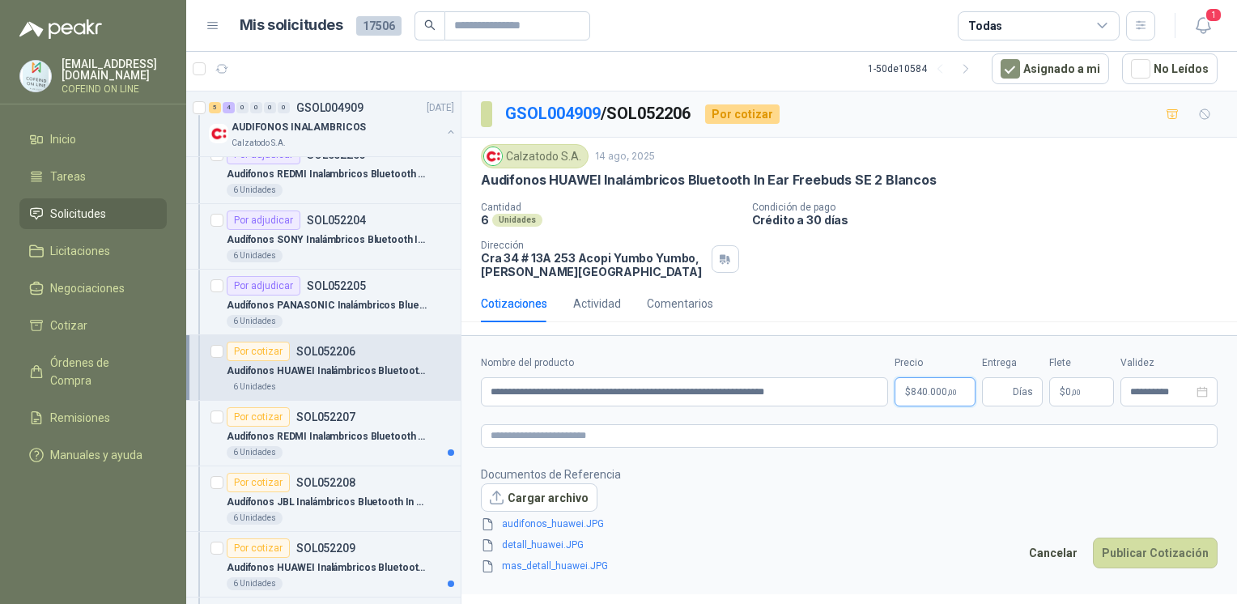
click at [944, 389] on body "osnaider564@gmail.com COFEIND ON LINE Inicio Tareas Solicitudes Licitaciones Ne…" at bounding box center [618, 302] width 1237 height 604
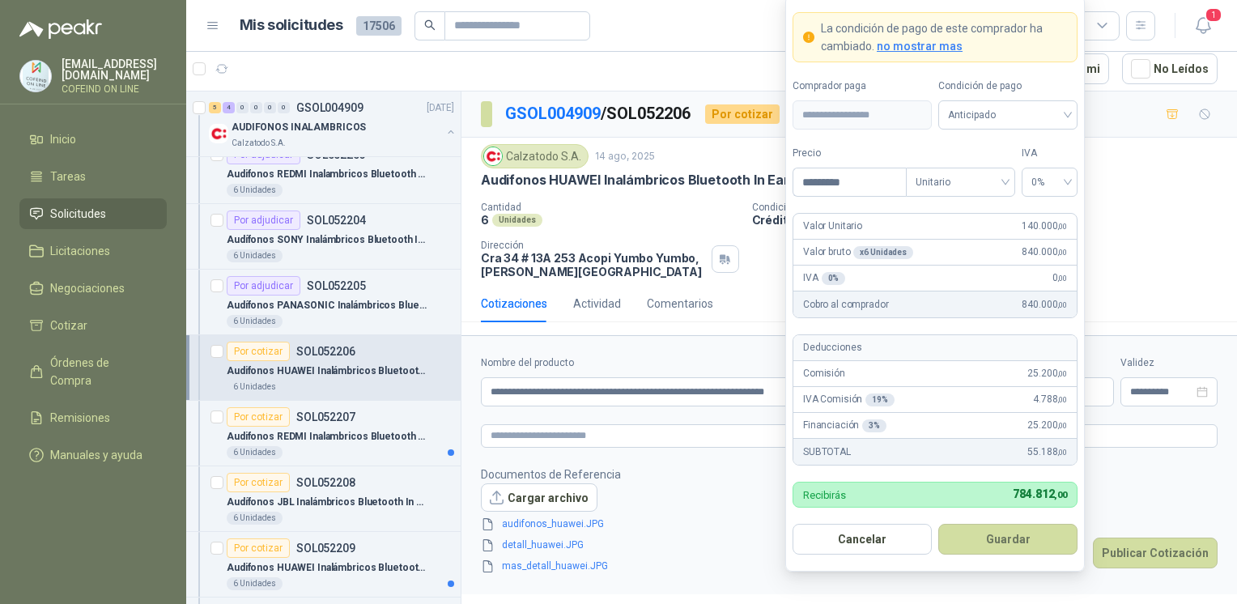
click at [1132, 475] on footer "Documentos de Referencia Cargar archivo audifonos_huawei.JPG detall_huawei.JPG …" at bounding box center [849, 520] width 737 height 110
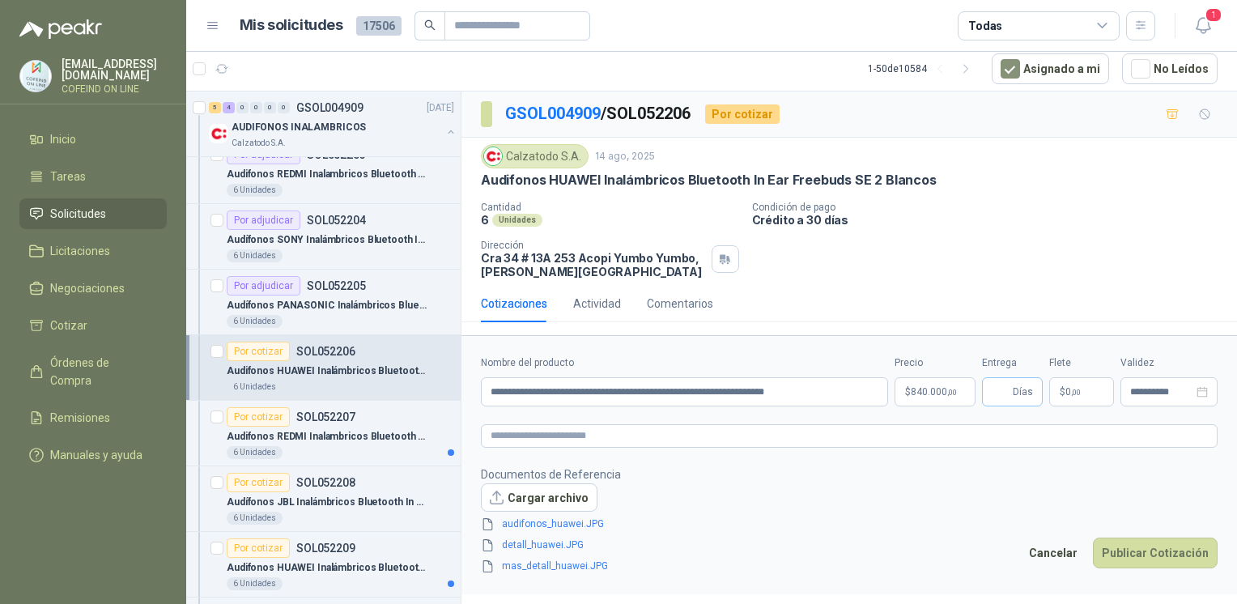
click at [986, 390] on span "Días" at bounding box center [1012, 391] width 61 height 29
click at [994, 391] on input "Entrega" at bounding box center [1001, 392] width 18 height 28
type input "*"
click at [1183, 554] on button "Publicar Cotización" at bounding box center [1155, 552] width 125 height 31
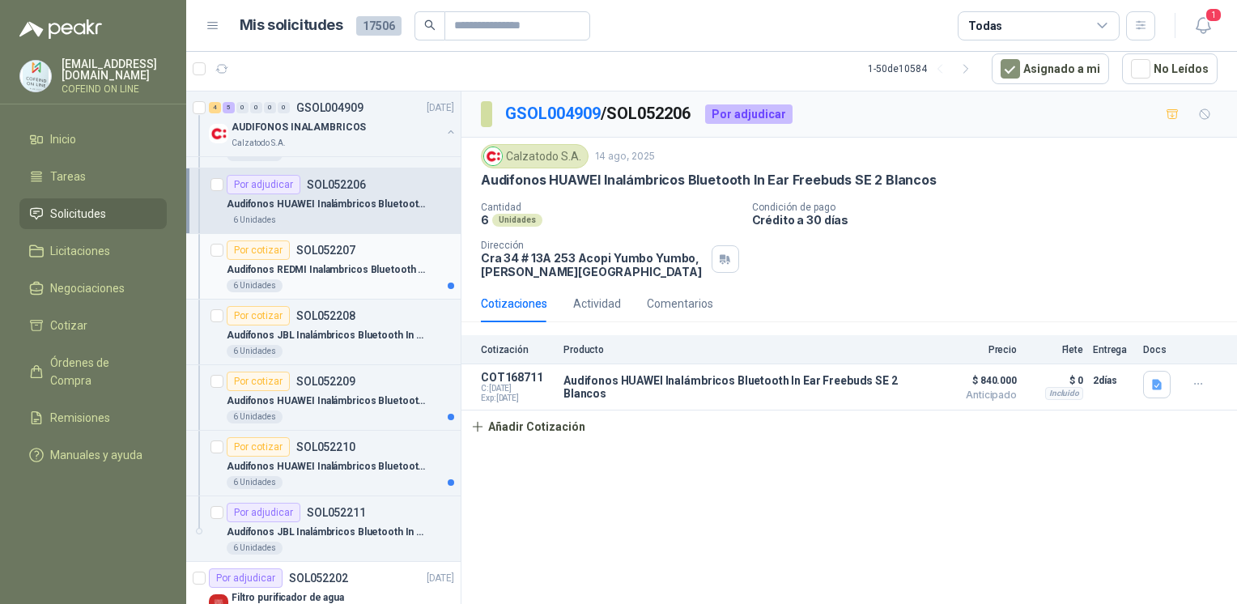
scroll to position [386, 0]
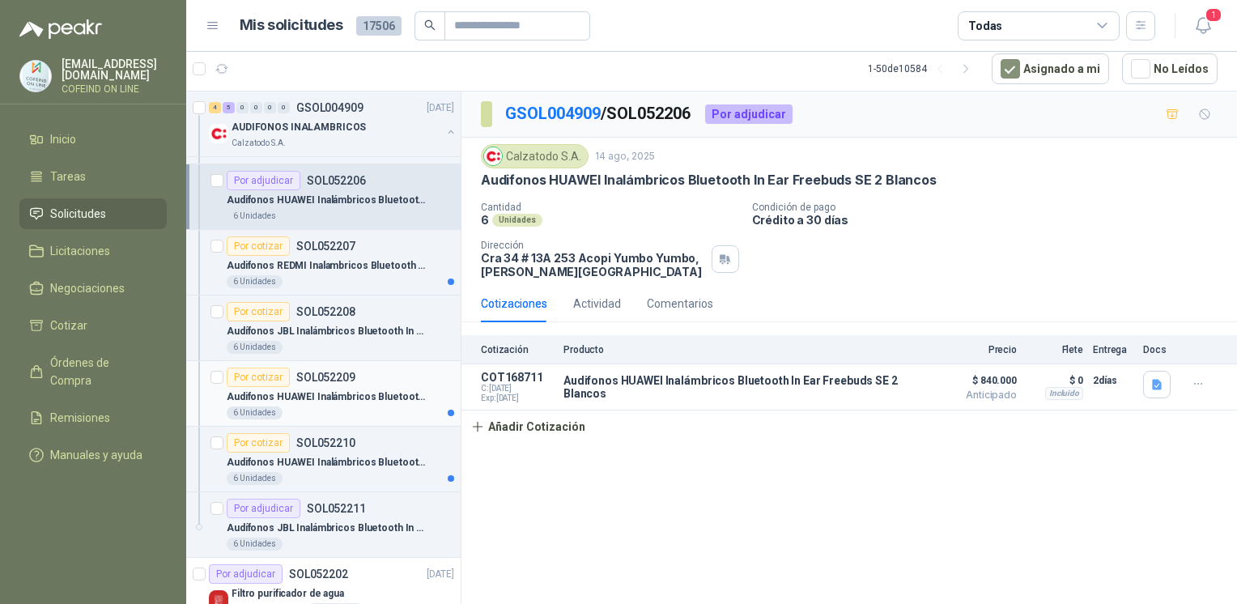
click at [382, 377] on div "Por cotizar SOL052209" at bounding box center [340, 376] width 227 height 19
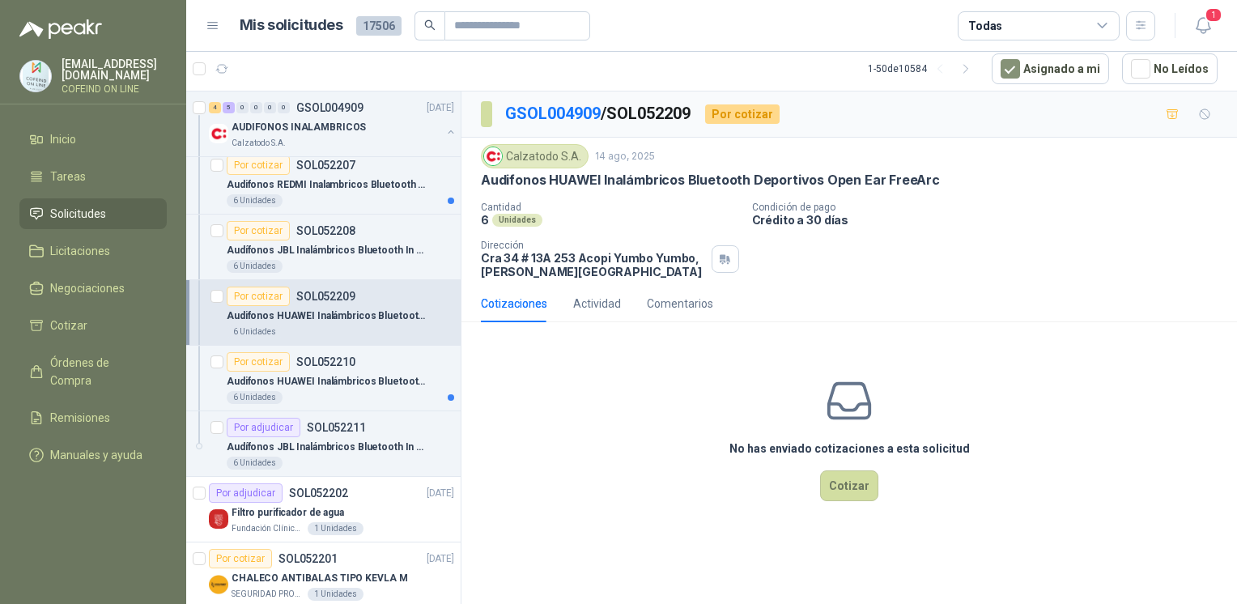
scroll to position [468, 0]
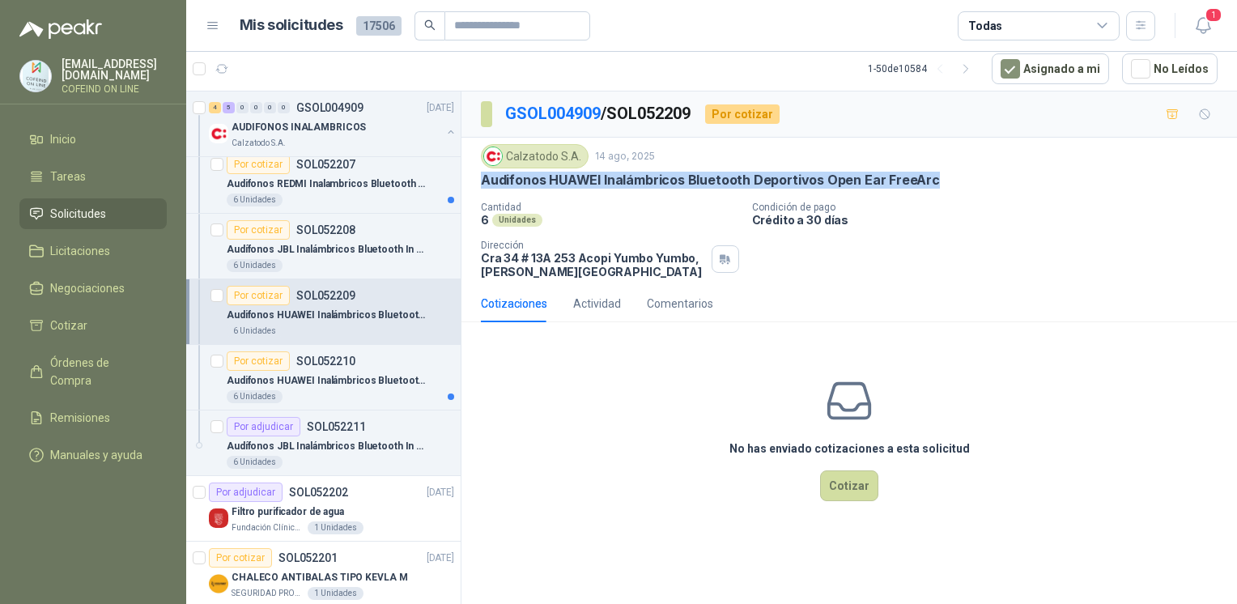
drag, startPoint x: 955, startPoint y: 177, endPoint x: 467, endPoint y: 188, distance: 488.2
click at [467, 188] on div "Calzatodo S.A. 14 ago, 2025 Audifonos HUAWEI Inalámbricos Bluetooth Deportivos …" at bounding box center [848, 211] width 775 height 147
copy p "Audifonos HUAWEI Inalámbricos Bluetooth Deportivos Open Ear FreeArc"
click at [835, 479] on button "Cotizar" at bounding box center [849, 485] width 58 height 31
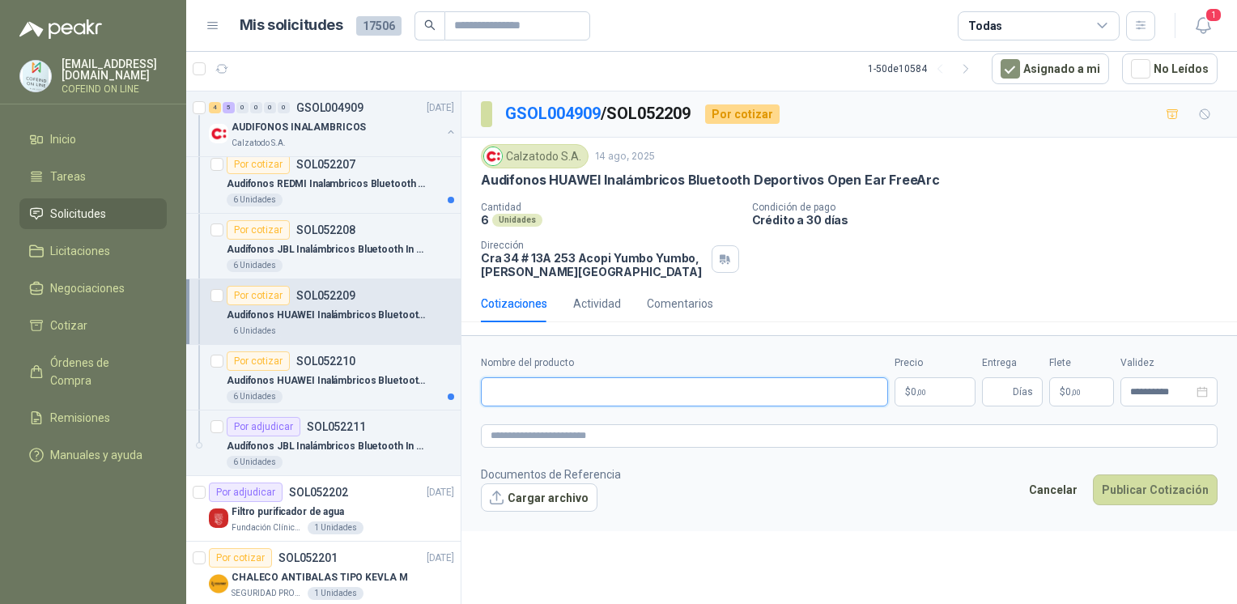
click at [682, 397] on input "Nombre del producto" at bounding box center [684, 391] width 407 height 29
paste input "**********"
type input "**********"
click at [533, 501] on button "Cargar archivo" at bounding box center [539, 497] width 117 height 29
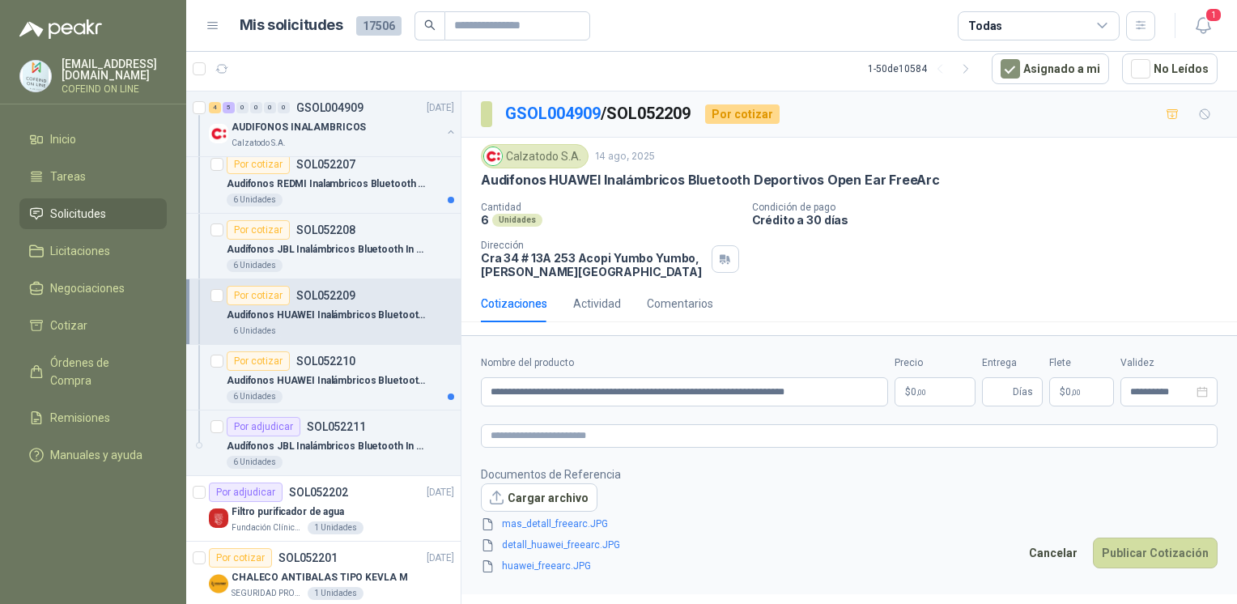
click at [918, 387] on body "osnaider564@gmail.com COFEIND ON LINE Inicio Tareas Solicitudes Licitaciones Ne…" at bounding box center [618, 302] width 1237 height 604
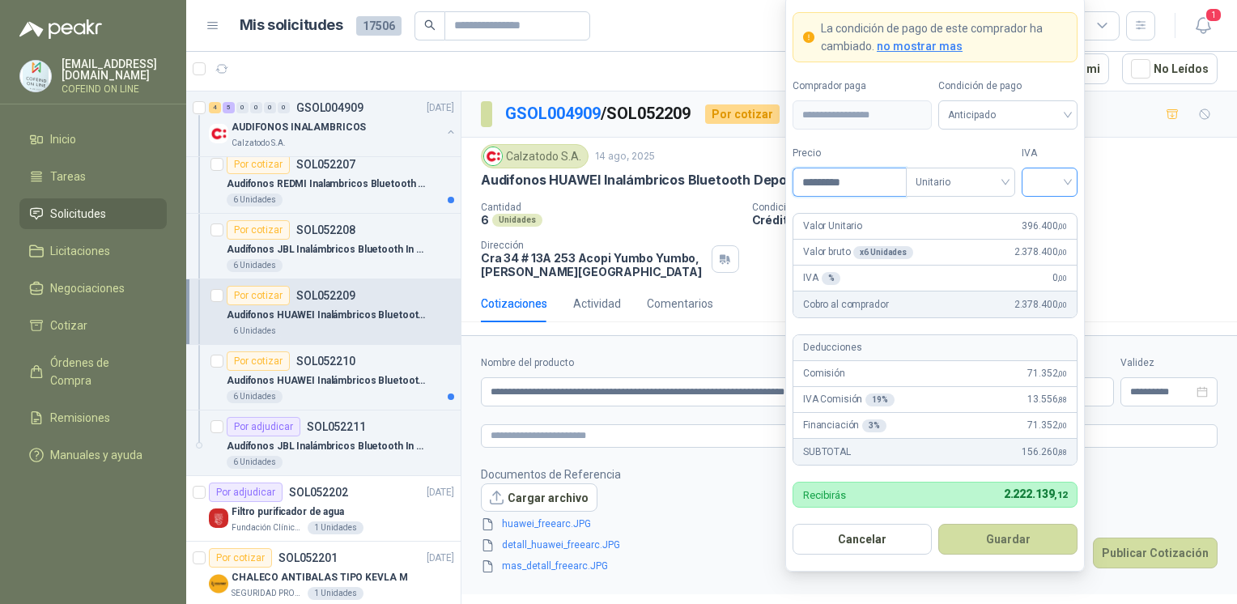
type input "*********"
click at [1049, 177] on input "search" at bounding box center [1049, 180] width 36 height 24
click at [1049, 263] on div "0%" at bounding box center [1049, 269] width 30 height 18
click at [992, 542] on button "Guardar" at bounding box center [1007, 539] width 139 height 31
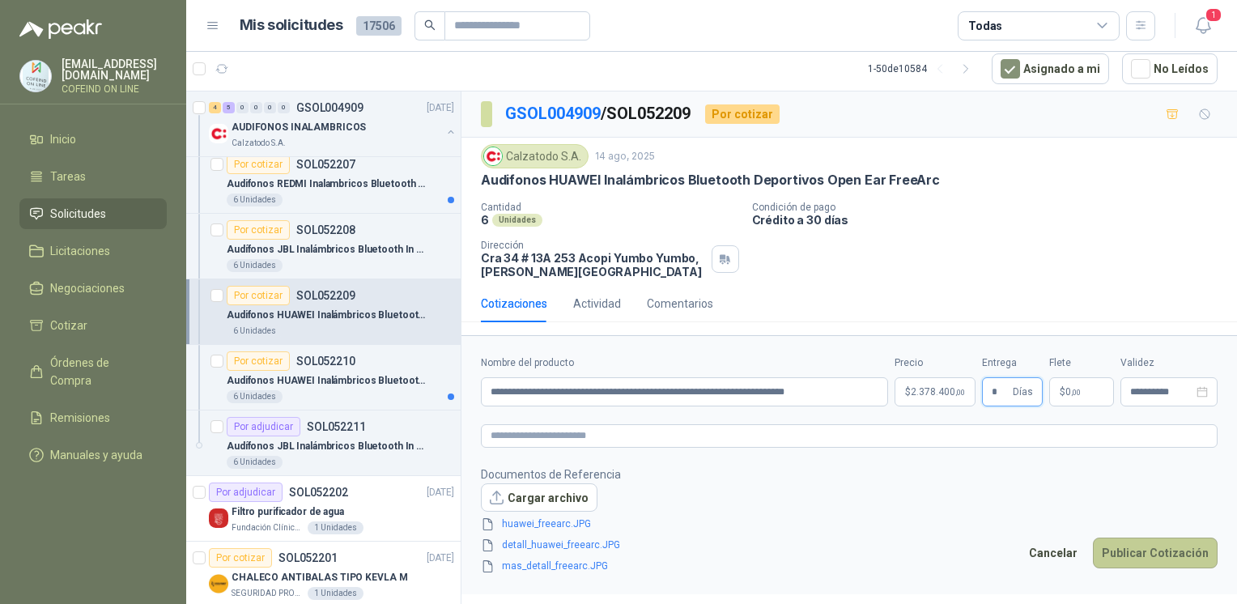
type input "*"
click at [1121, 557] on button "Publicar Cotización" at bounding box center [1155, 552] width 125 height 31
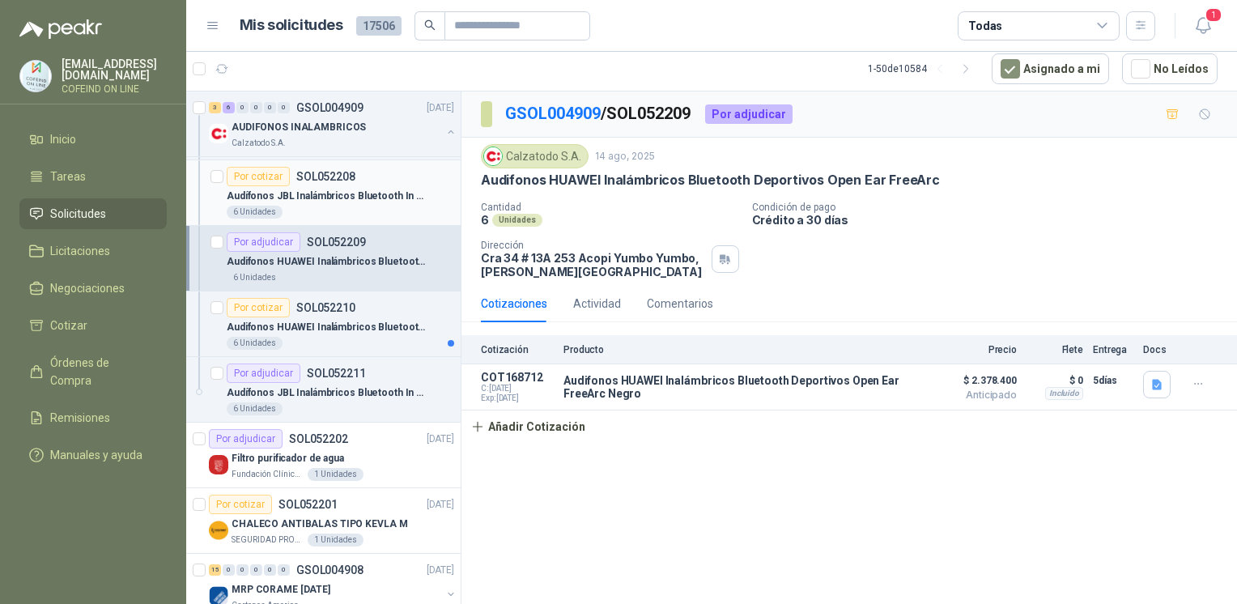
scroll to position [509, 0]
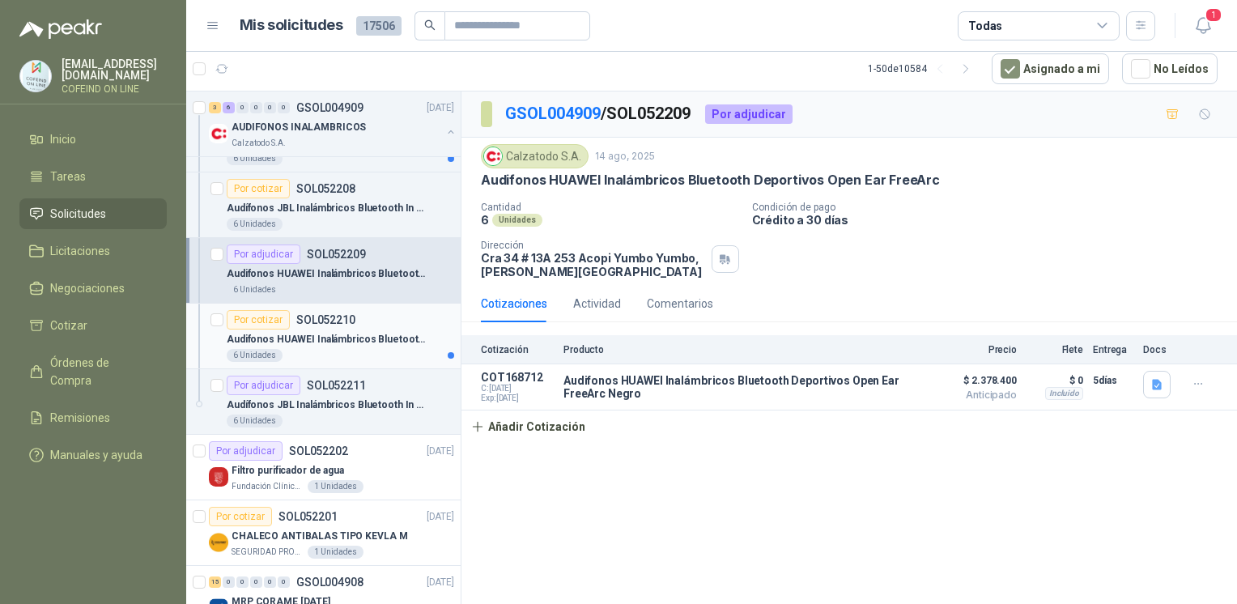
click at [343, 349] on div "6 Unidades" at bounding box center [340, 355] width 227 height 13
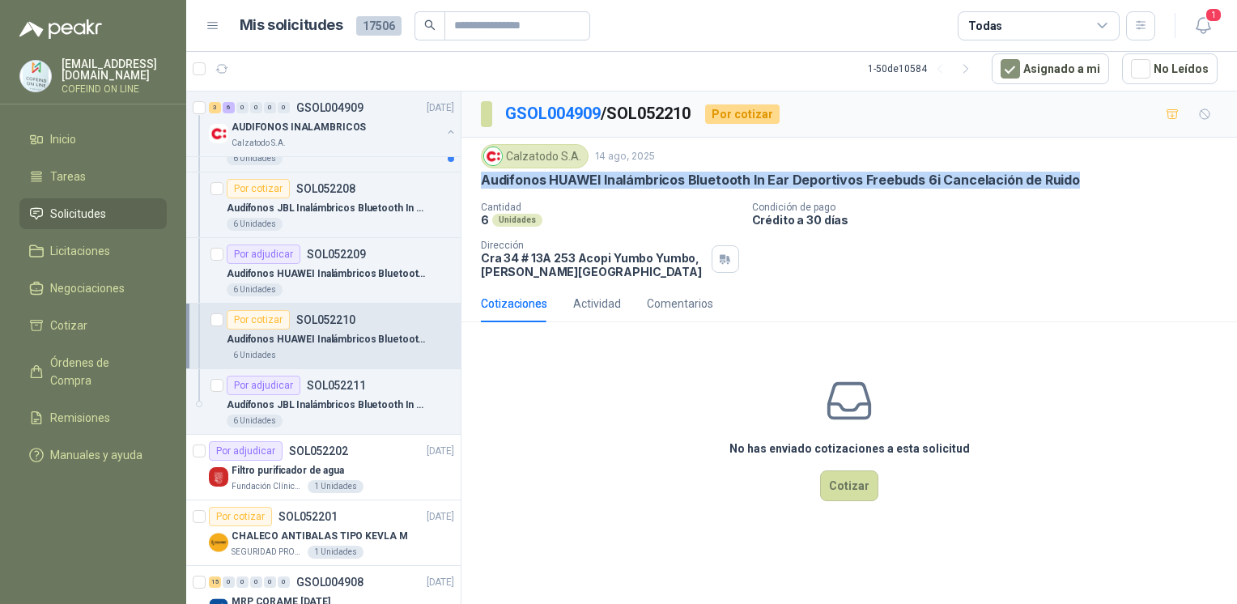
drag, startPoint x: 1073, startPoint y: 181, endPoint x: 478, endPoint y: 188, distance: 595.0
click at [478, 188] on div "Calzatodo S.A. 14 ago, 2025 Audifonos HUAWEI Inalámbricos Bluetooth In Ear Depo…" at bounding box center [848, 211] width 775 height 147
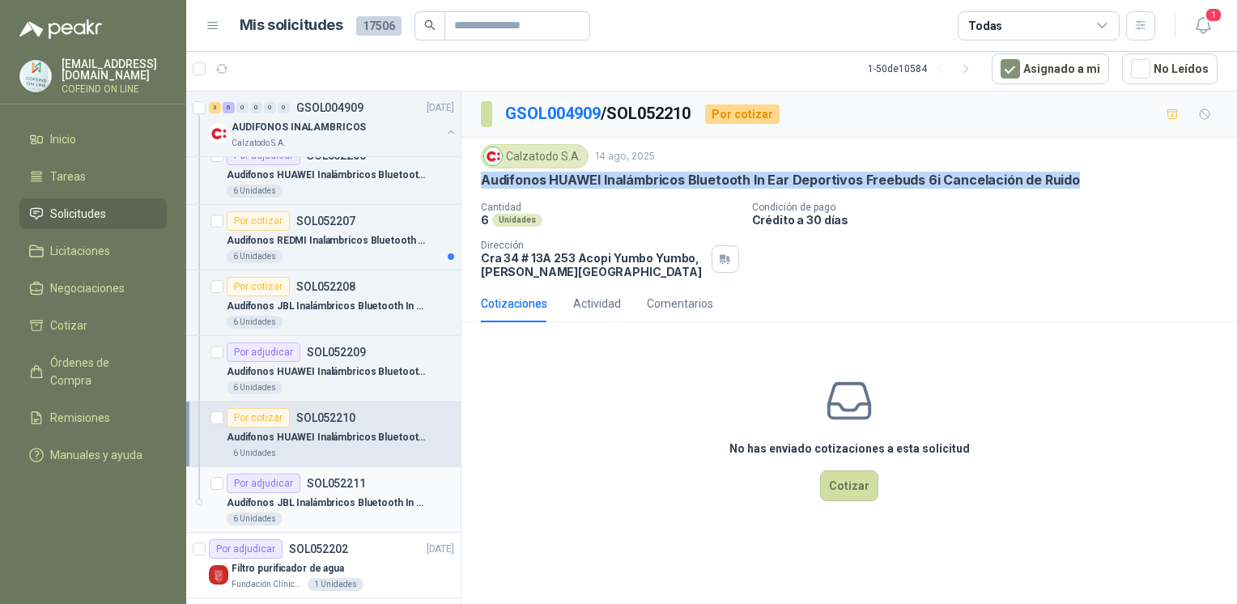
scroll to position [409, 0]
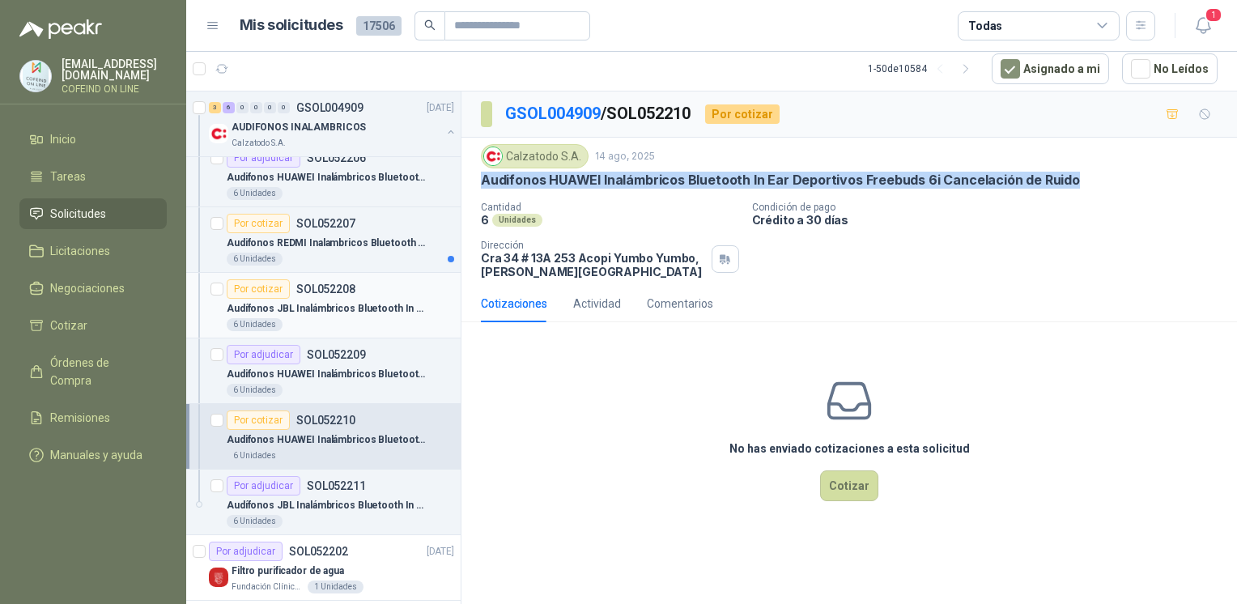
click at [322, 310] on p "Audífonos JBL Inalámbricos Bluetooth In Ear TWS Wave Buds" at bounding box center [328, 308] width 202 height 15
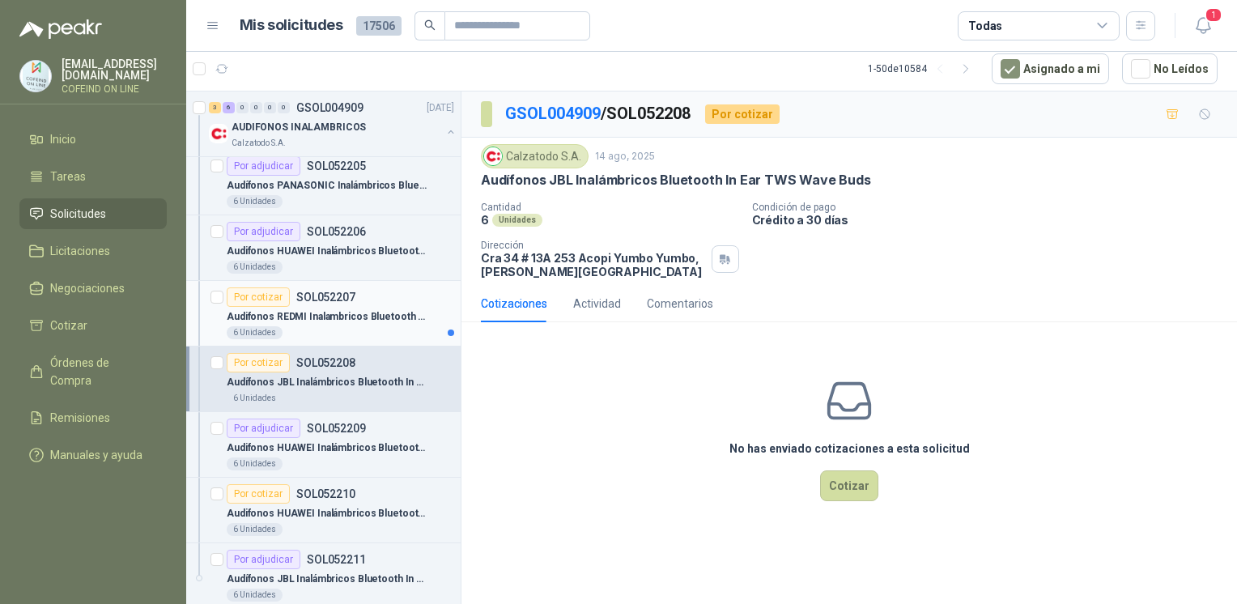
scroll to position [324, 0]
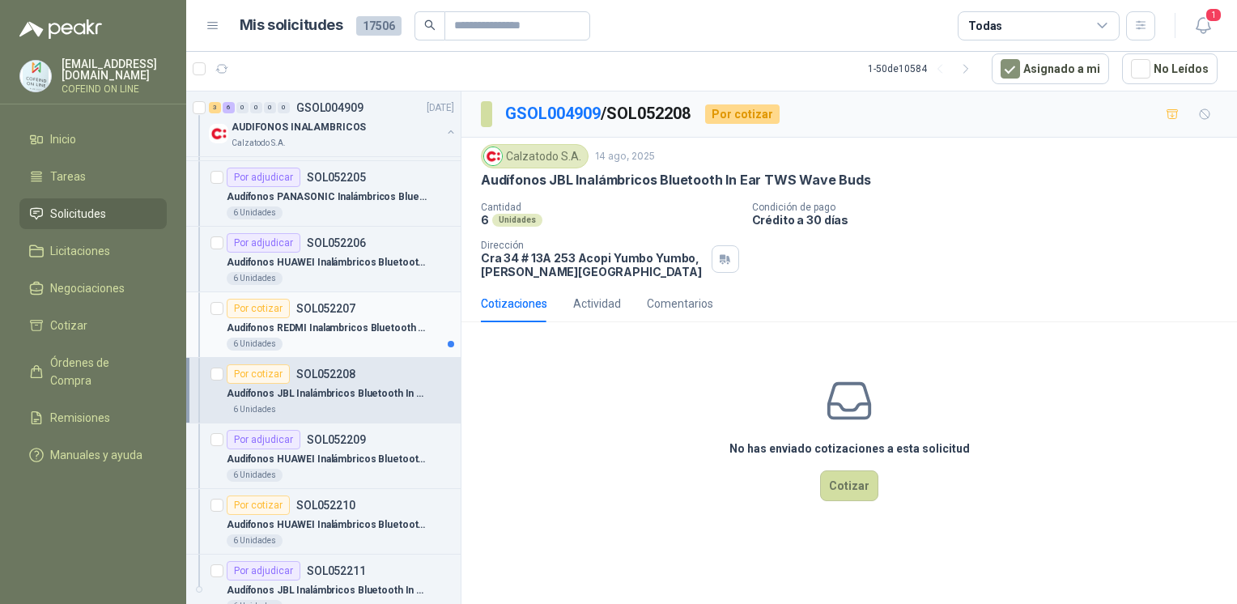
click at [320, 329] on p "Audifonos REDMI Inalambricos Bluetooth In Ear Buds 6 Pro Cancelación de Ruido" at bounding box center [328, 328] width 202 height 15
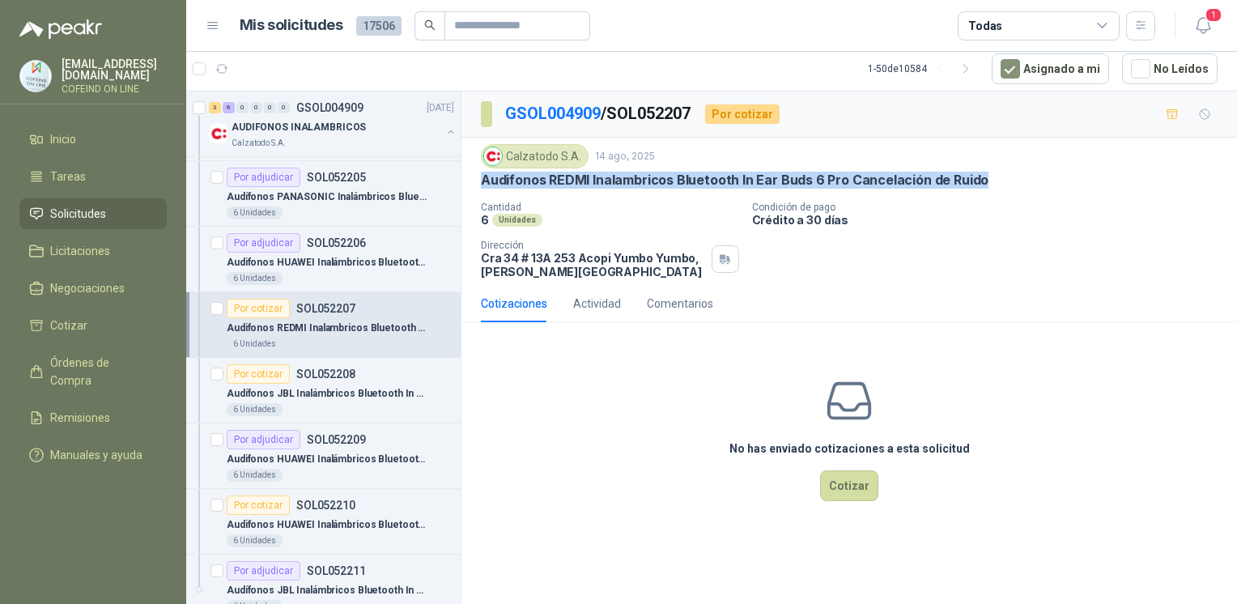
drag, startPoint x: 986, startPoint y: 176, endPoint x: 479, endPoint y: 186, distance: 506.8
click at [479, 186] on div "Calzatodo S.A. 14 ago, 2025 Audifonos REDMI Inalambricos Bluetooth In Ear Buds …" at bounding box center [848, 211] width 775 height 147
copy p "Audifonos REDMI Inalambricos Bluetooth In Ear Buds 6 Pro Cancelación de Ruido"
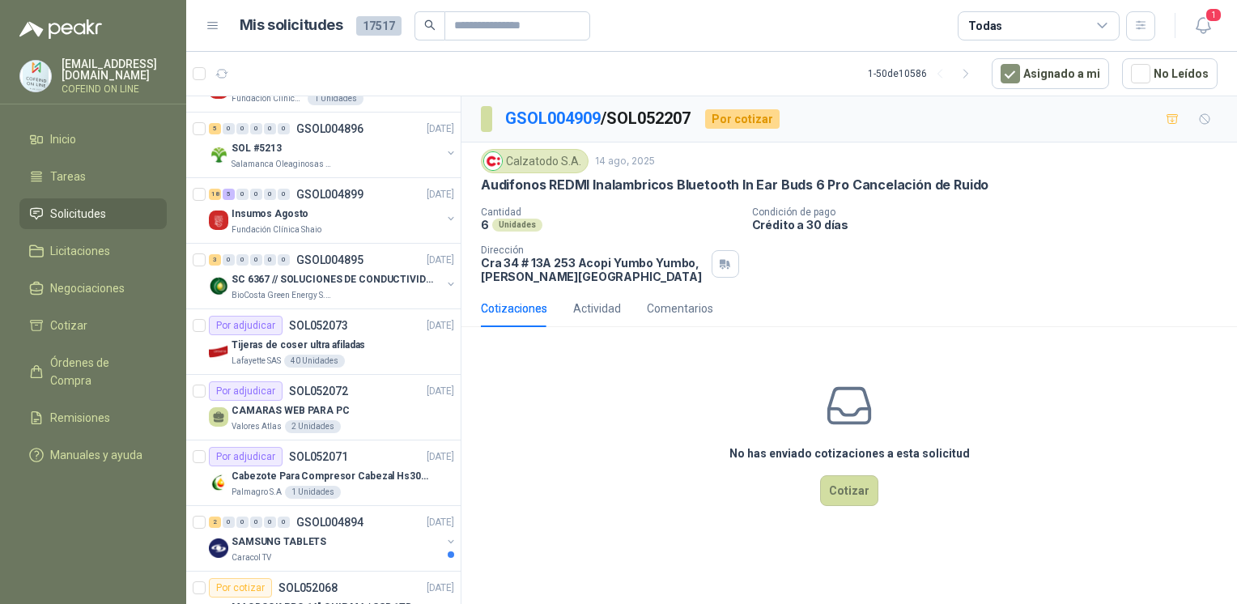
scroll to position [2159, 0]
